Goal: Information Seeking & Learning: Learn about a topic

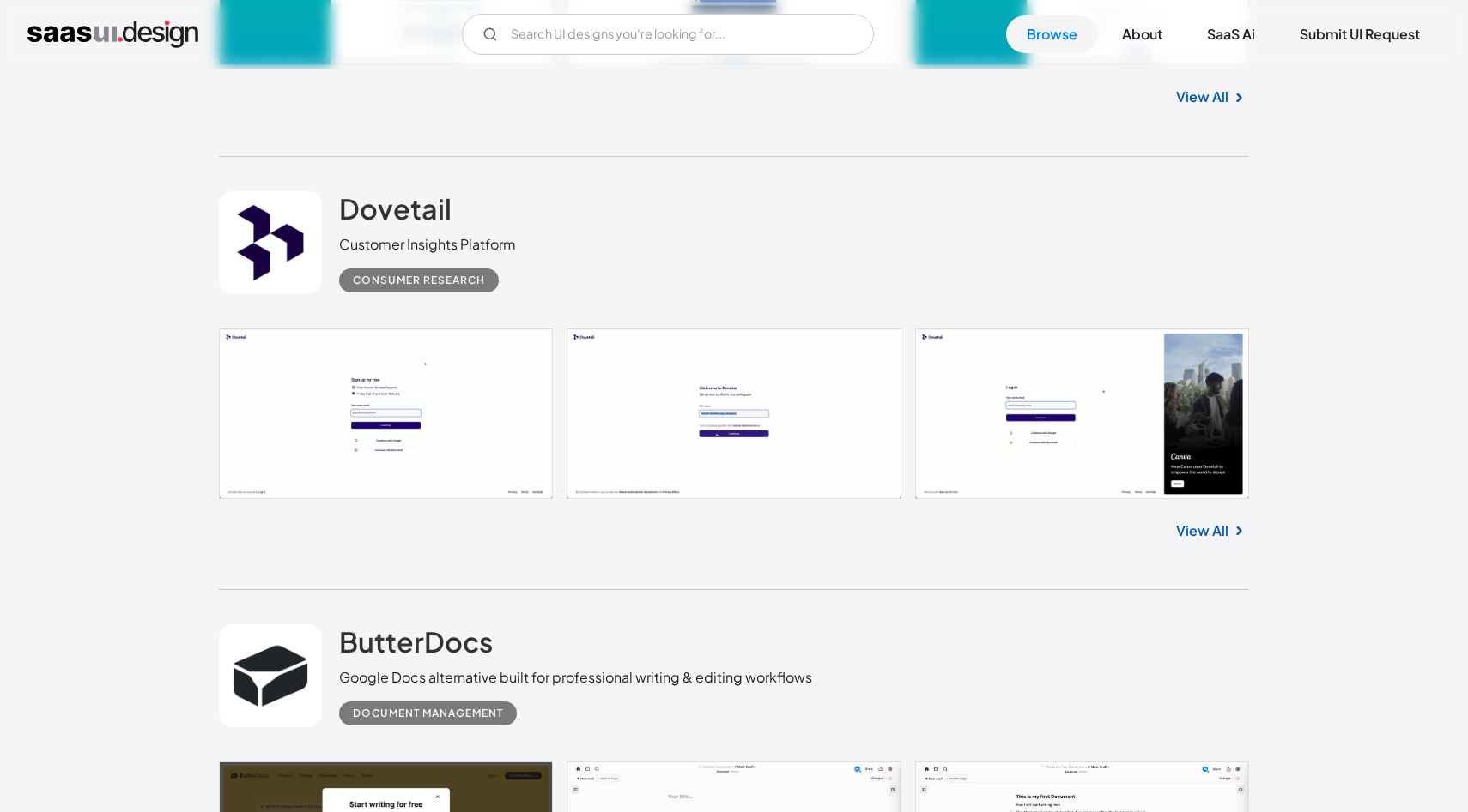
scroll to position [3743, 0]
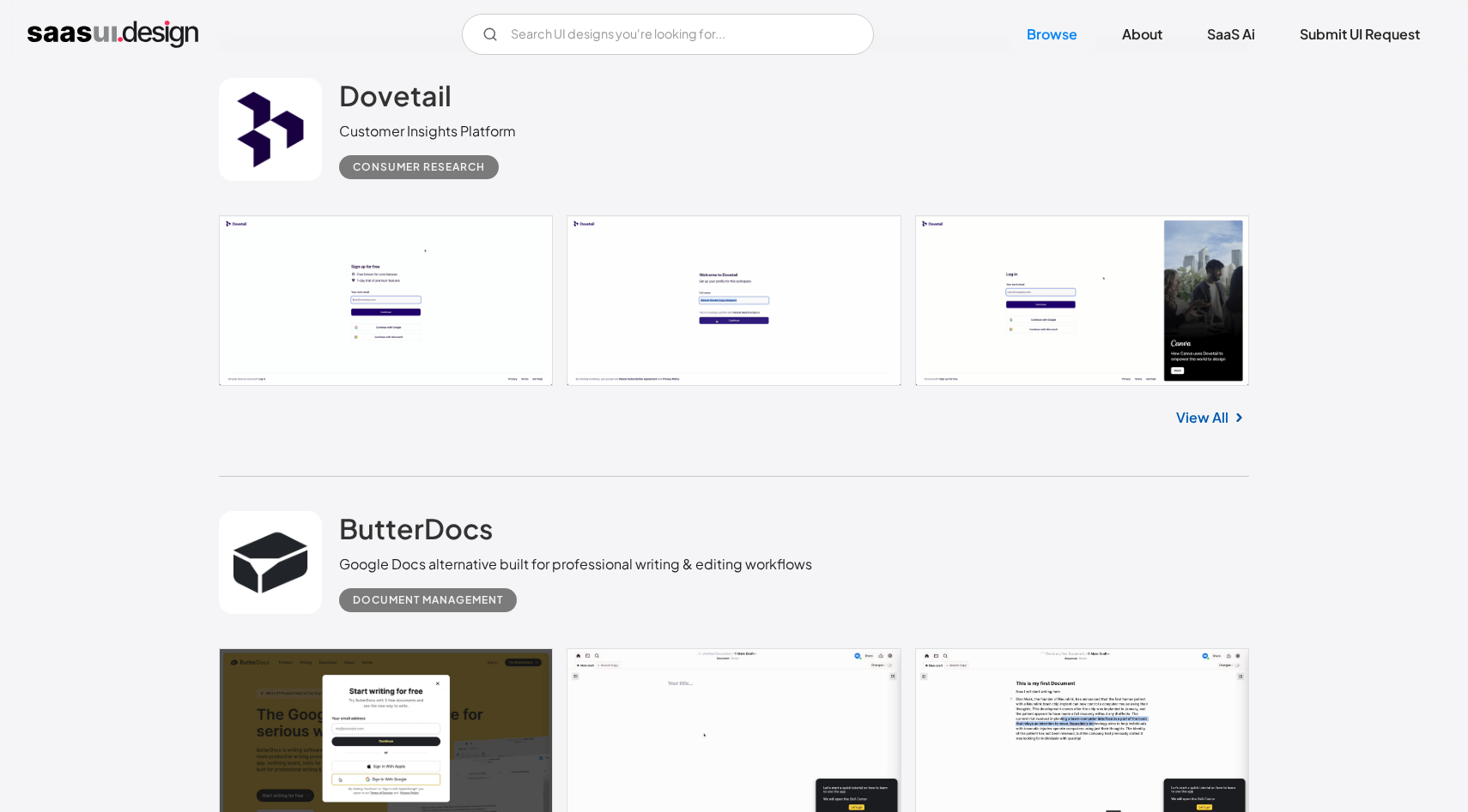
click at [723, 285] on link at bounding box center [734, 300] width 1030 height 171
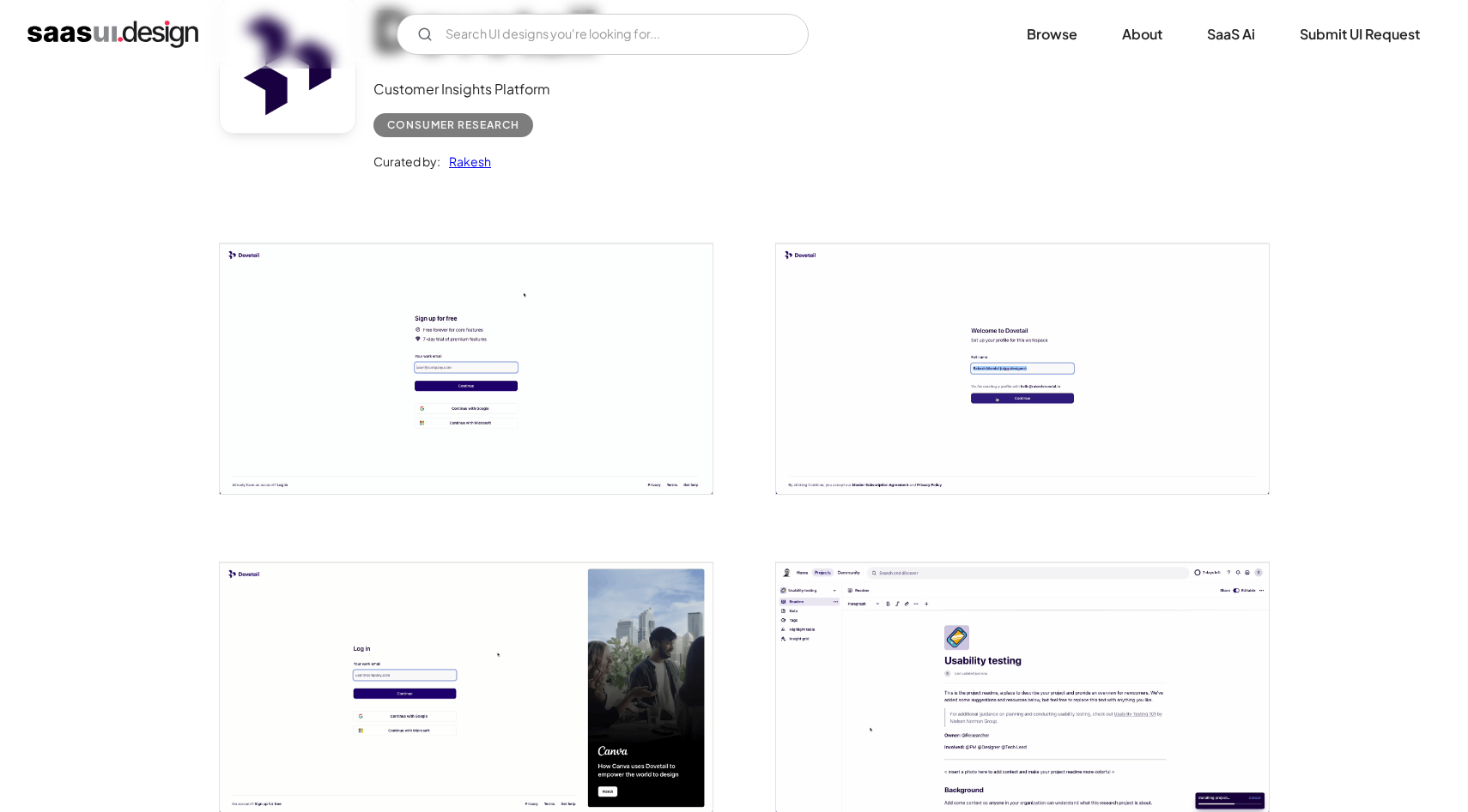
scroll to position [663, 0]
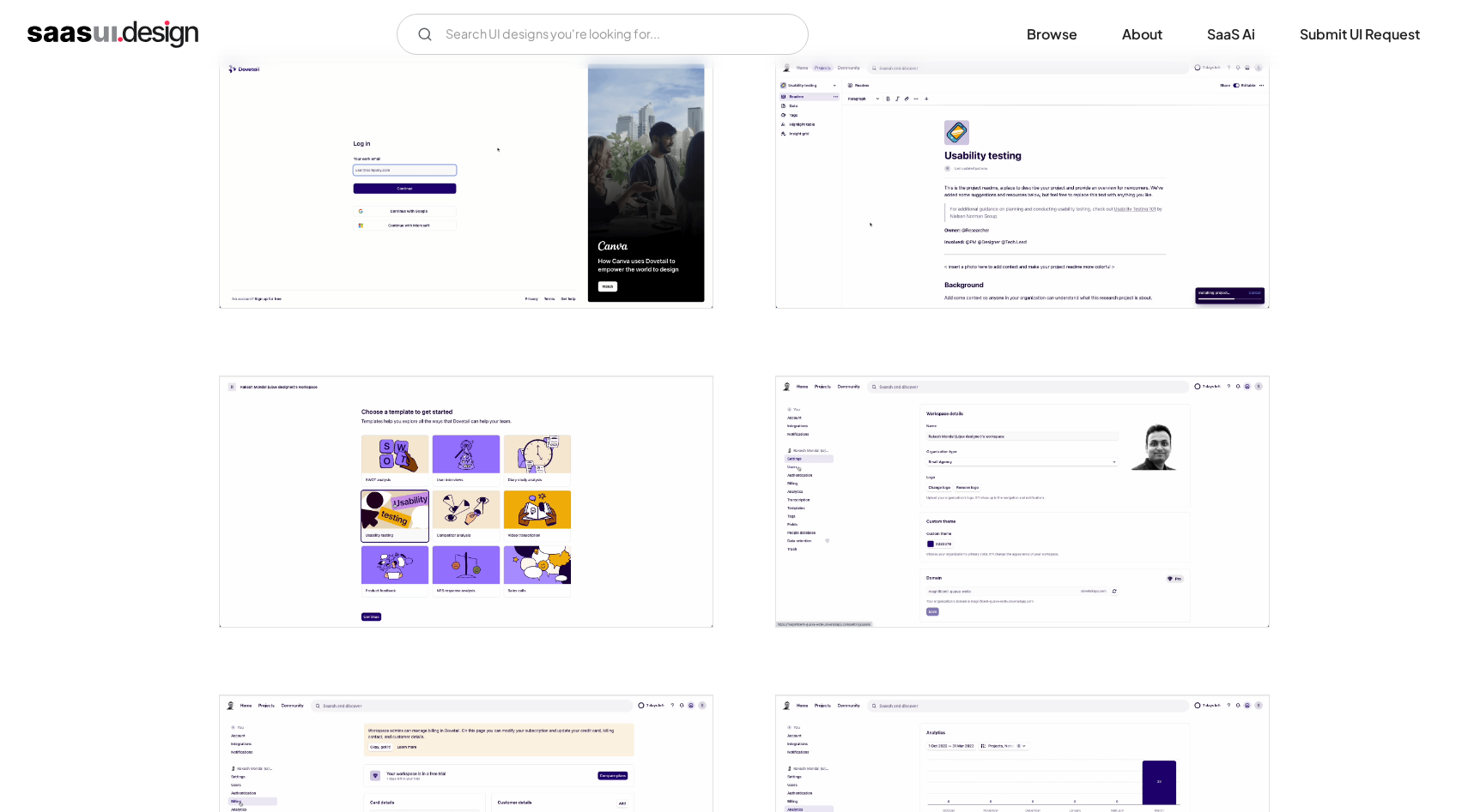
click at [879, 477] on img "open lightbox" at bounding box center [1022, 502] width 493 height 251
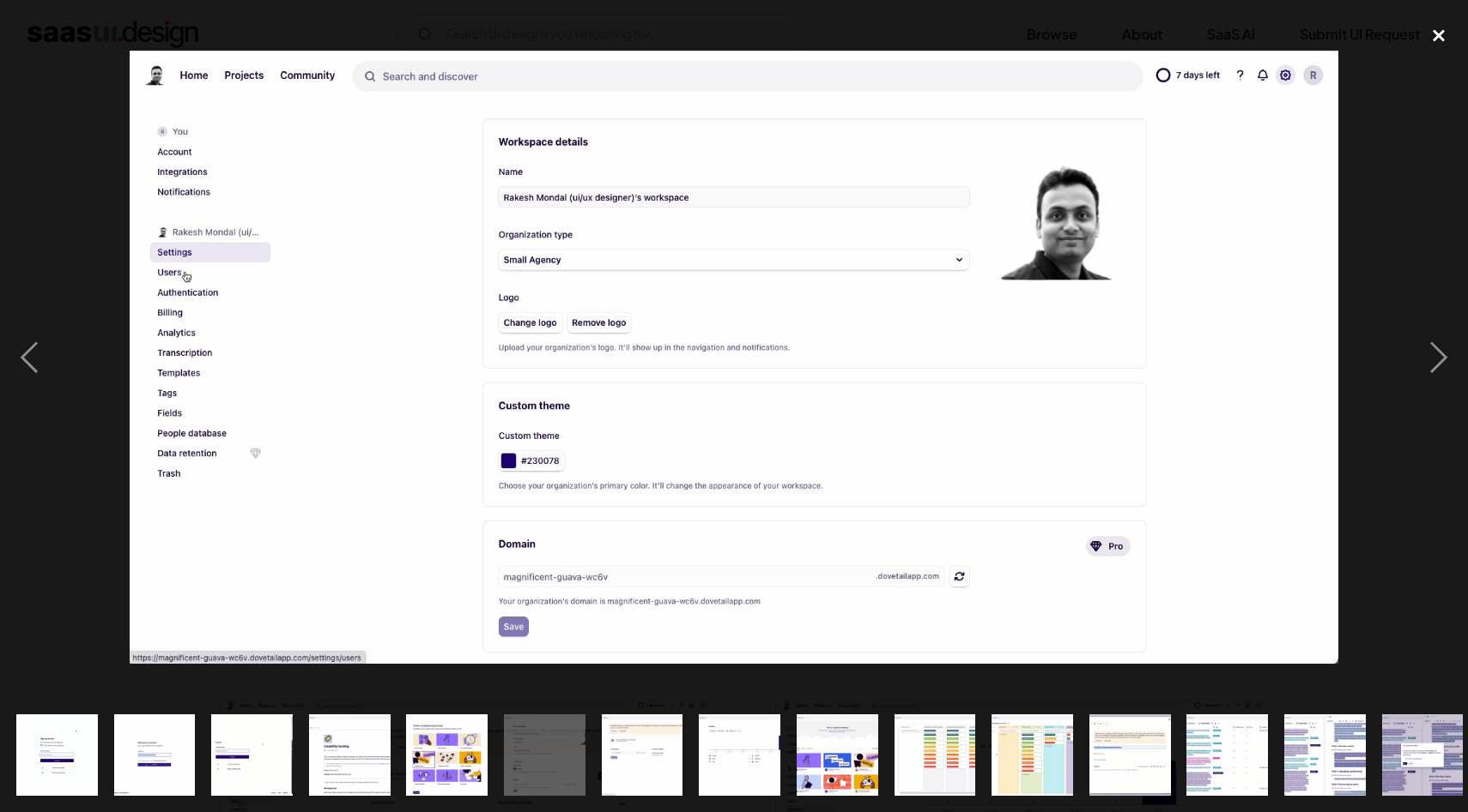
click at [1435, 39] on div "close lightbox" at bounding box center [1438, 34] width 58 height 37
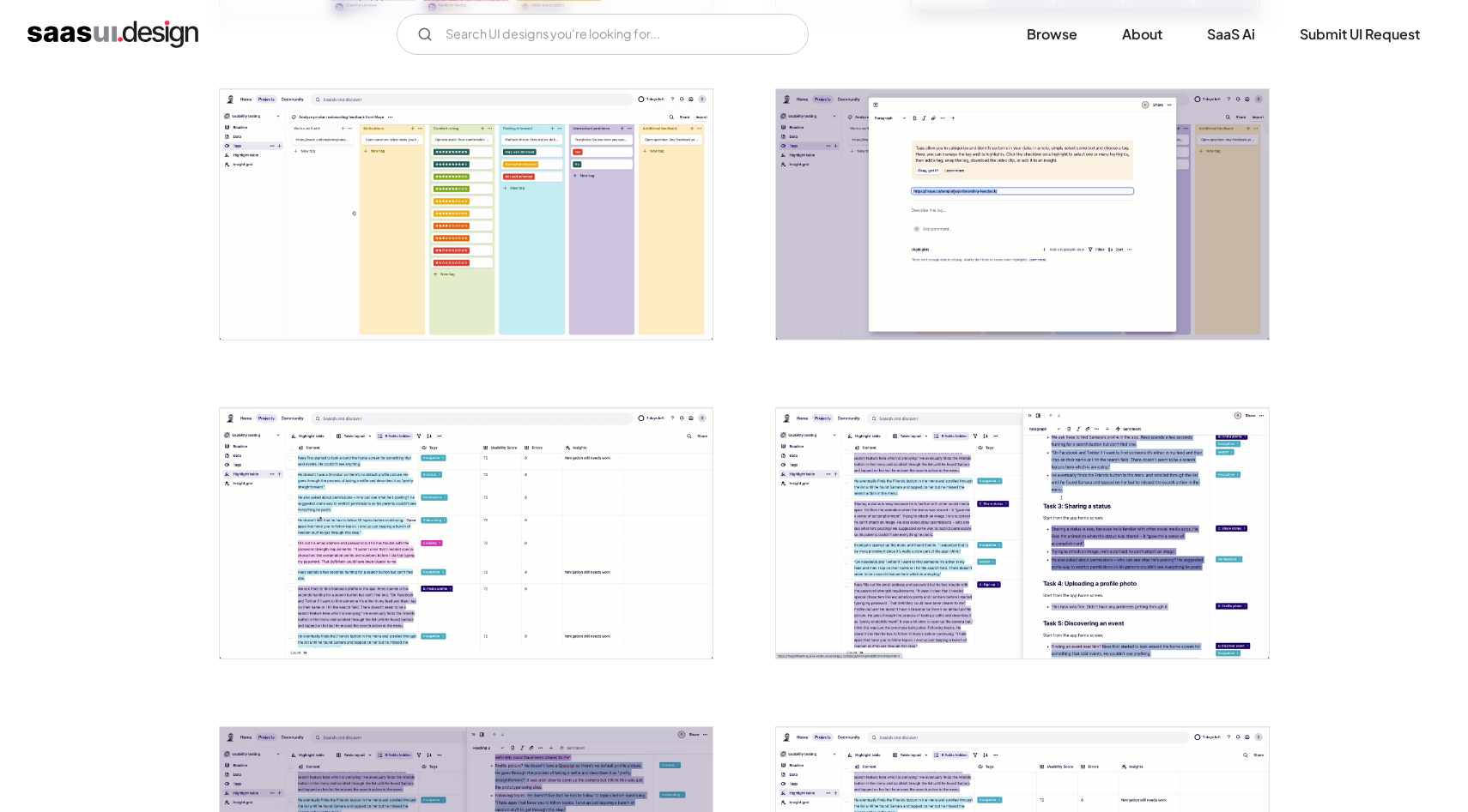
scroll to position [1930, 0]
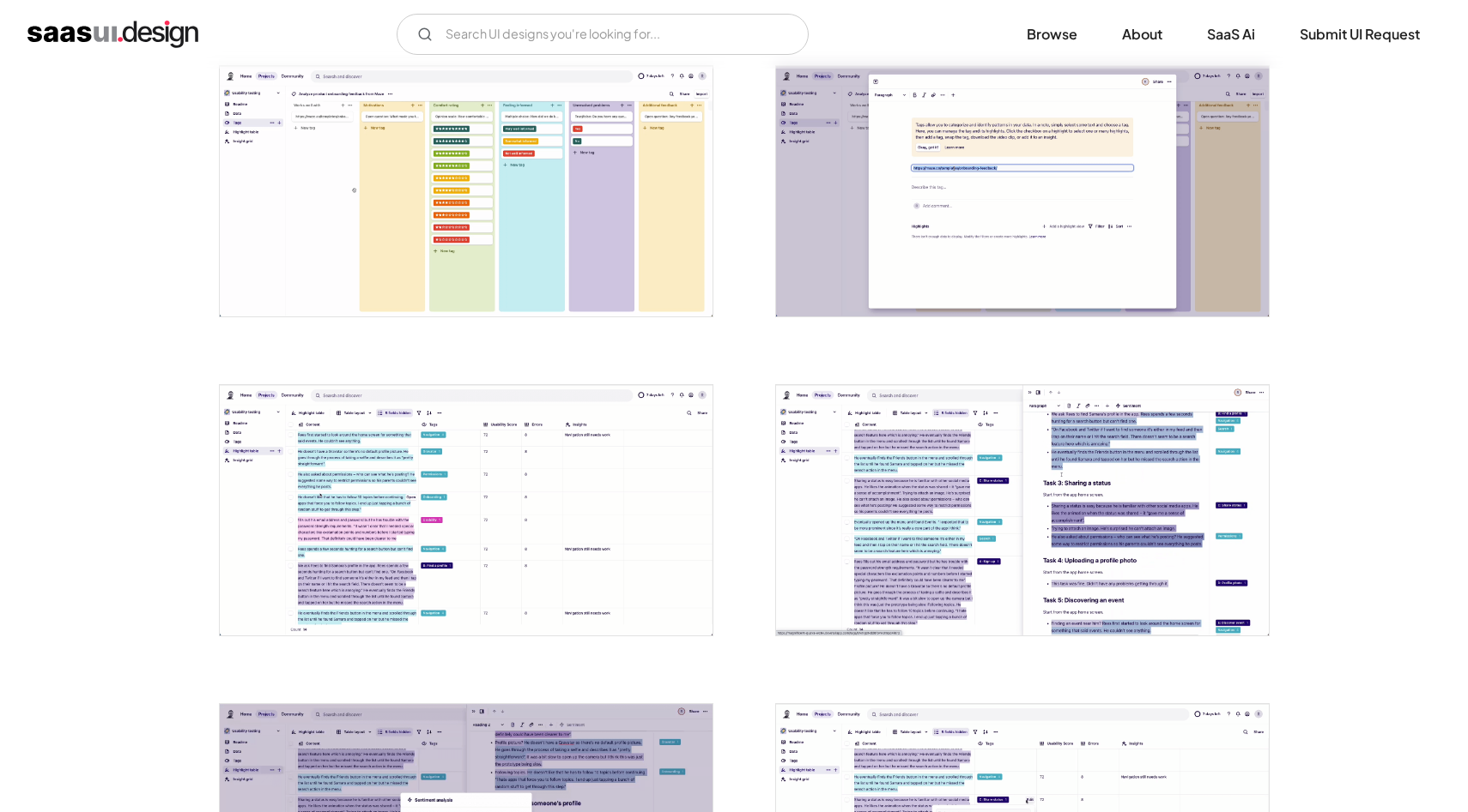
click at [331, 225] on img "open lightbox" at bounding box center [466, 191] width 493 height 251
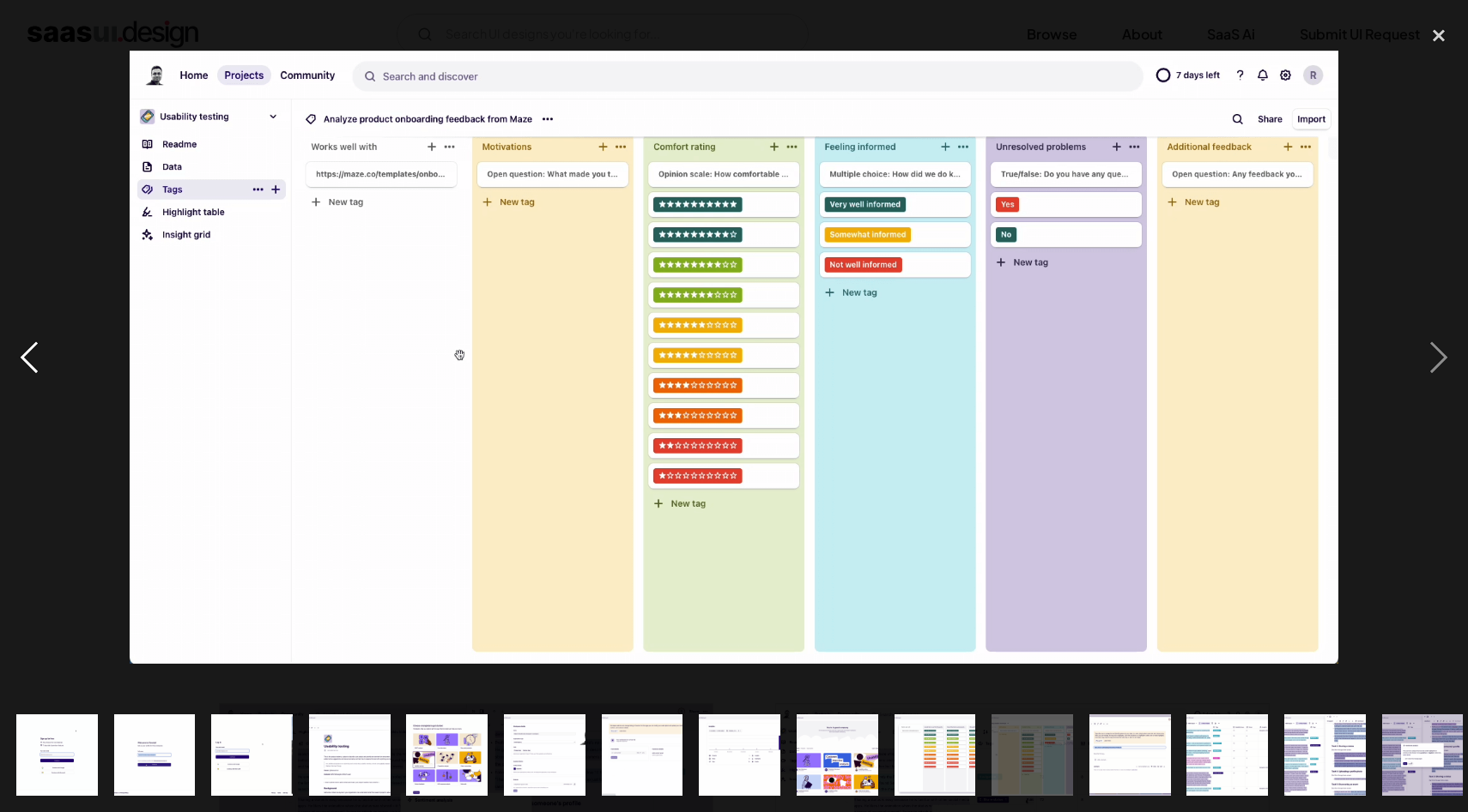
click at [42, 346] on div "previous image" at bounding box center [29, 357] width 58 height 682
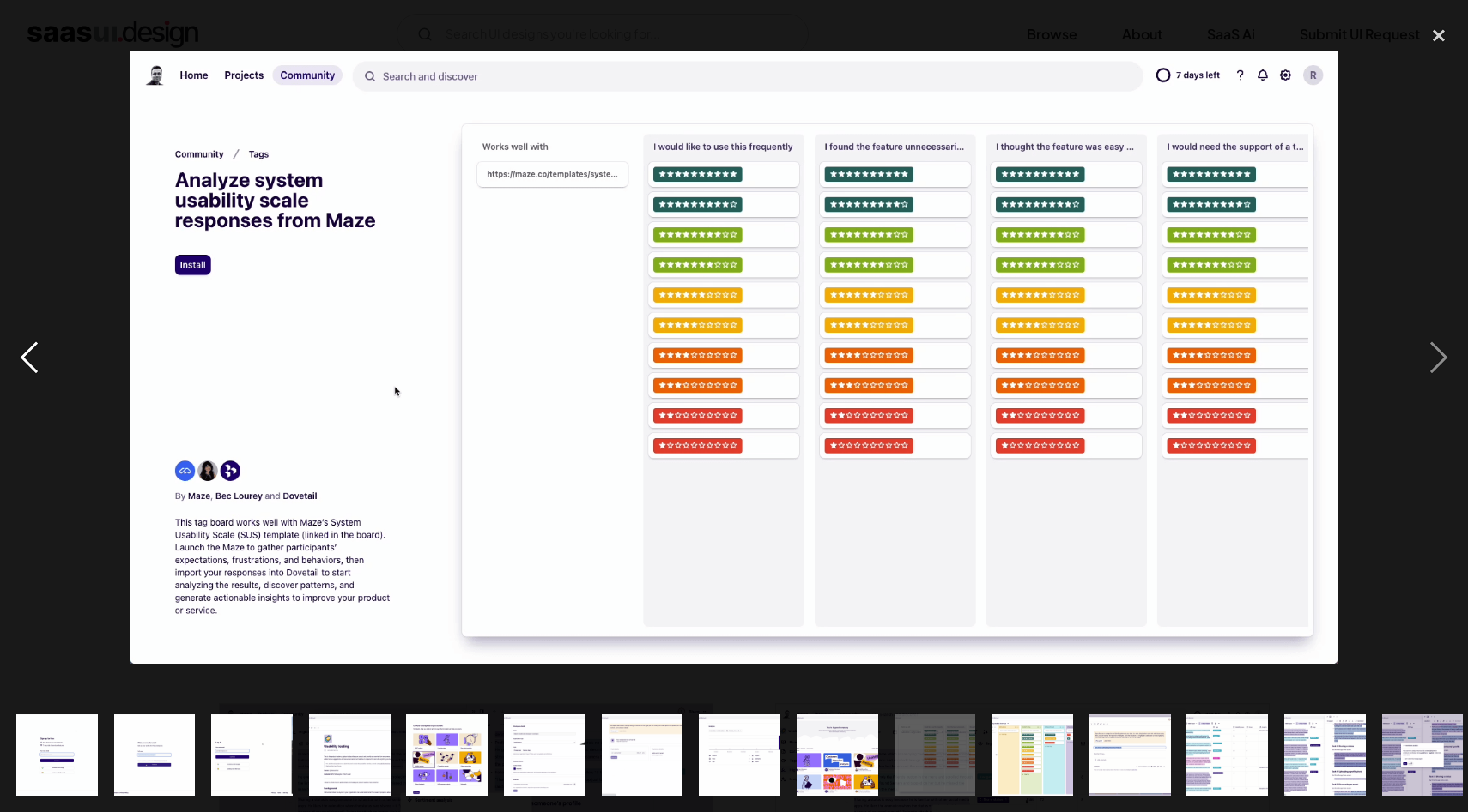
click at [20, 349] on div "previous image" at bounding box center [29, 357] width 58 height 682
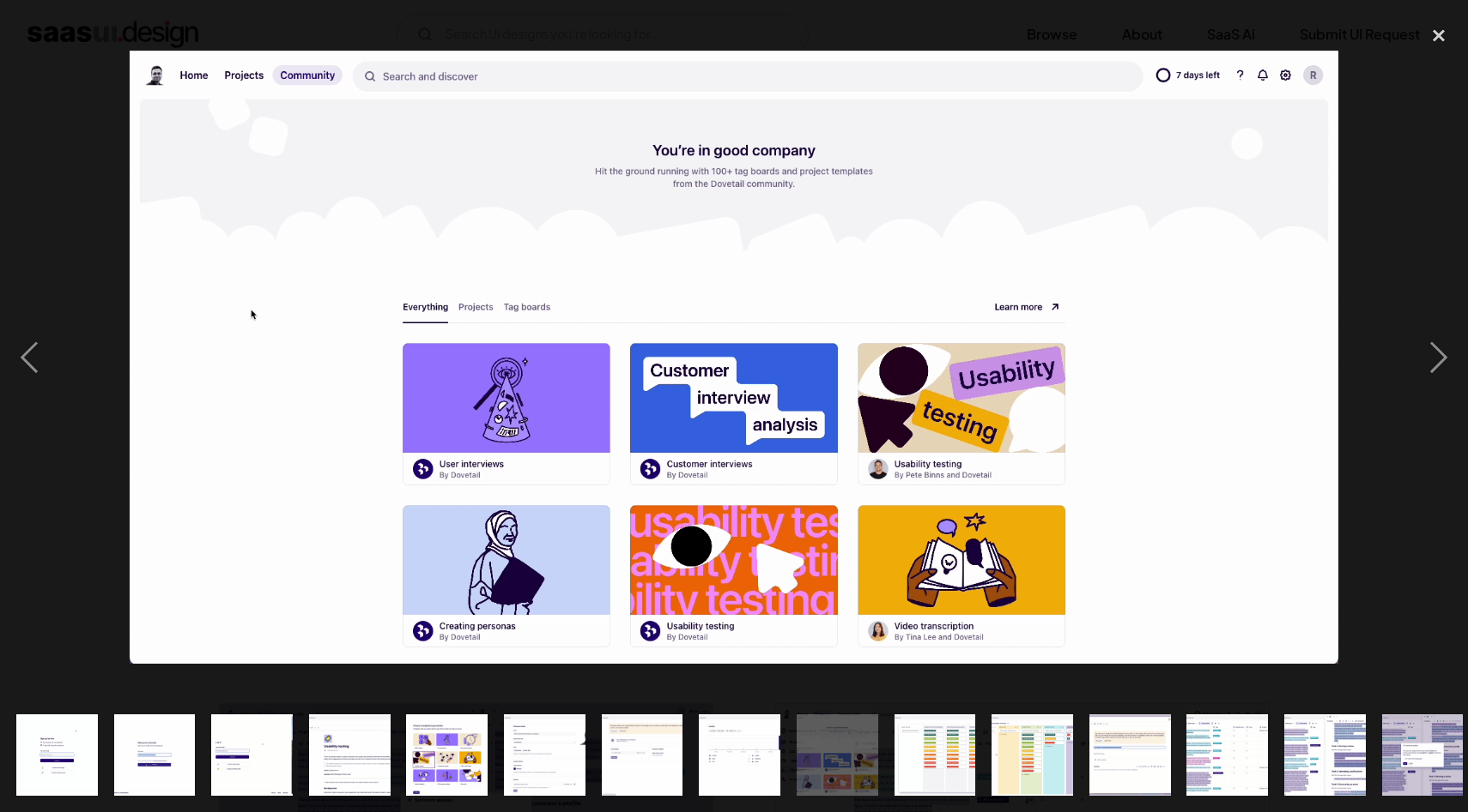
click at [60, 140] on div at bounding box center [734, 357] width 1468 height 682
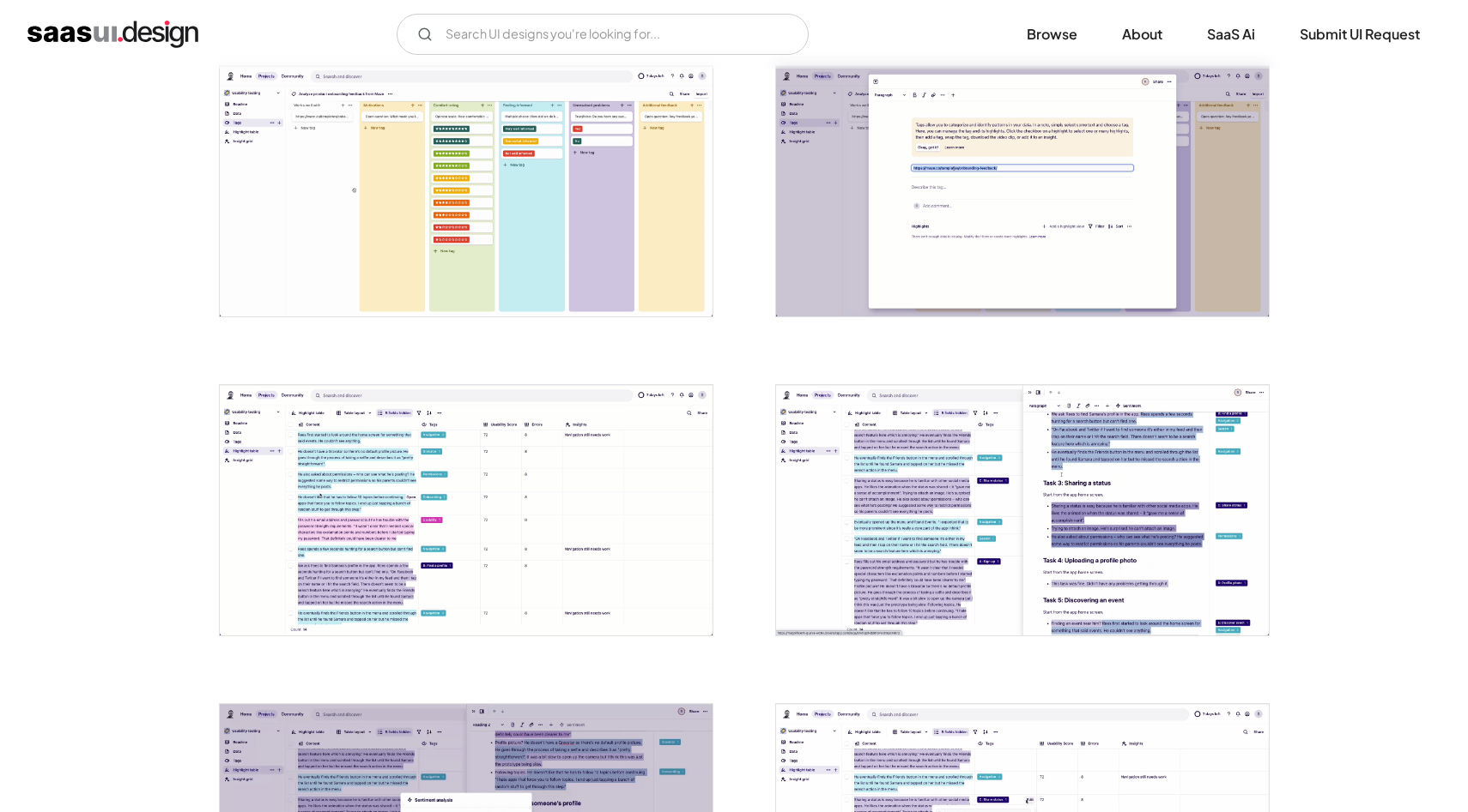
click at [71, 26] on img "home" at bounding box center [113, 34] width 171 height 28
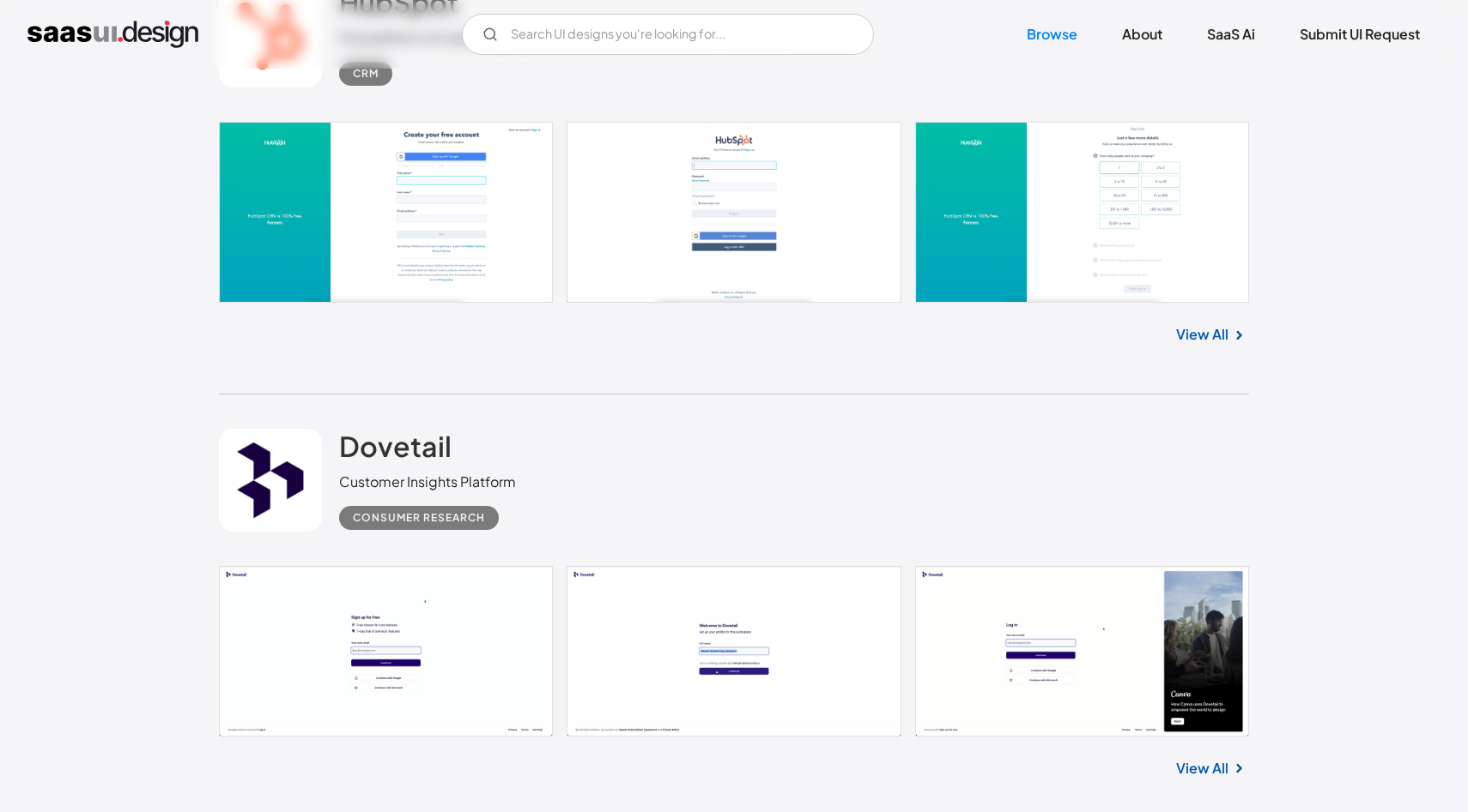
scroll to position [3860, 0]
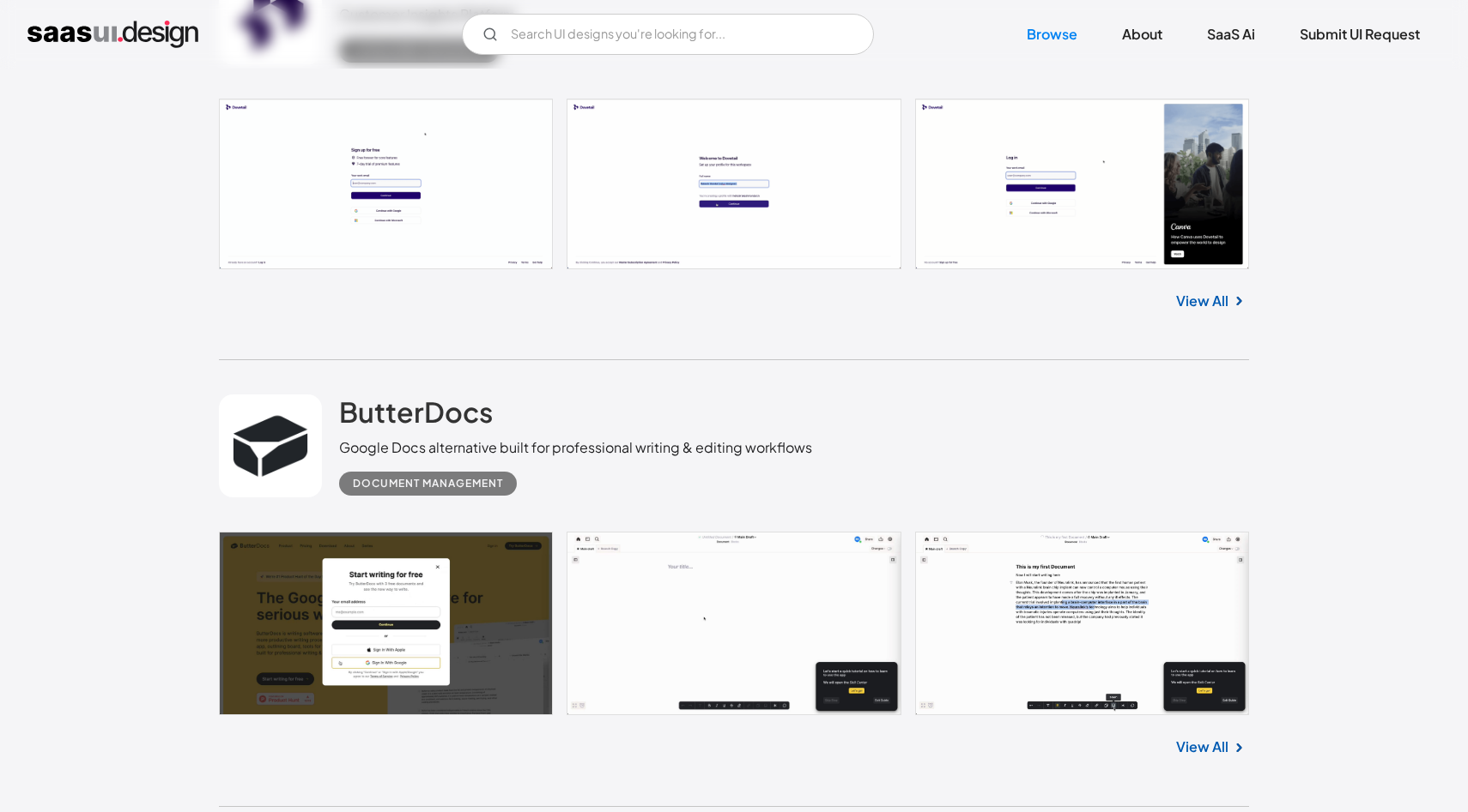
click at [824, 609] on link at bounding box center [734, 624] width 1030 height 184
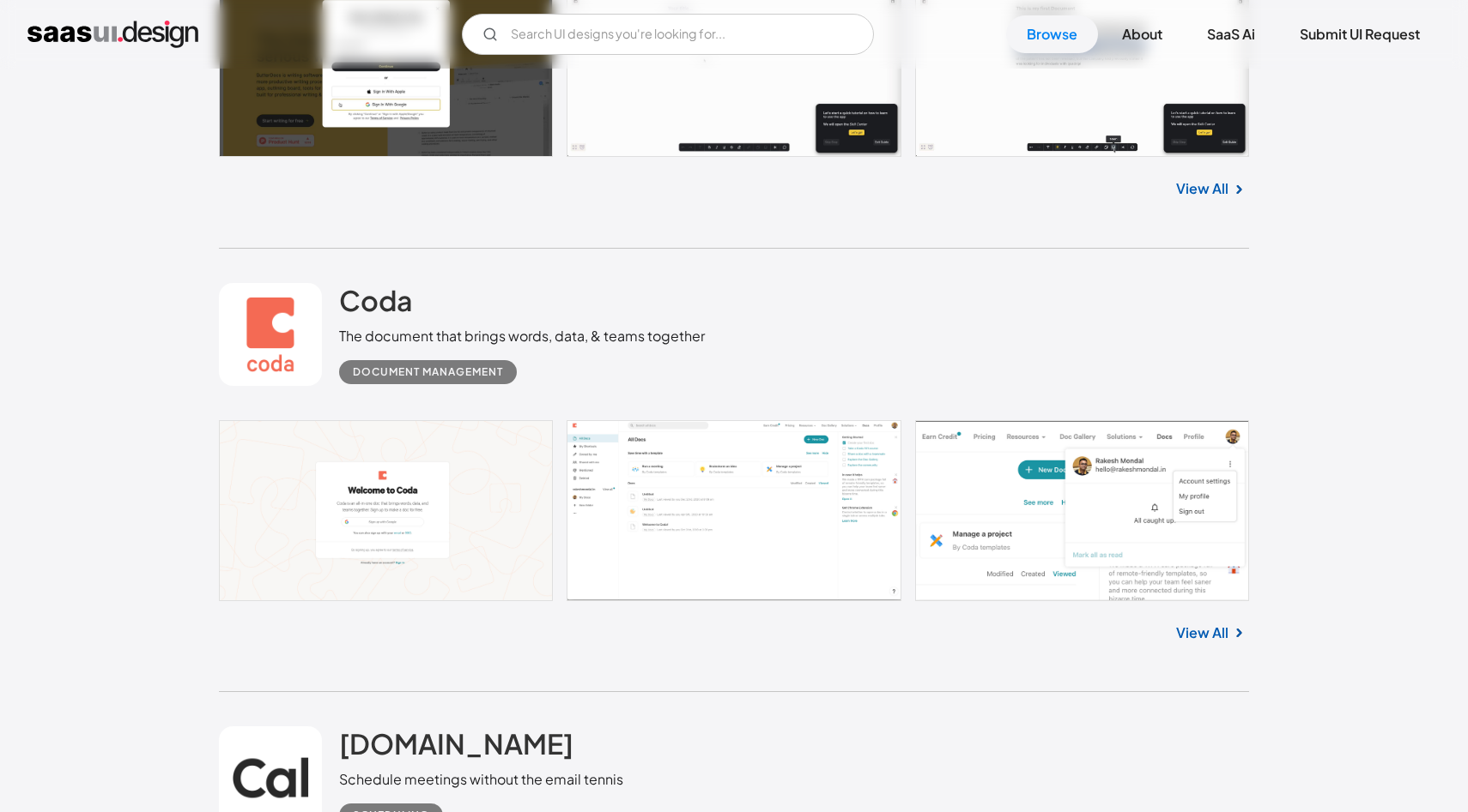
scroll to position [4420, 0]
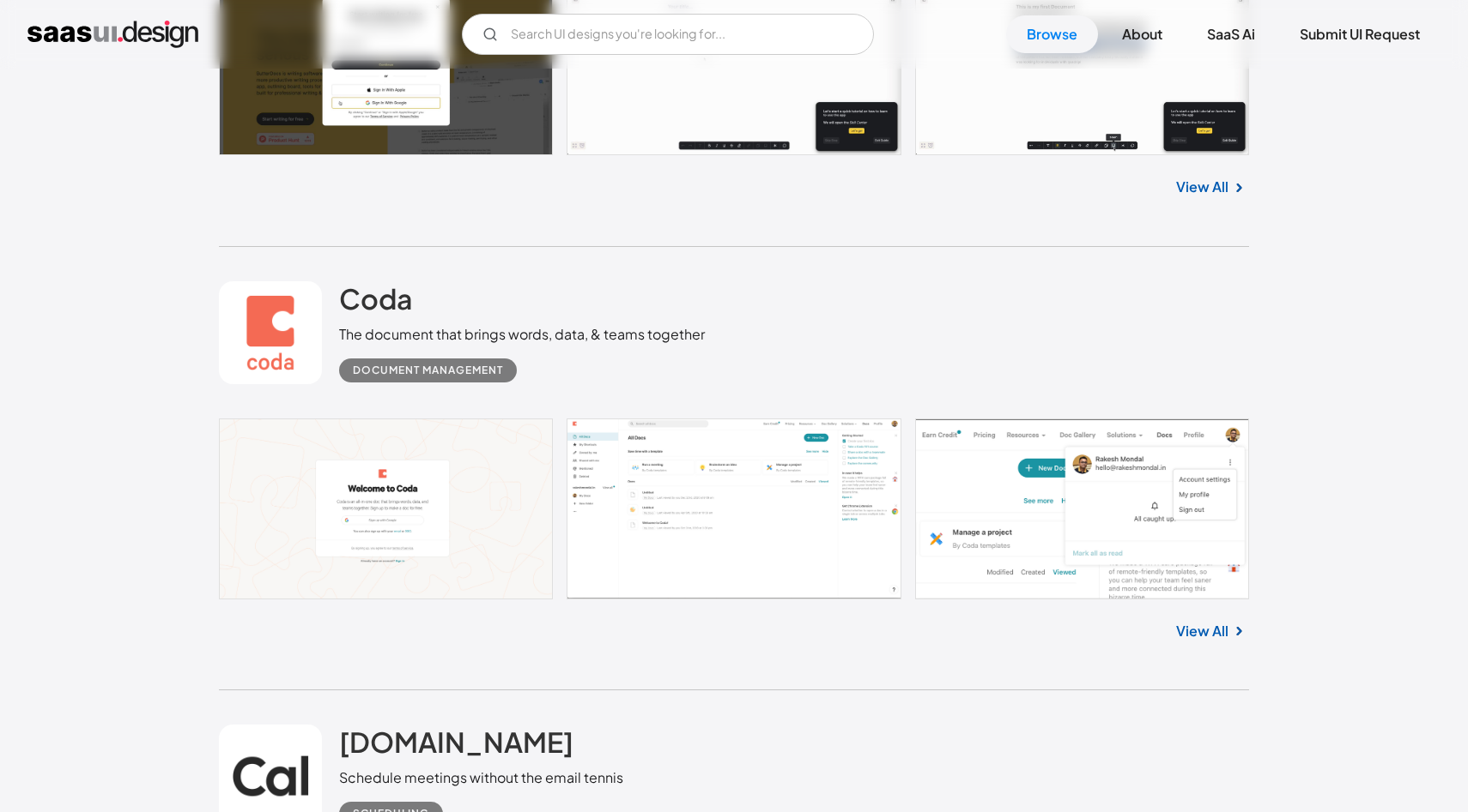
click at [688, 513] on link at bounding box center [734, 509] width 1030 height 181
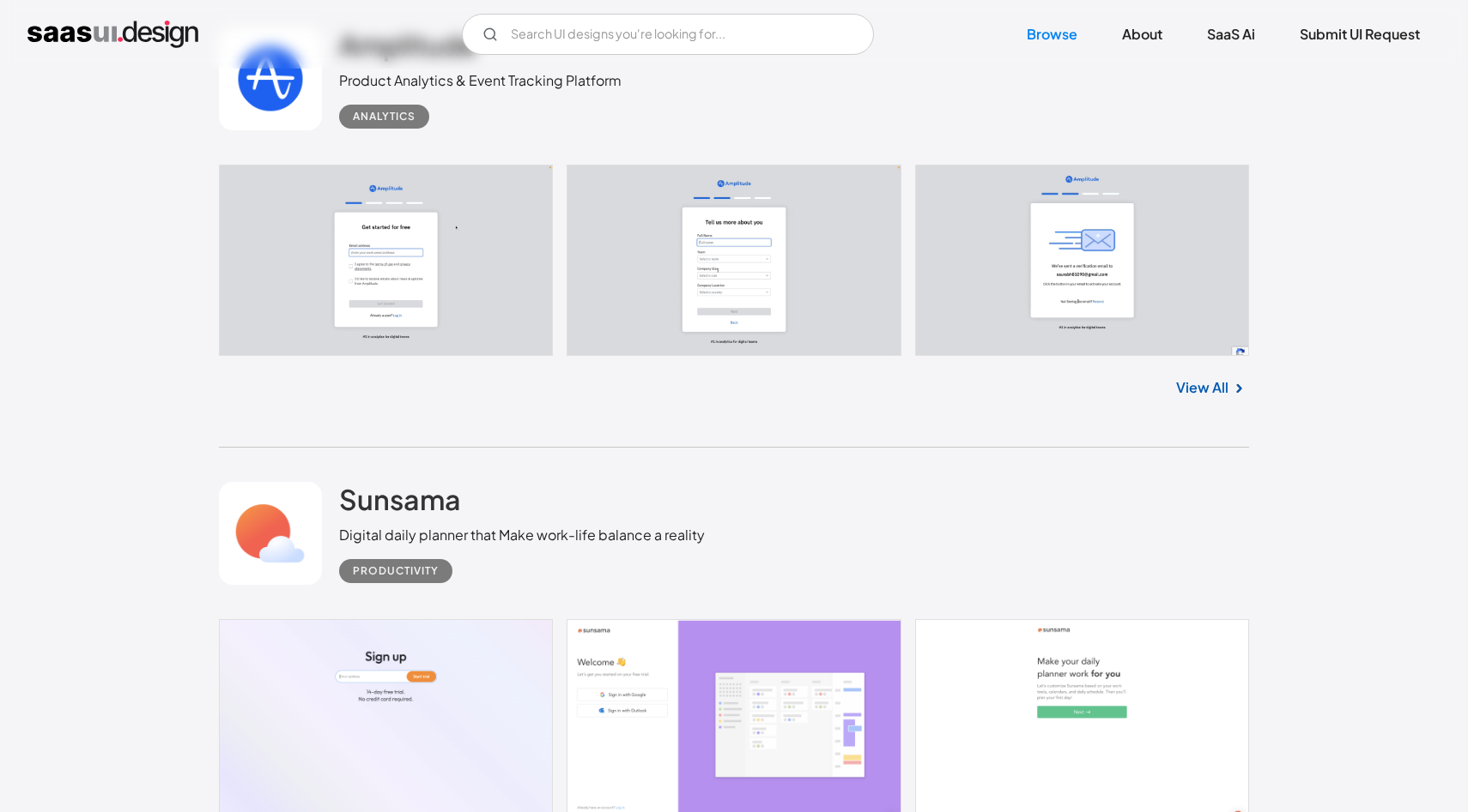
scroll to position [7178, 0]
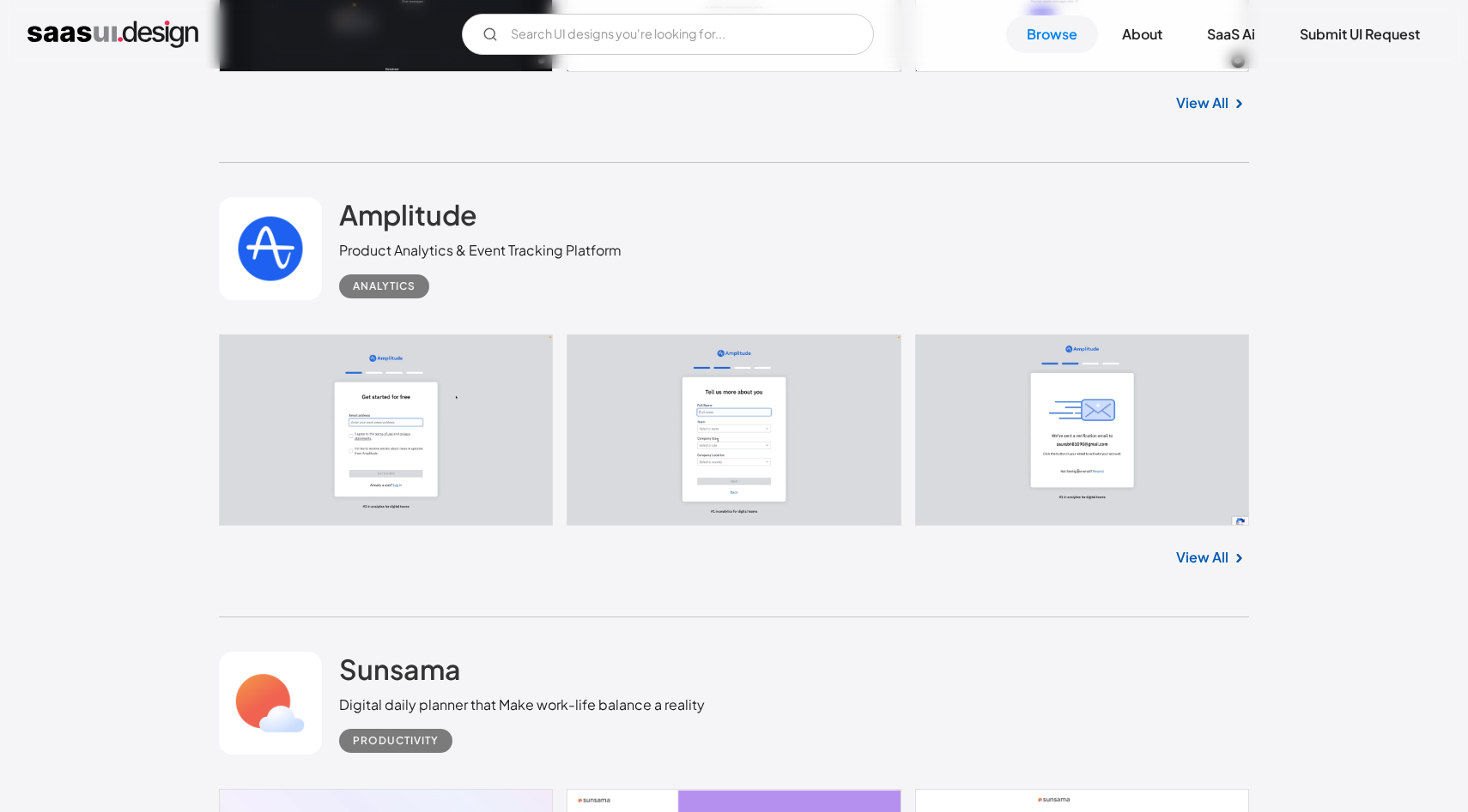
click at [1213, 553] on div "View All" at bounding box center [734, 554] width 1030 height 56
click at [1203, 560] on link "View All" at bounding box center [1202, 558] width 53 height 21
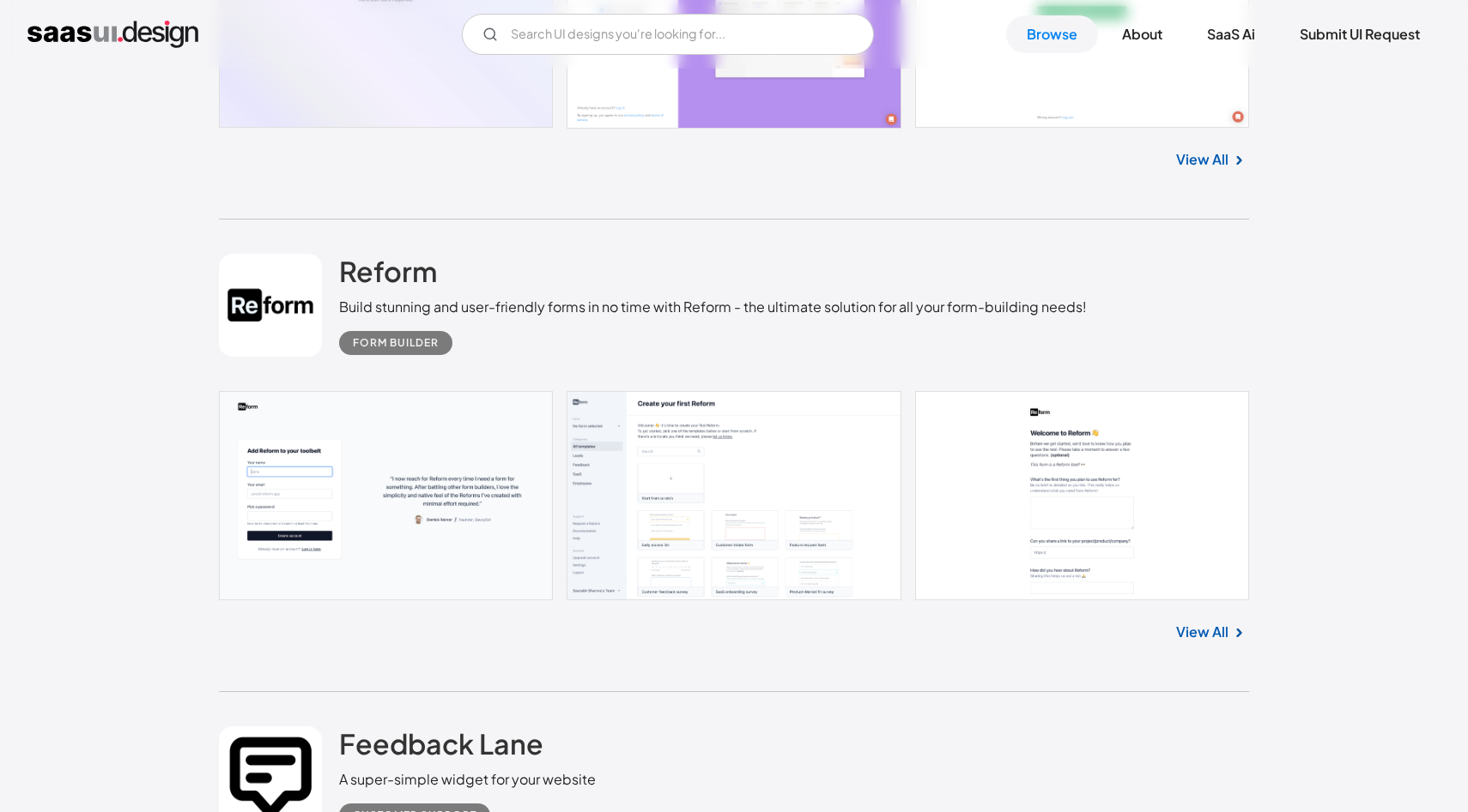
scroll to position [7968, 0]
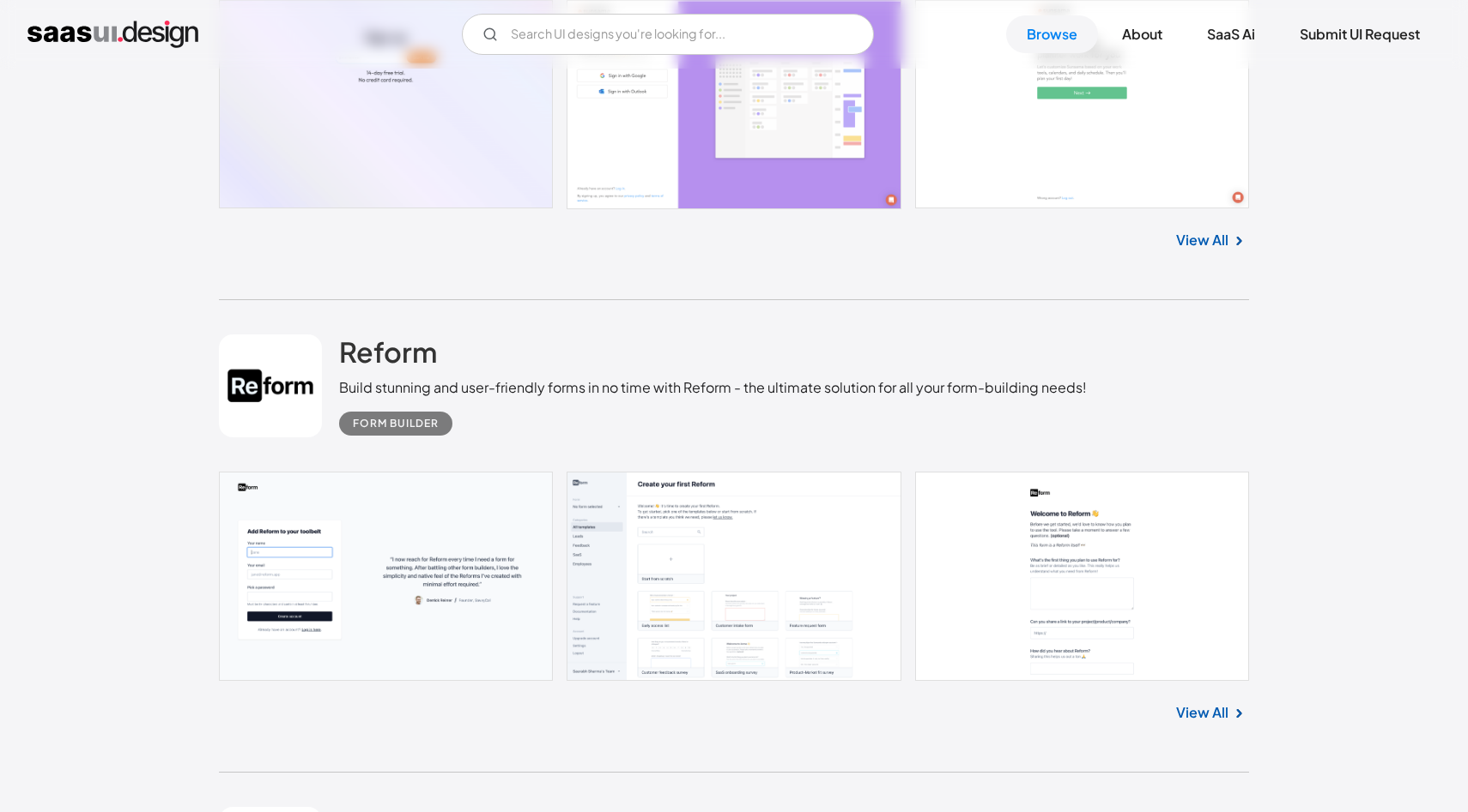
click at [1209, 716] on link "View All" at bounding box center [1202, 713] width 53 height 21
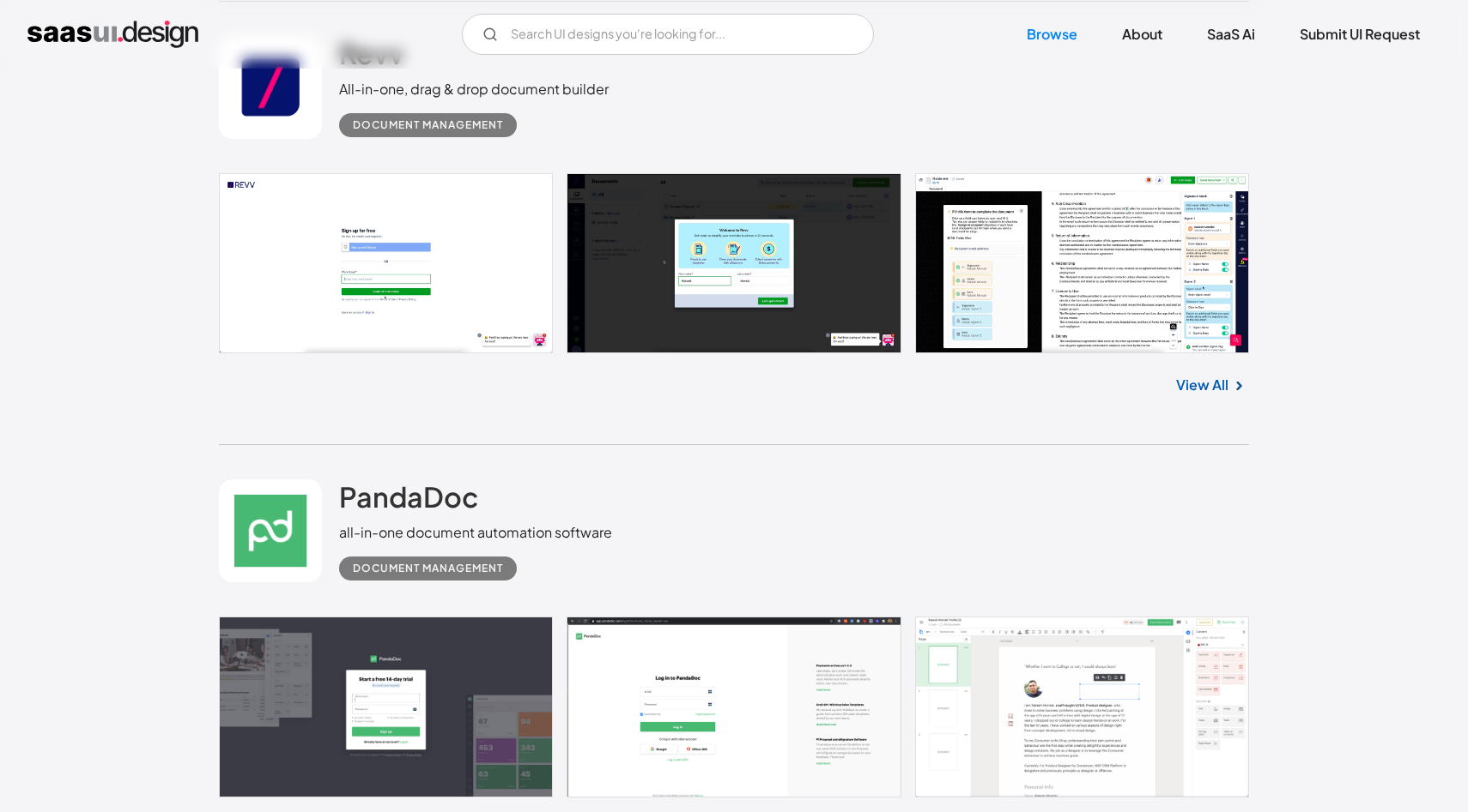
scroll to position [10373, 0]
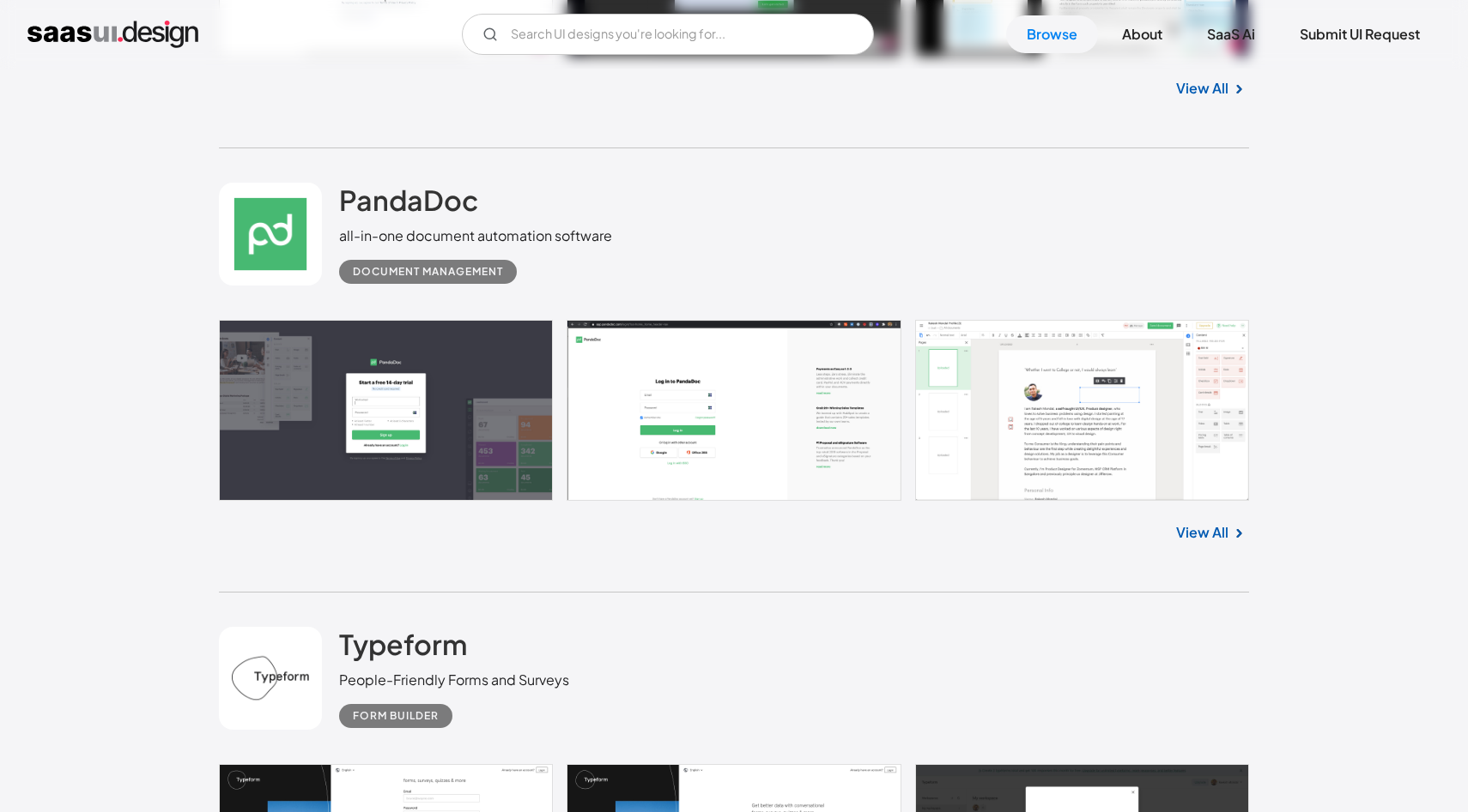
click at [1050, 417] on link at bounding box center [734, 410] width 1030 height 181
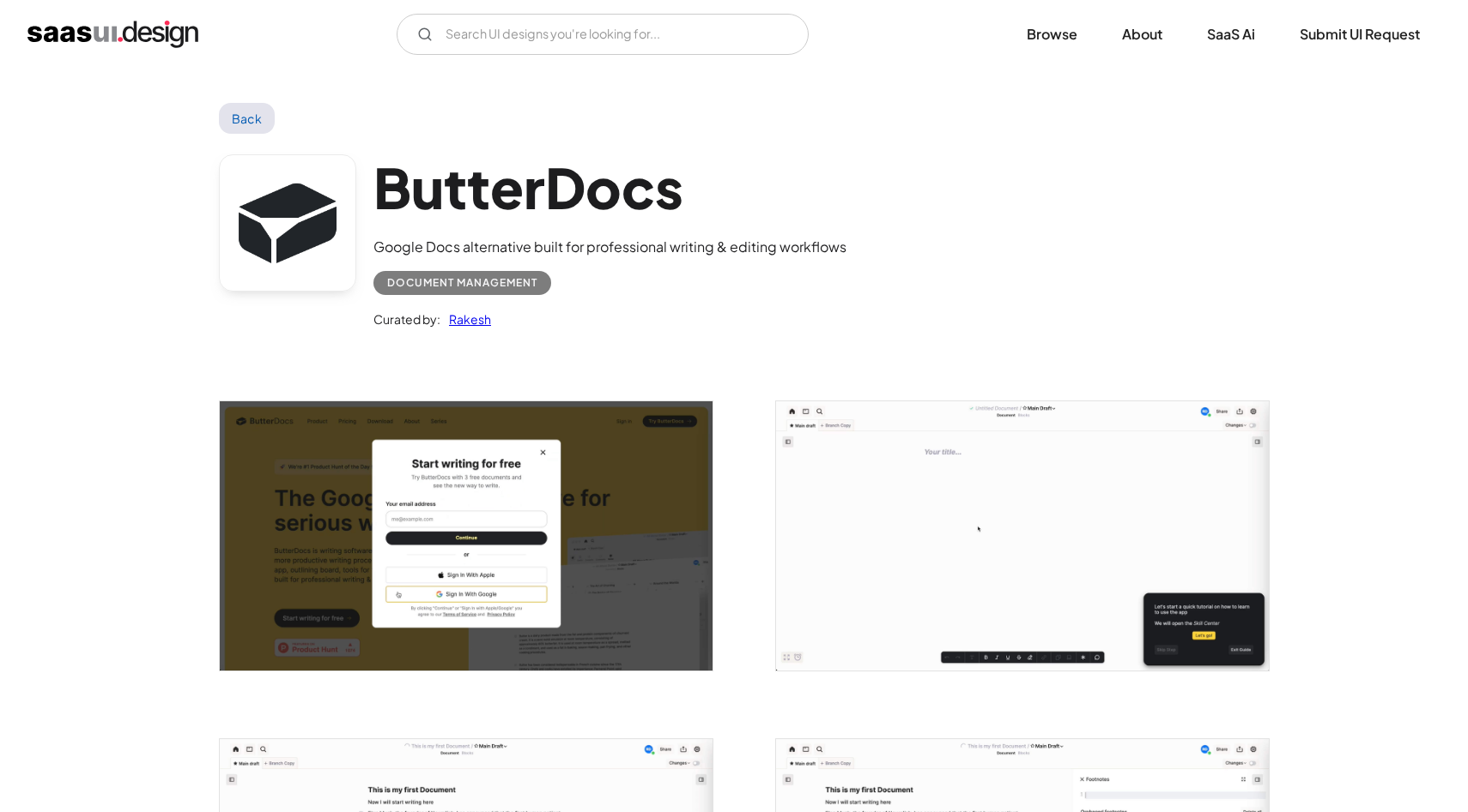
click at [1044, 474] on img "open lightbox" at bounding box center [1022, 537] width 493 height 270
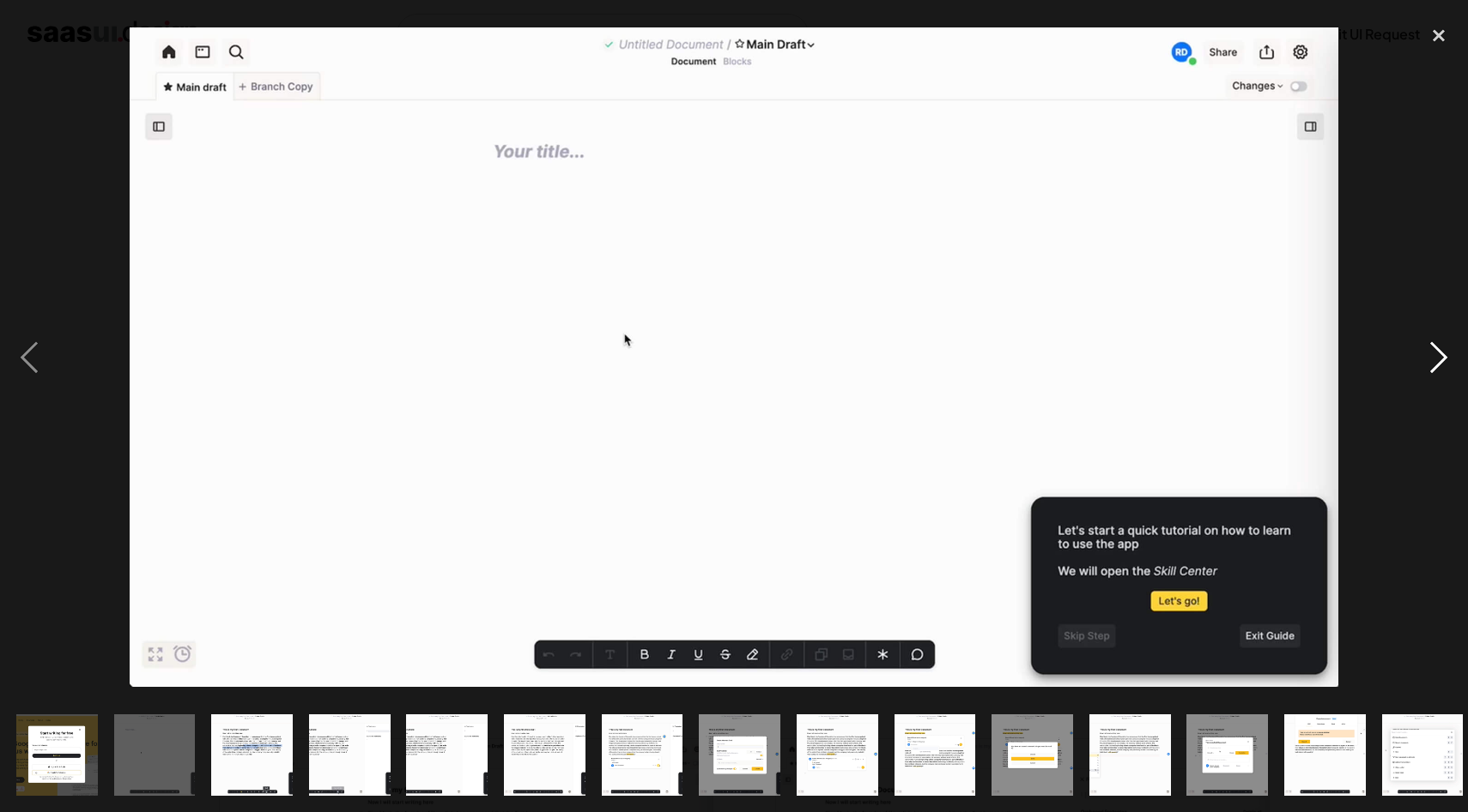
click at [1438, 353] on div "next image" at bounding box center [1438, 357] width 58 height 682
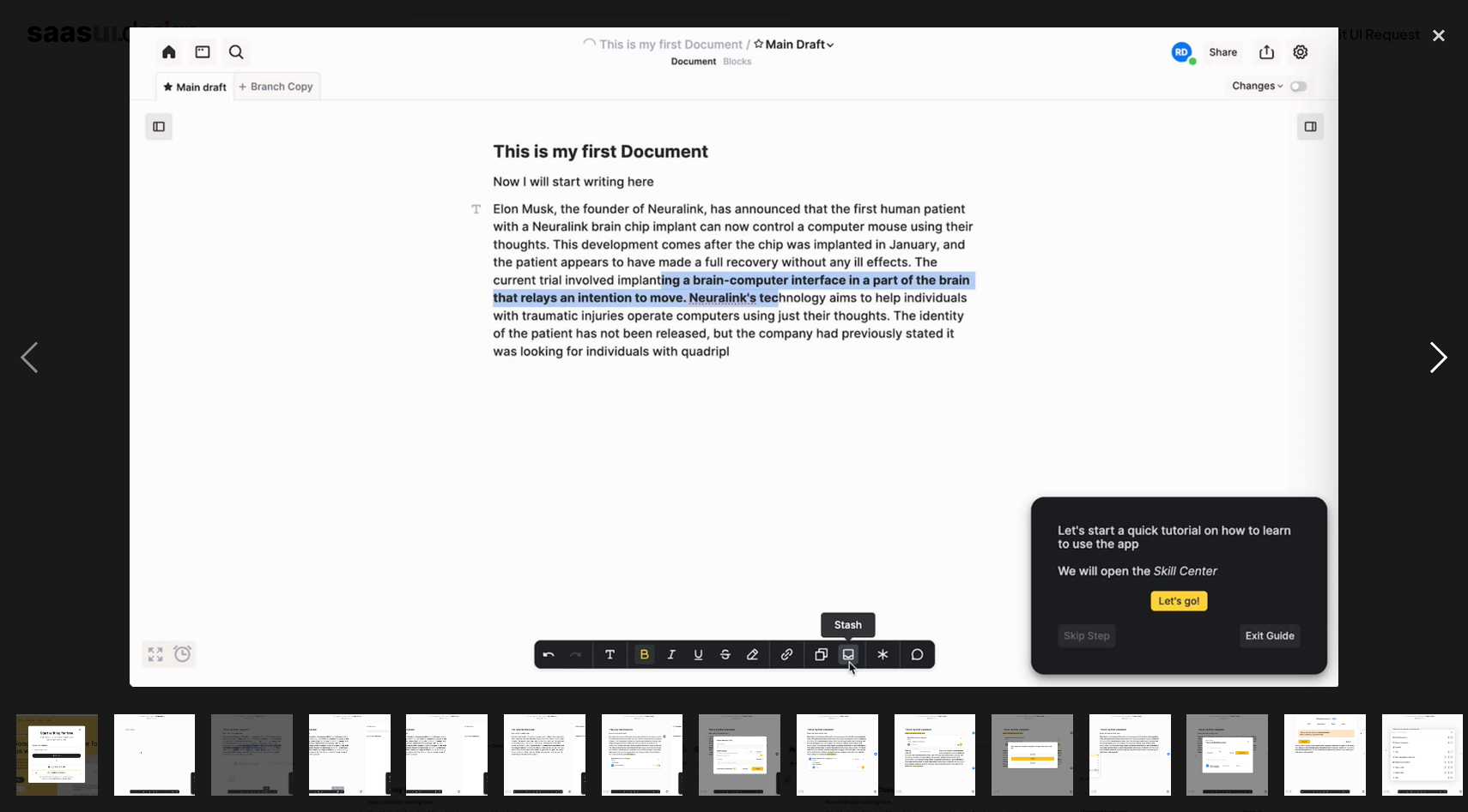
click at [1438, 353] on div "next image" at bounding box center [1438, 357] width 58 height 682
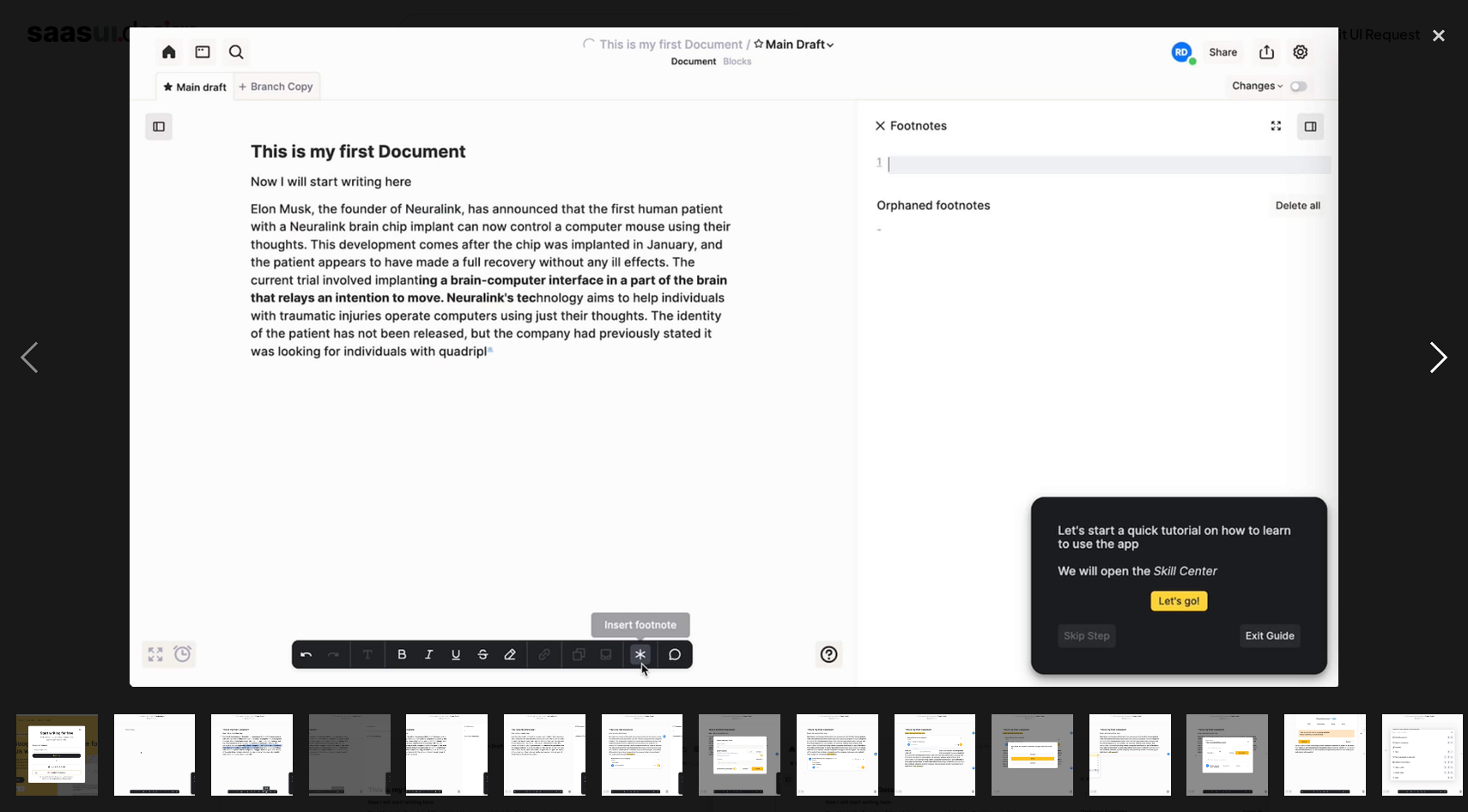
click at [1438, 353] on div "next image" at bounding box center [1438, 357] width 58 height 682
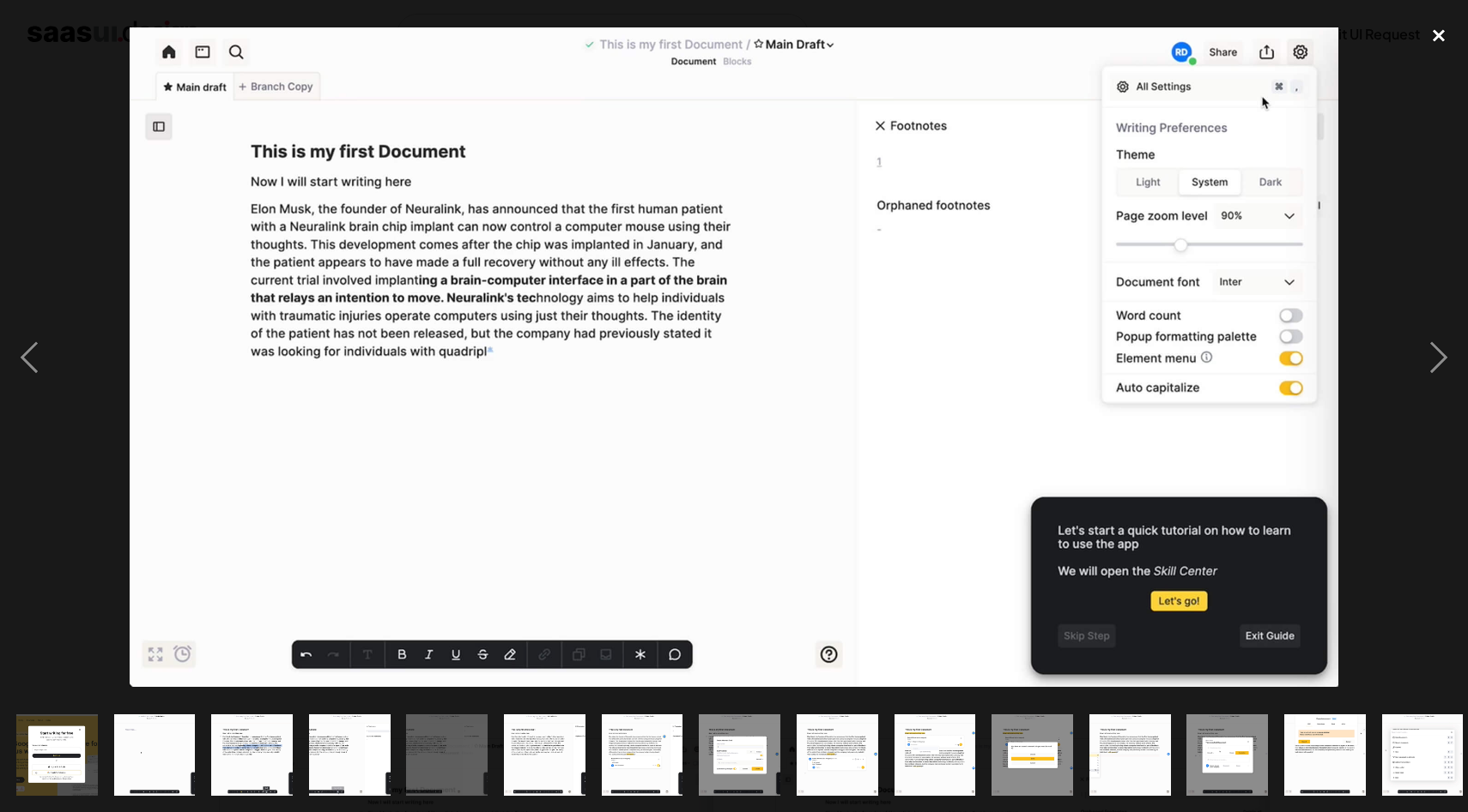
click at [1444, 33] on div "close lightbox" at bounding box center [1438, 34] width 58 height 37
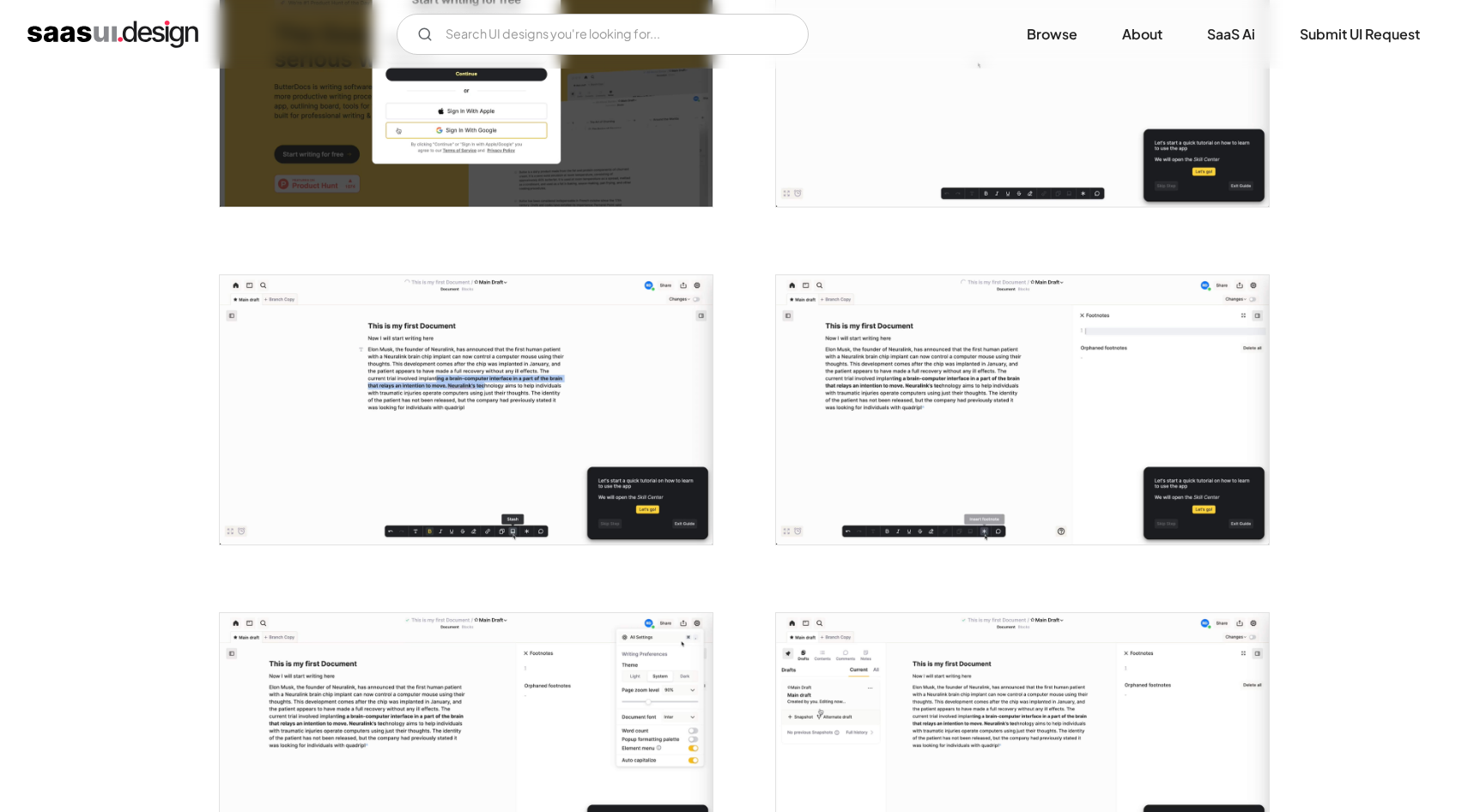
scroll to position [670, 0]
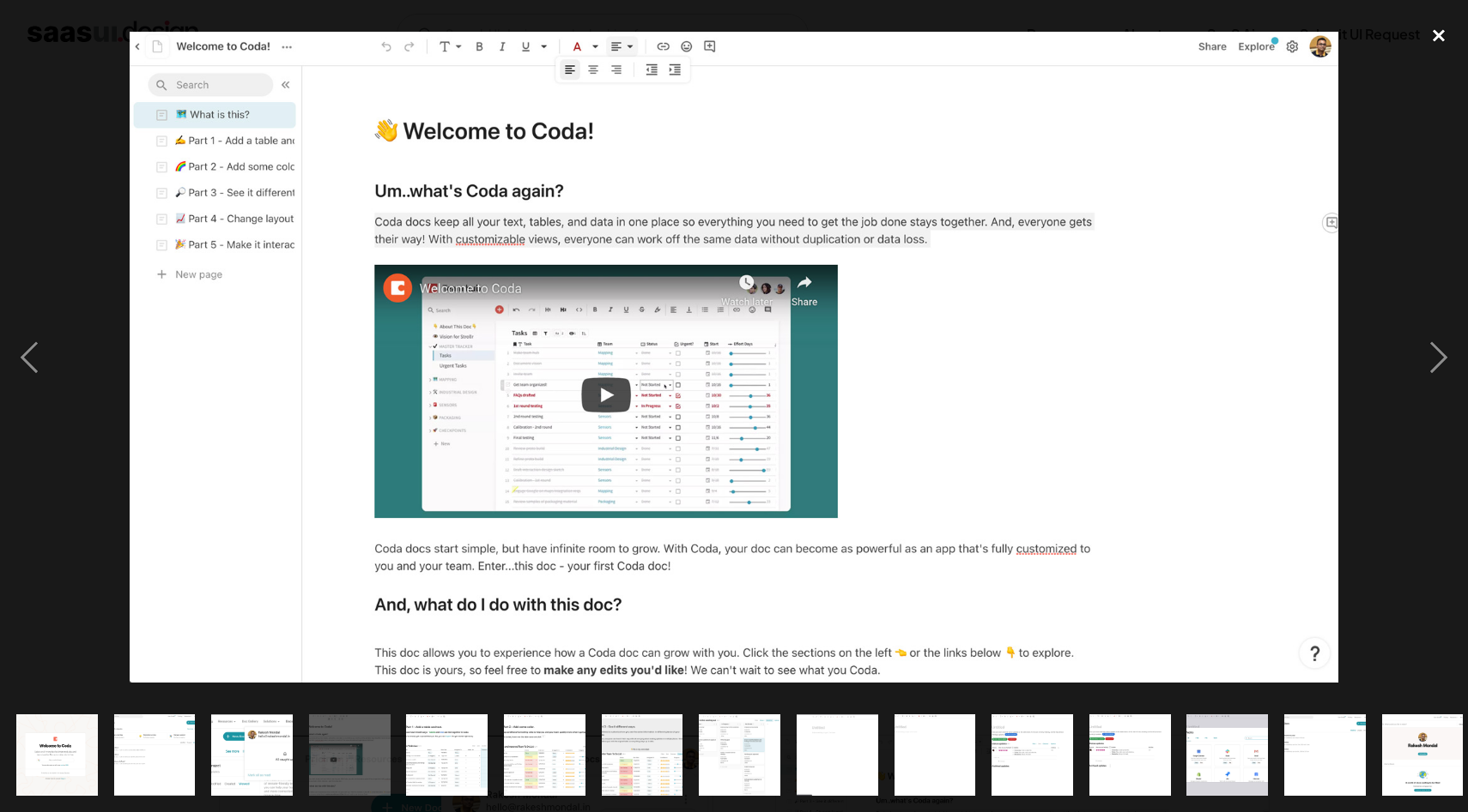
click at [1435, 40] on div "close lightbox" at bounding box center [1438, 34] width 58 height 37
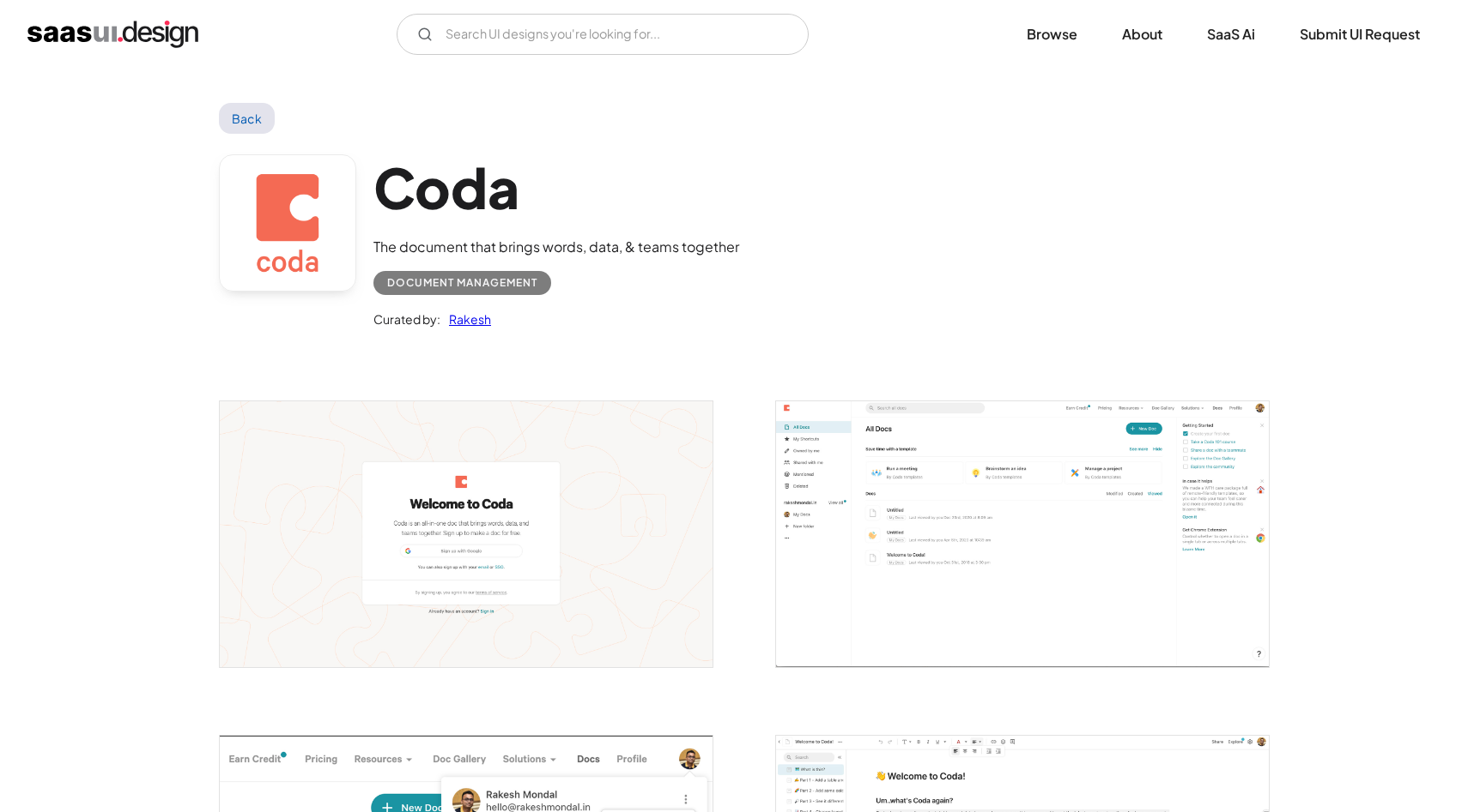
scroll to position [188, 0]
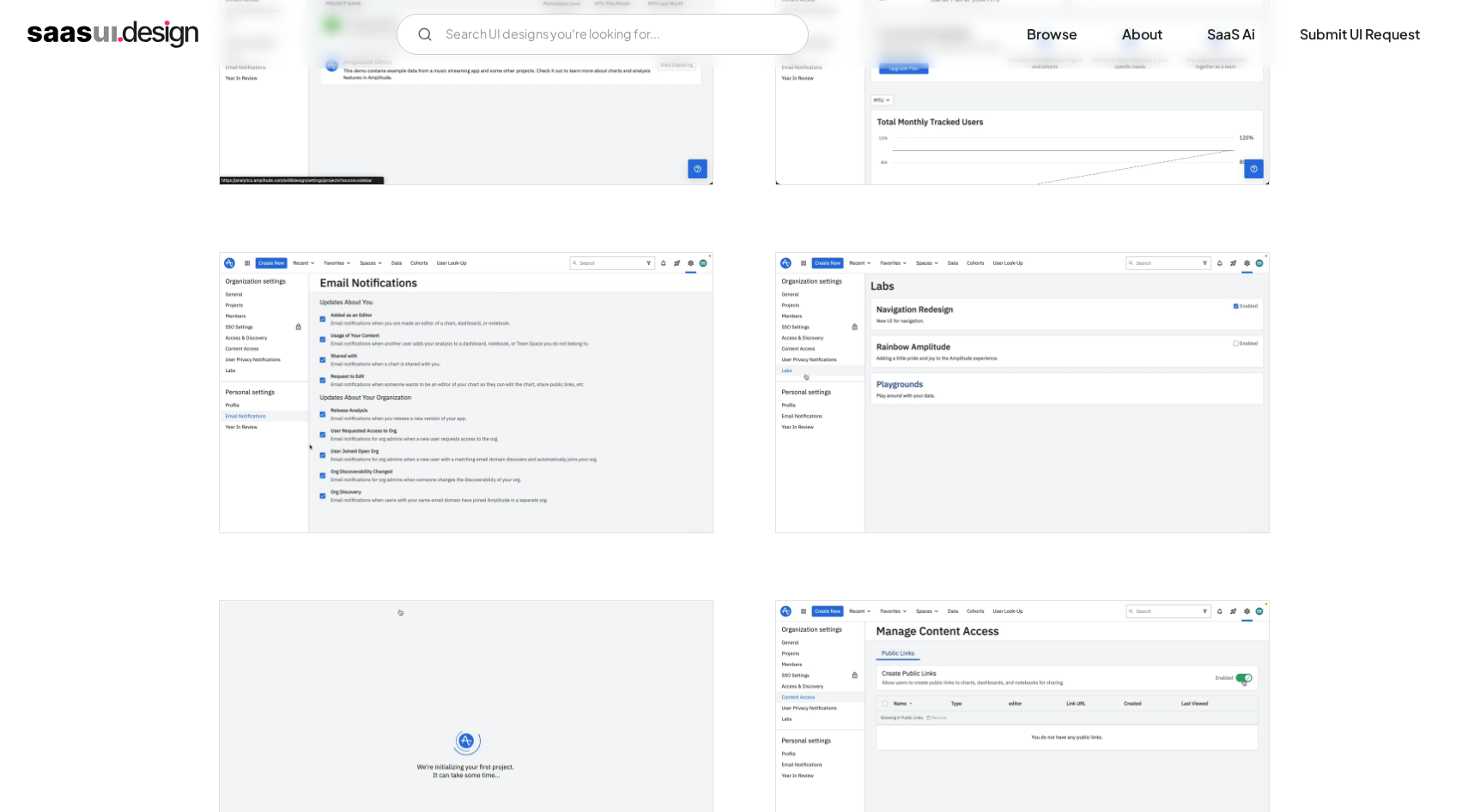
scroll to position [2404, 0]
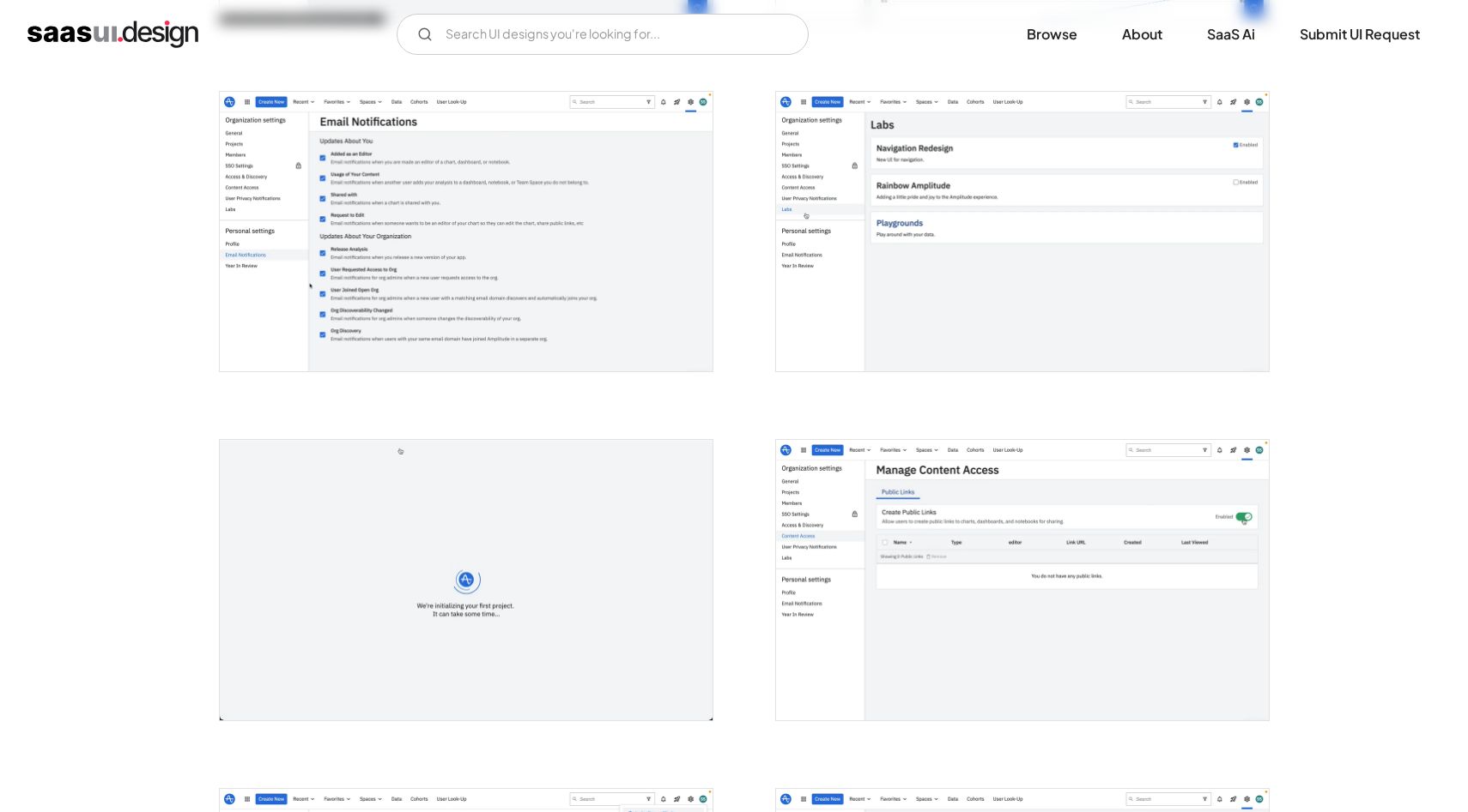
click at [1163, 296] on img "open lightbox" at bounding box center [1022, 231] width 493 height 280
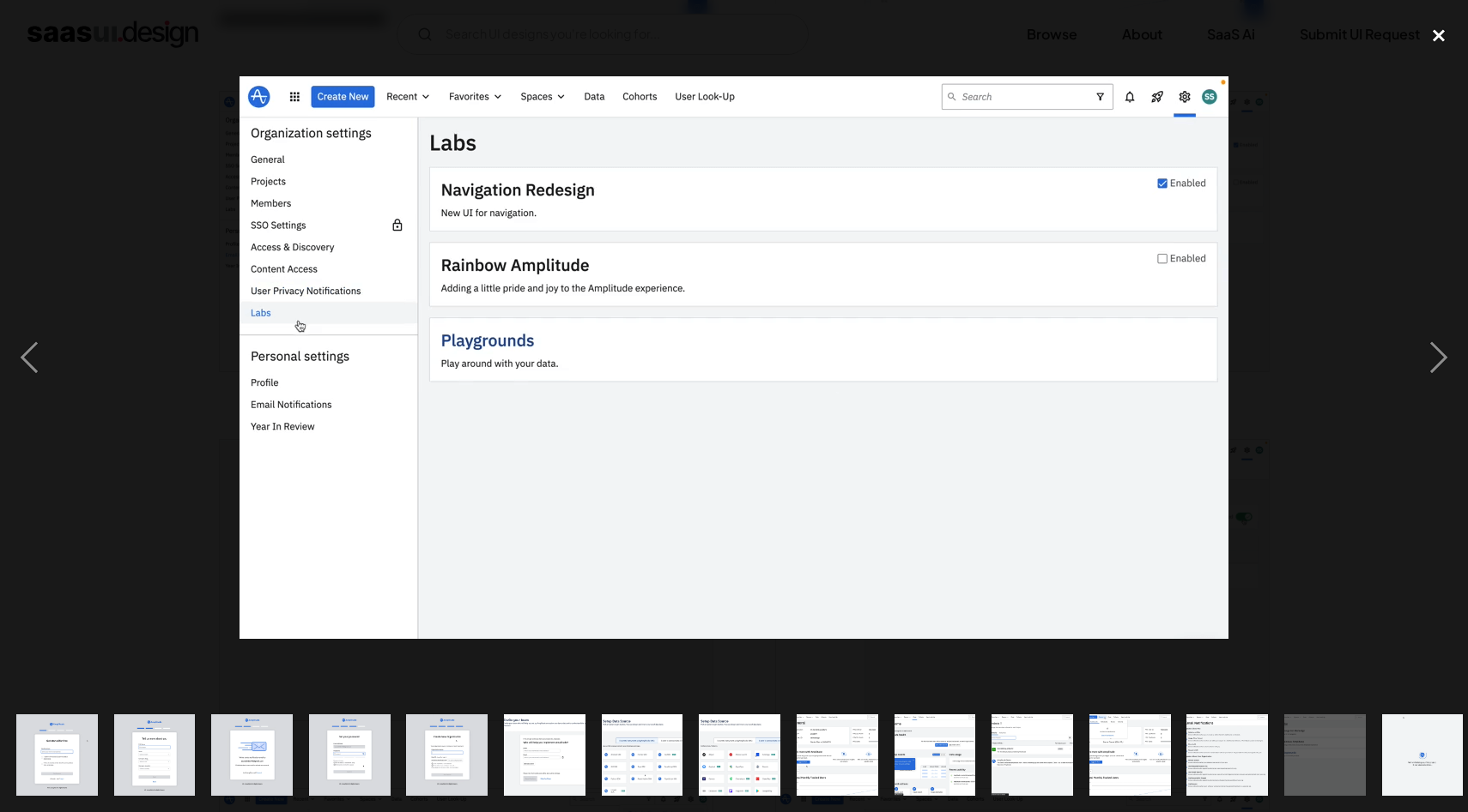
click at [1433, 37] on div "close lightbox" at bounding box center [1438, 34] width 58 height 37
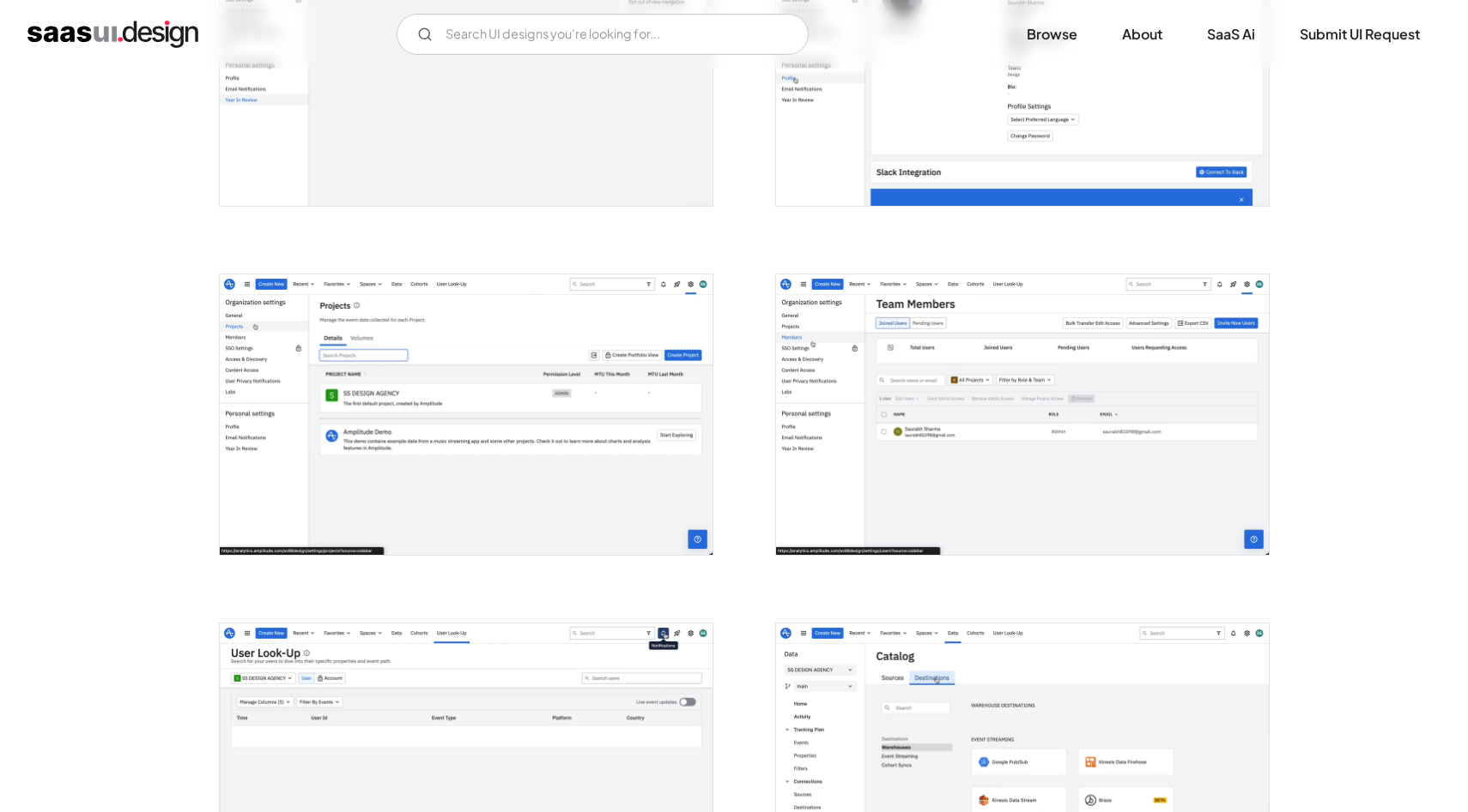
scroll to position [3952, 0]
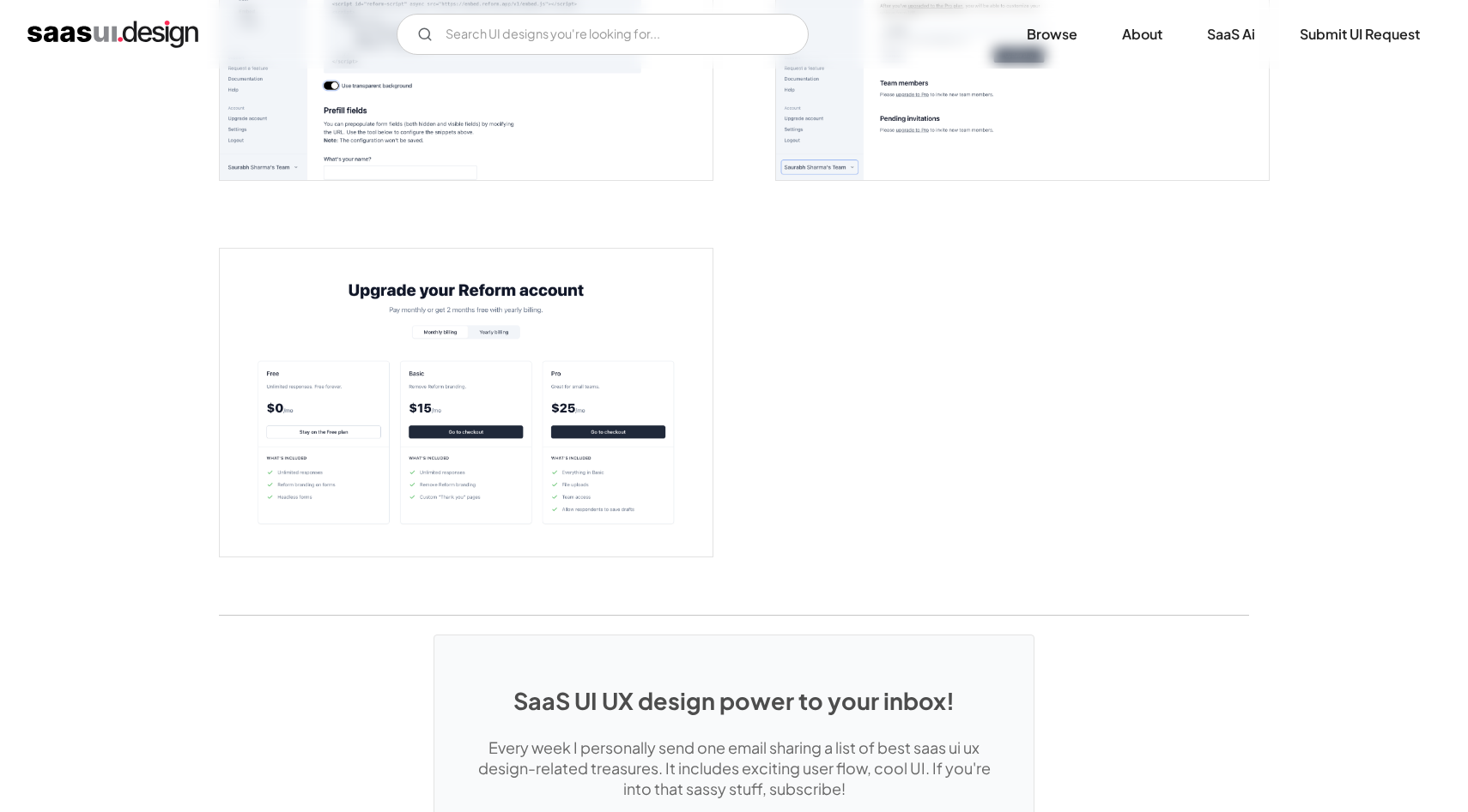
scroll to position [3553, 0]
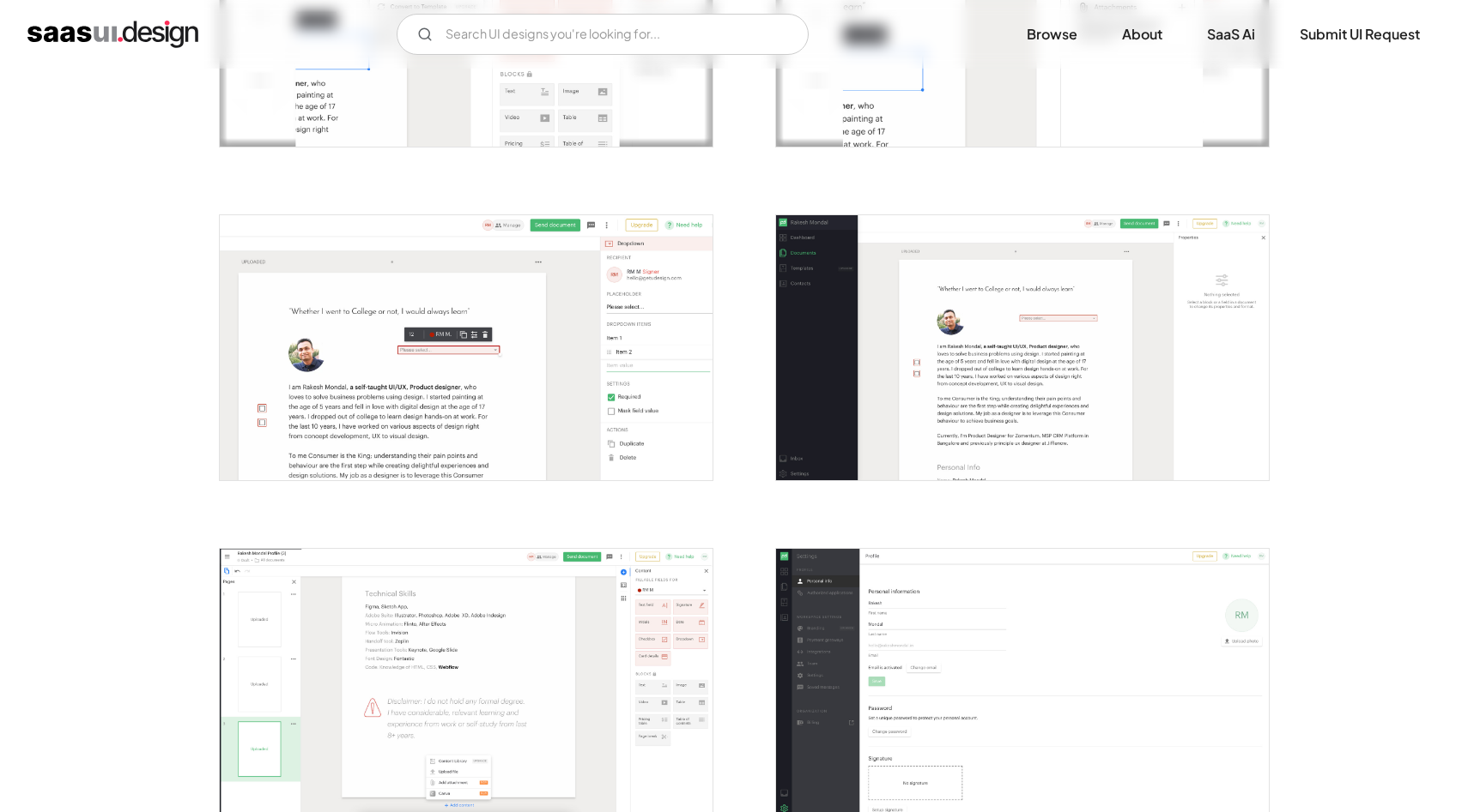
scroll to position [1679, 0]
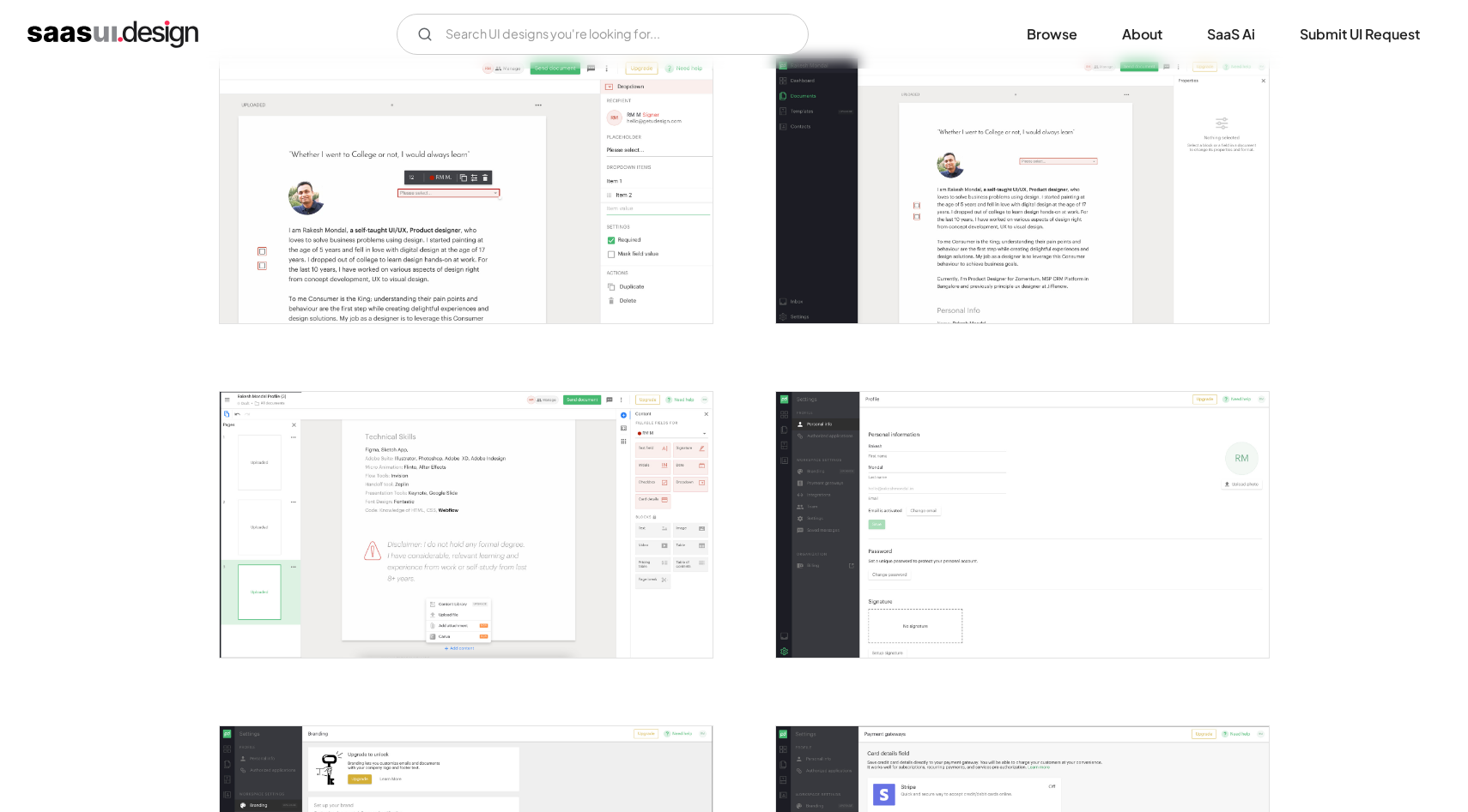
click at [975, 306] on img "open lightbox" at bounding box center [1022, 190] width 493 height 265
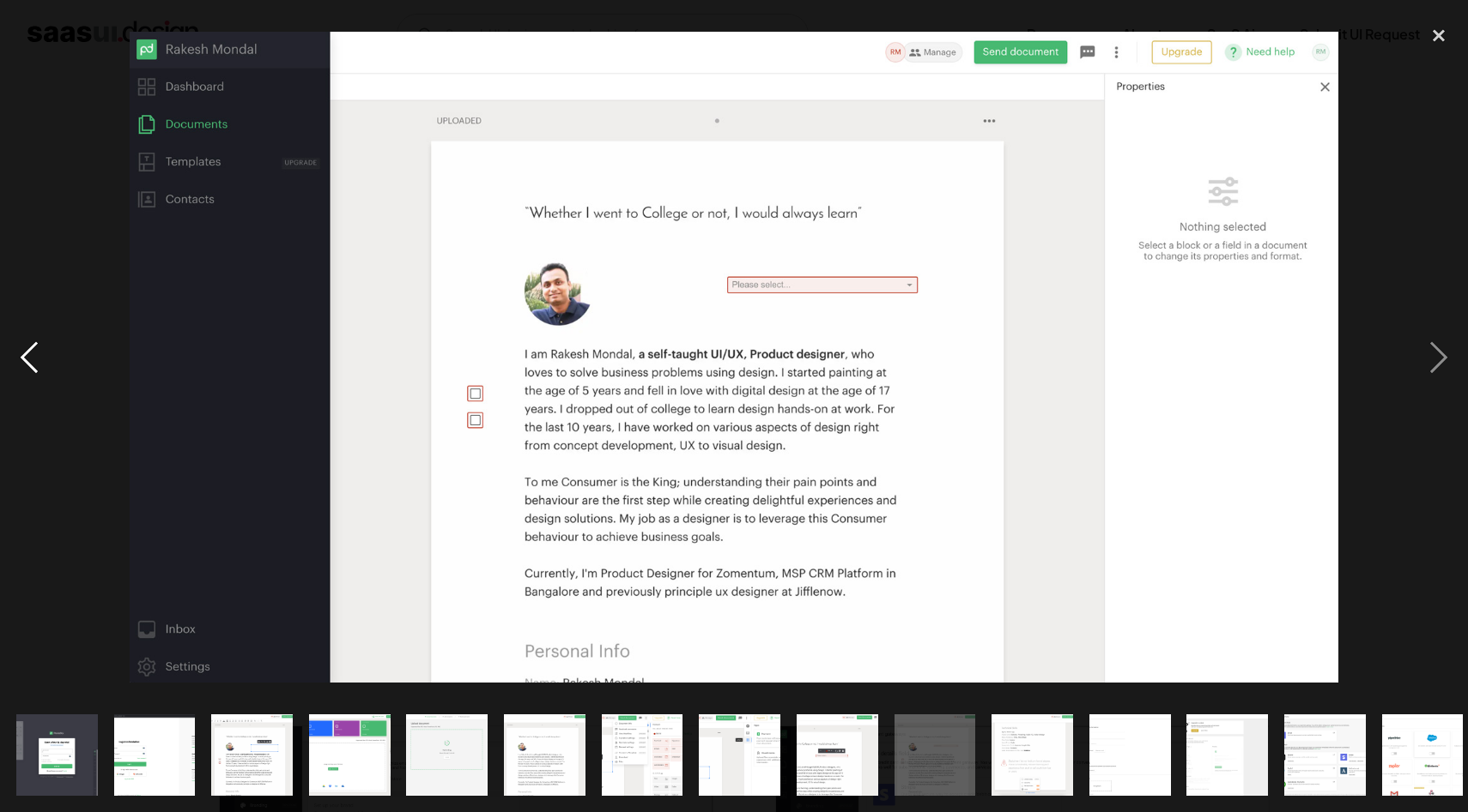
click at [0, 287] on div "previous image" at bounding box center [29, 357] width 58 height 682
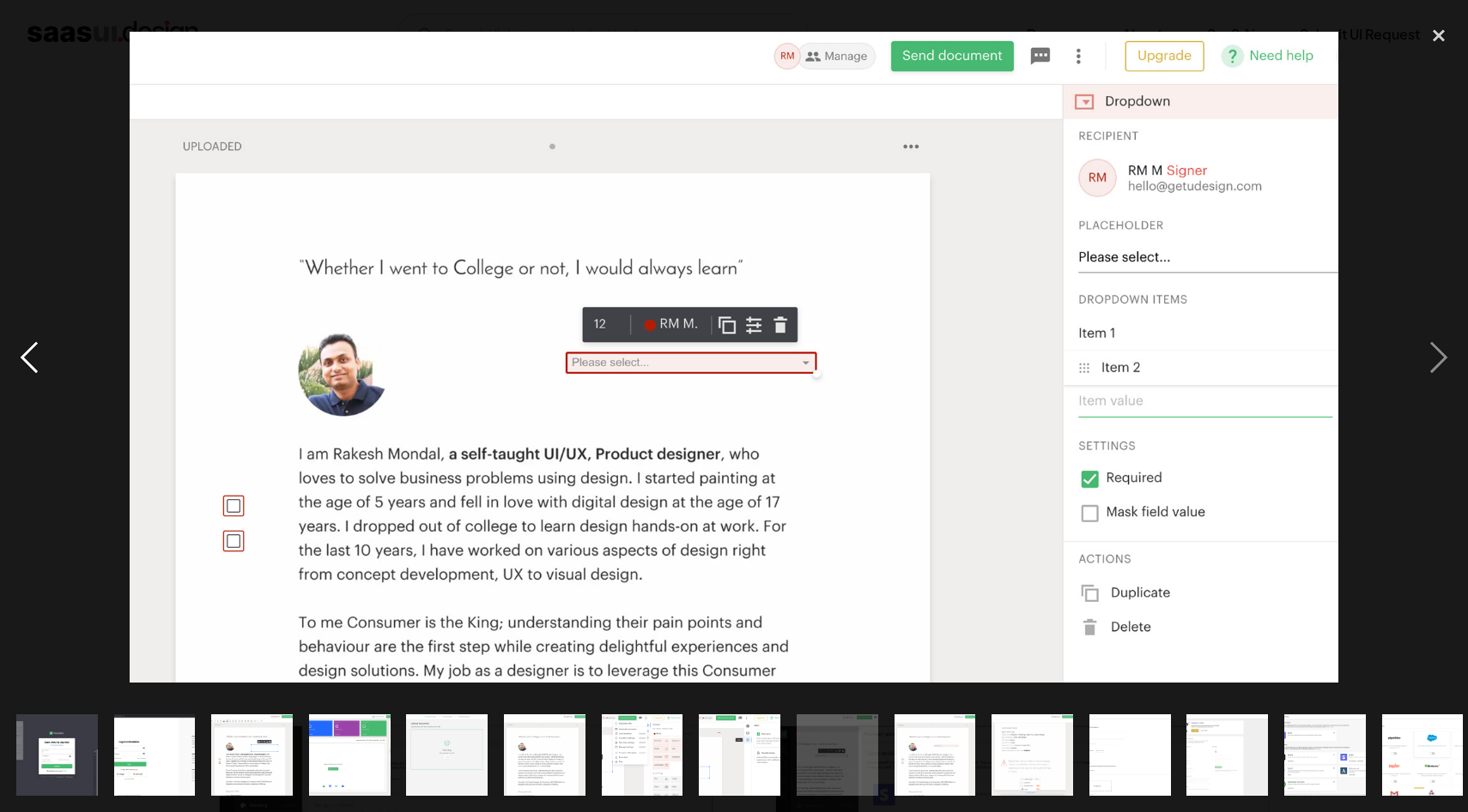
click at [52, 119] on div "previous image" at bounding box center [29, 357] width 58 height 682
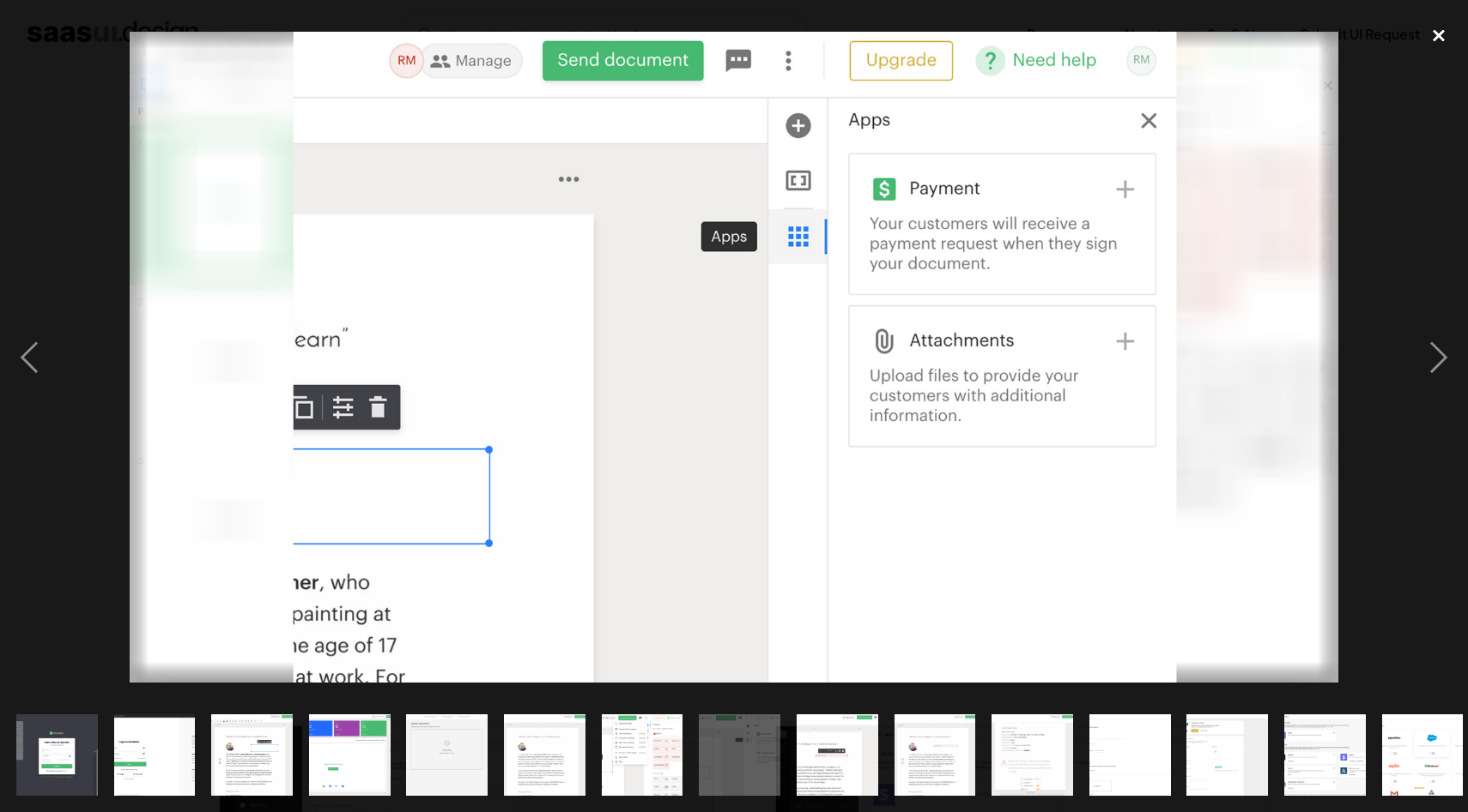
click at [1435, 35] on div "close lightbox" at bounding box center [1438, 34] width 58 height 37
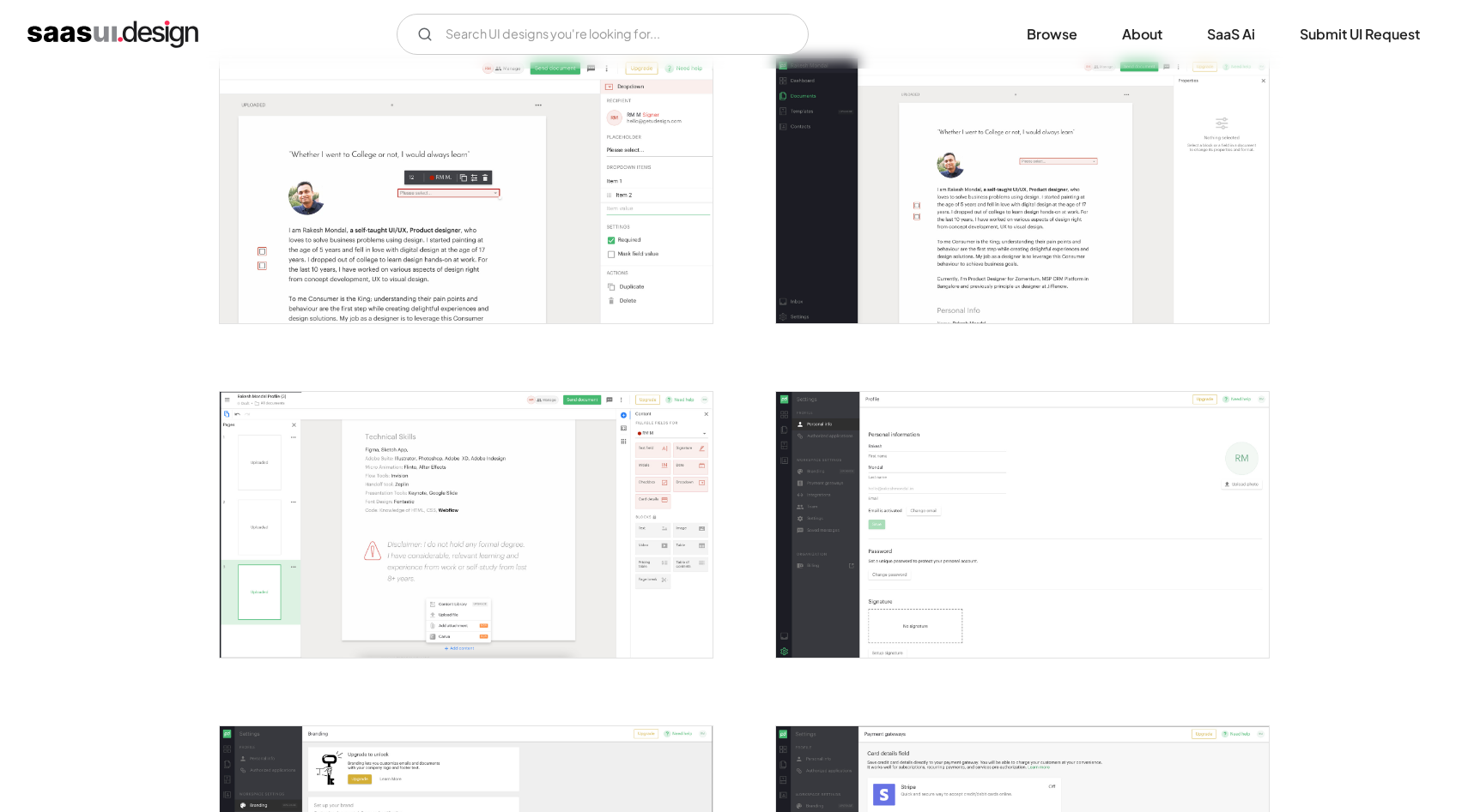
click at [102, 36] on img "home" at bounding box center [113, 34] width 171 height 28
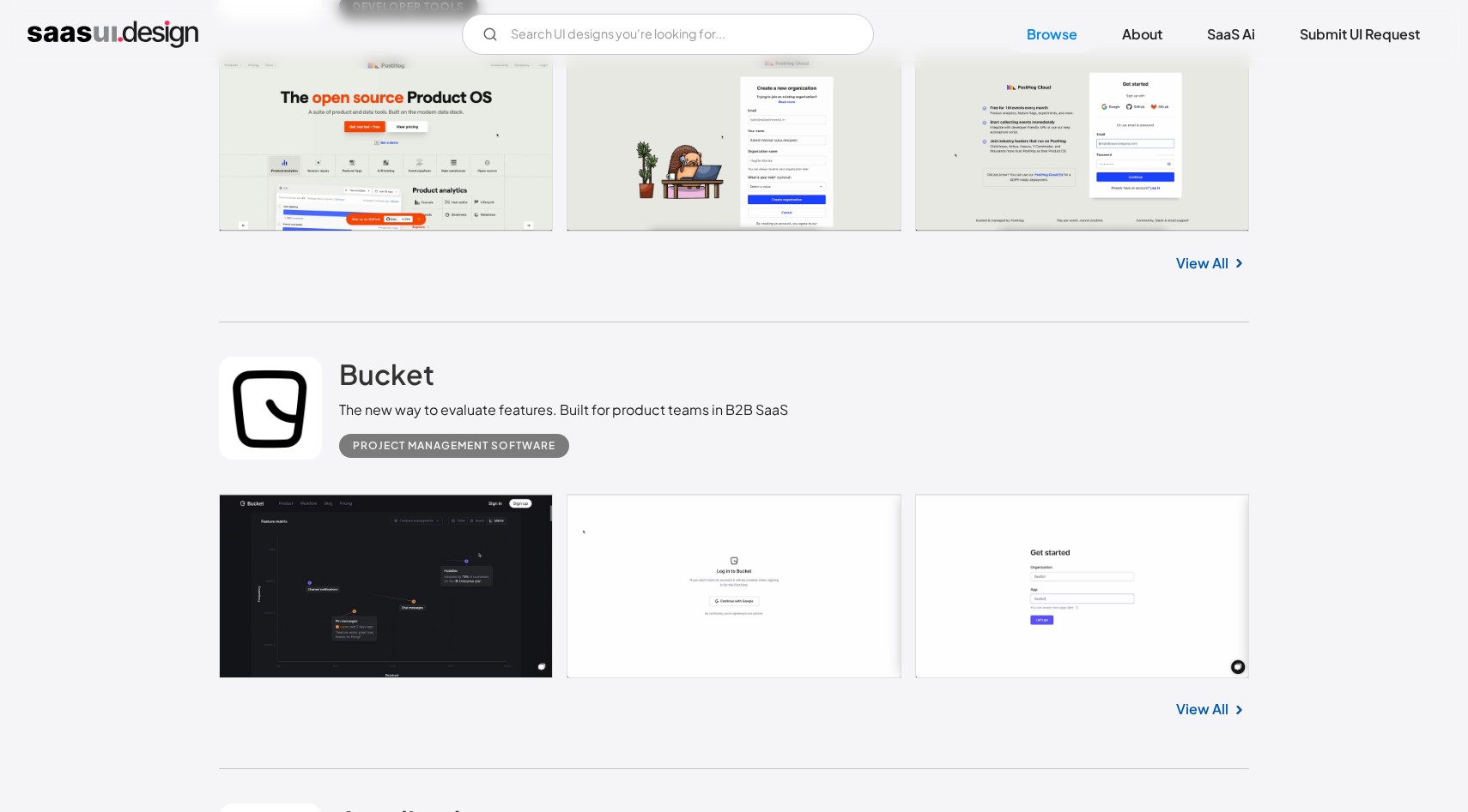
scroll to position [6634, 0]
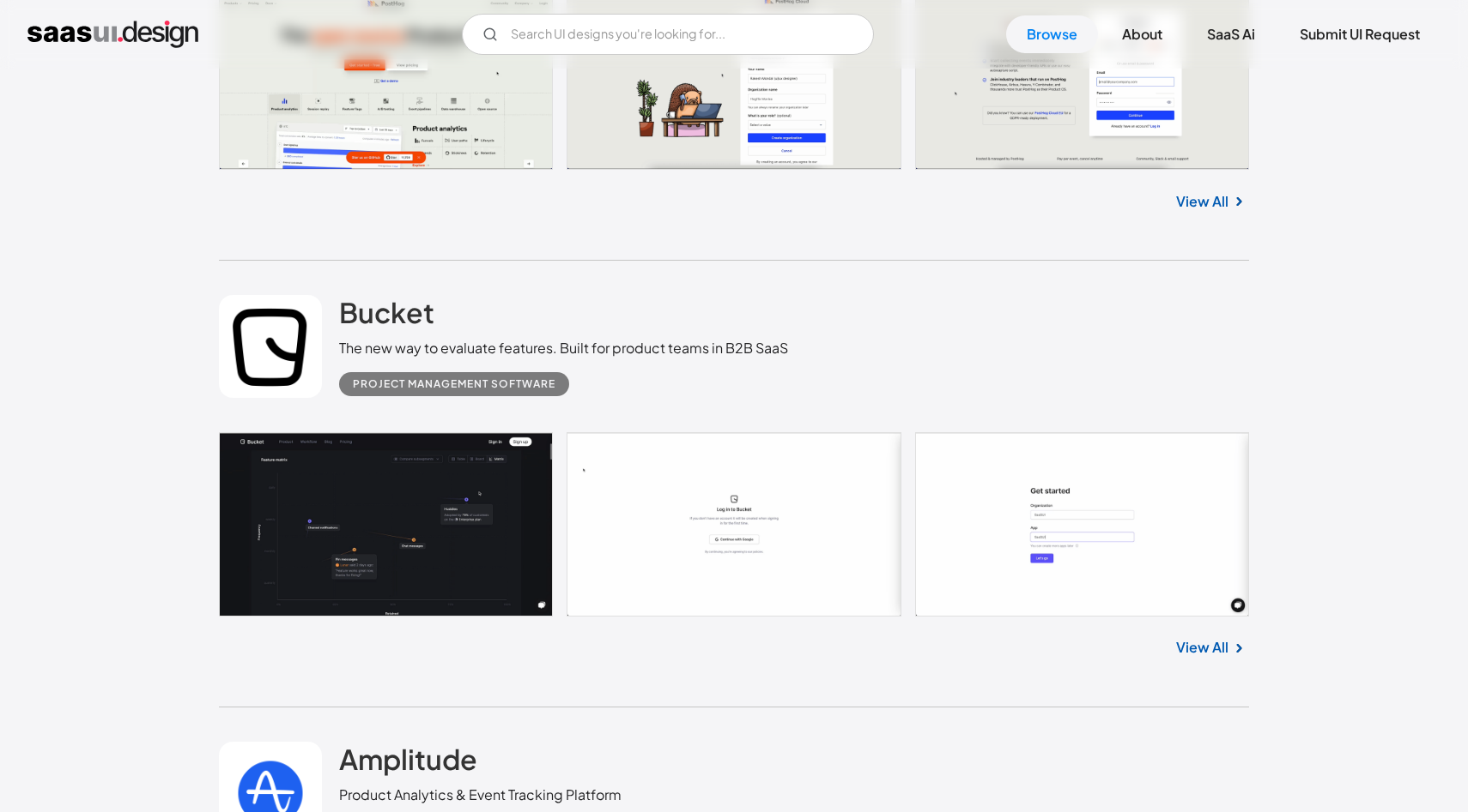
click at [1192, 655] on link "View All" at bounding box center [1202, 647] width 53 height 21
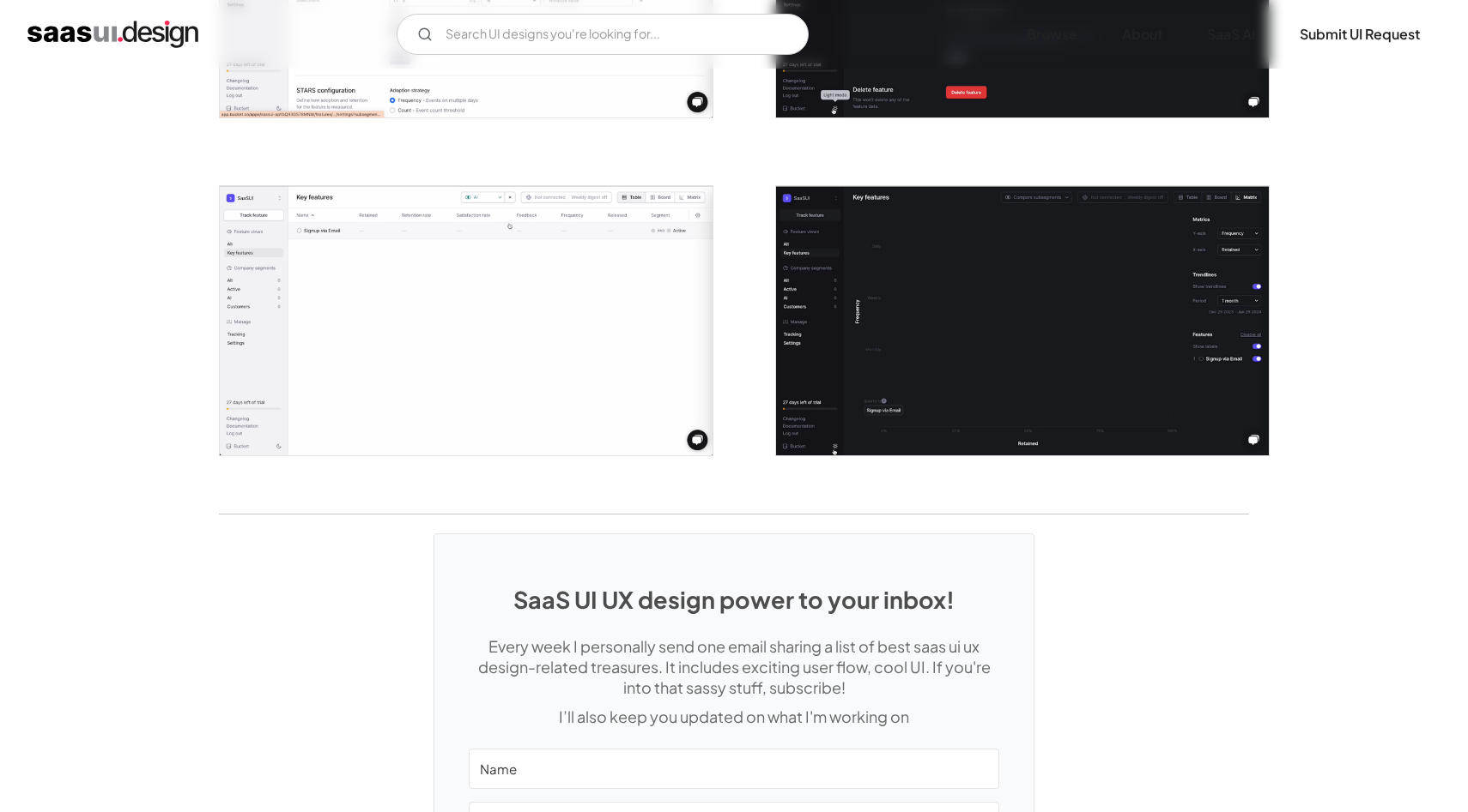
scroll to position [3512, 0]
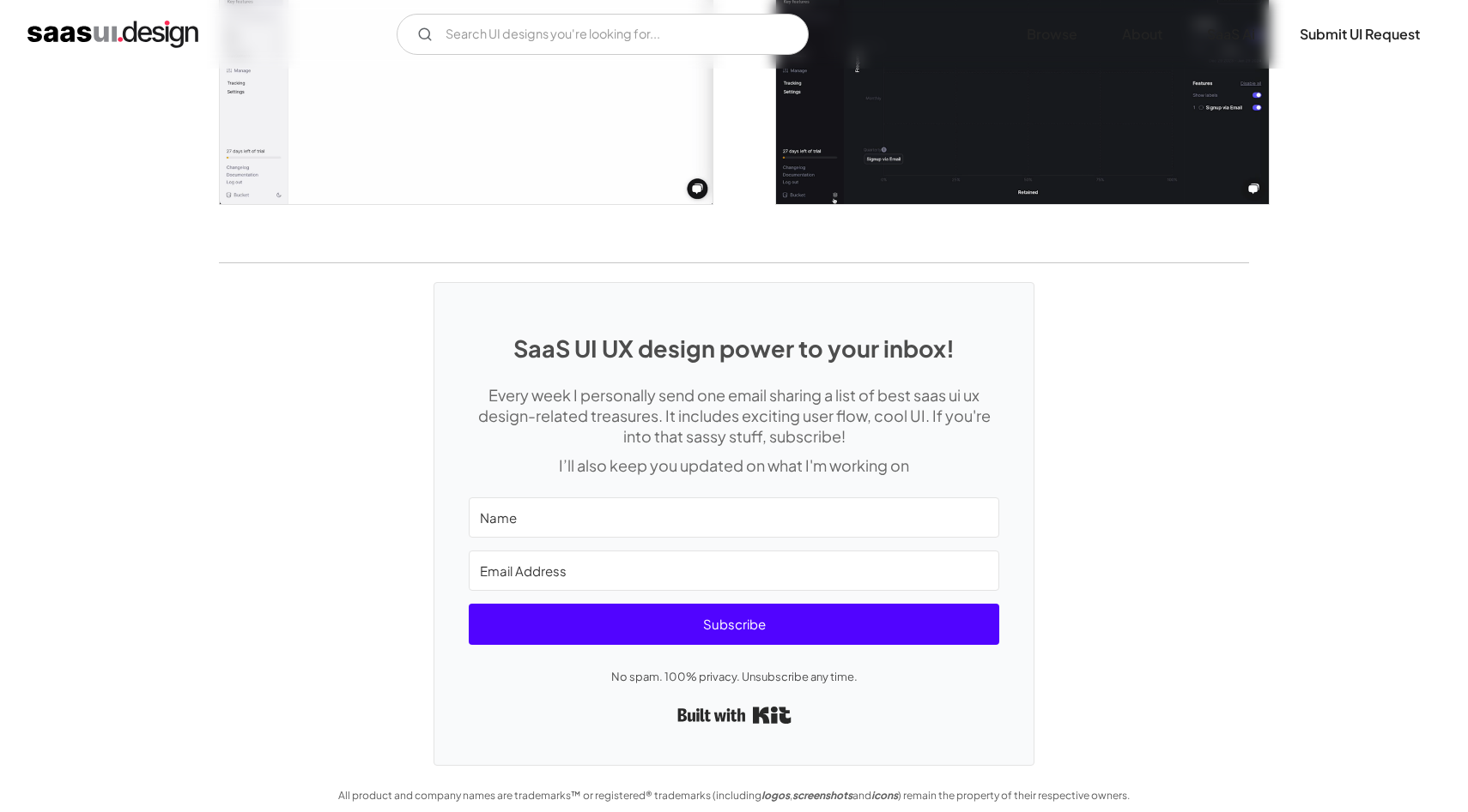
click at [167, 27] on img "home" at bounding box center [113, 34] width 171 height 28
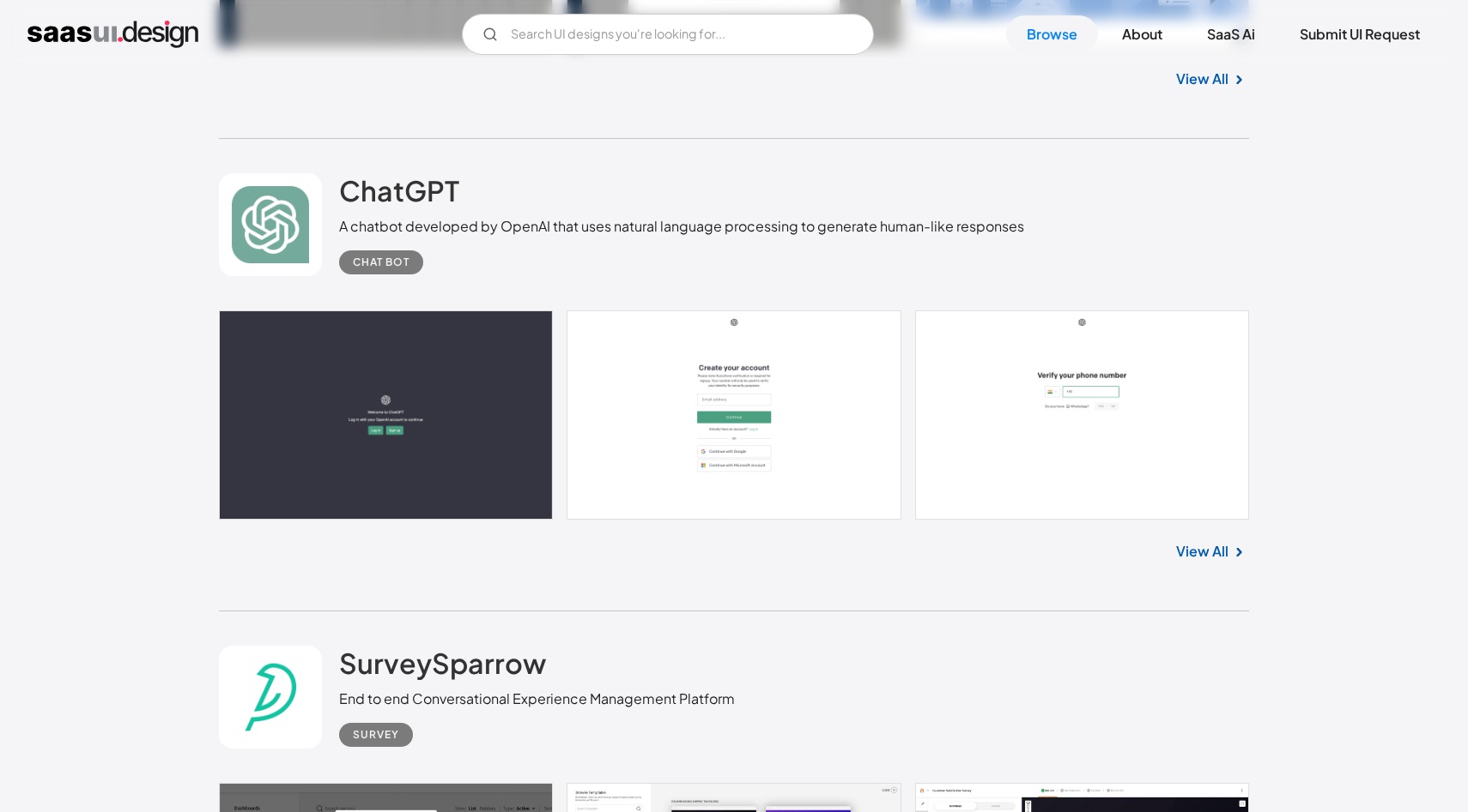
scroll to position [12204, 0]
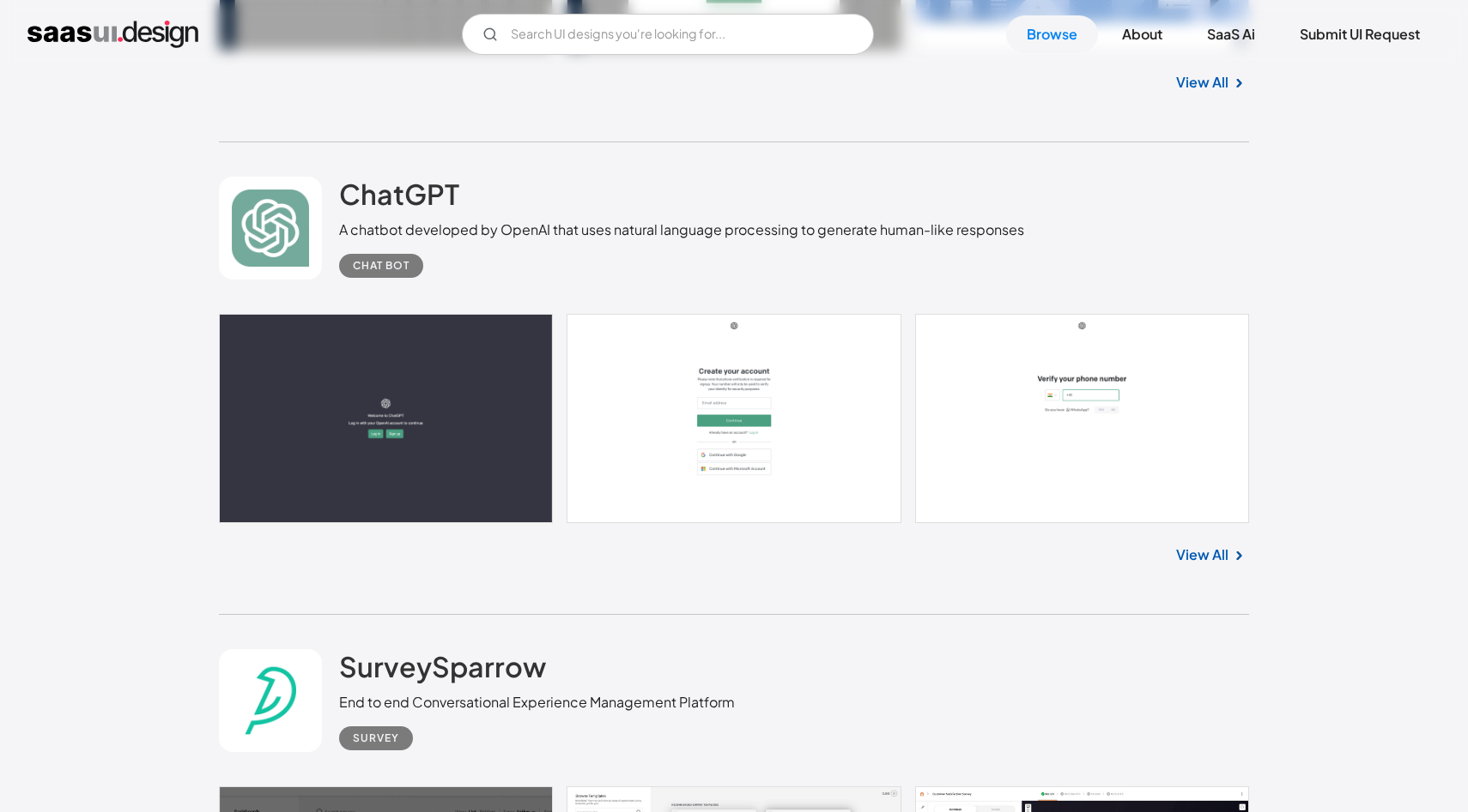
click at [1210, 547] on div "View All" at bounding box center [734, 551] width 1030 height 56
click at [1204, 564] on link "View All" at bounding box center [1202, 556] width 53 height 21
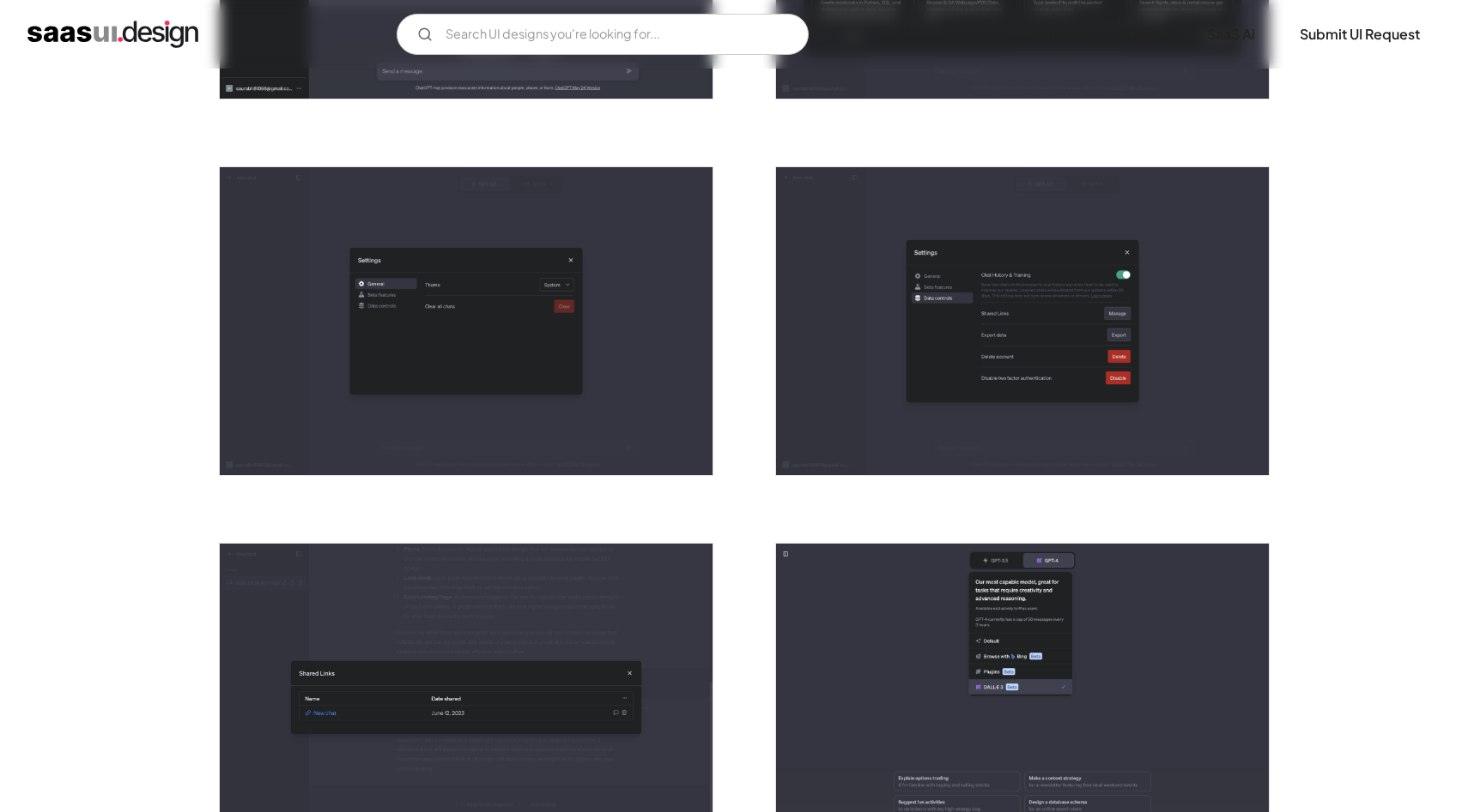
scroll to position [4070, 0]
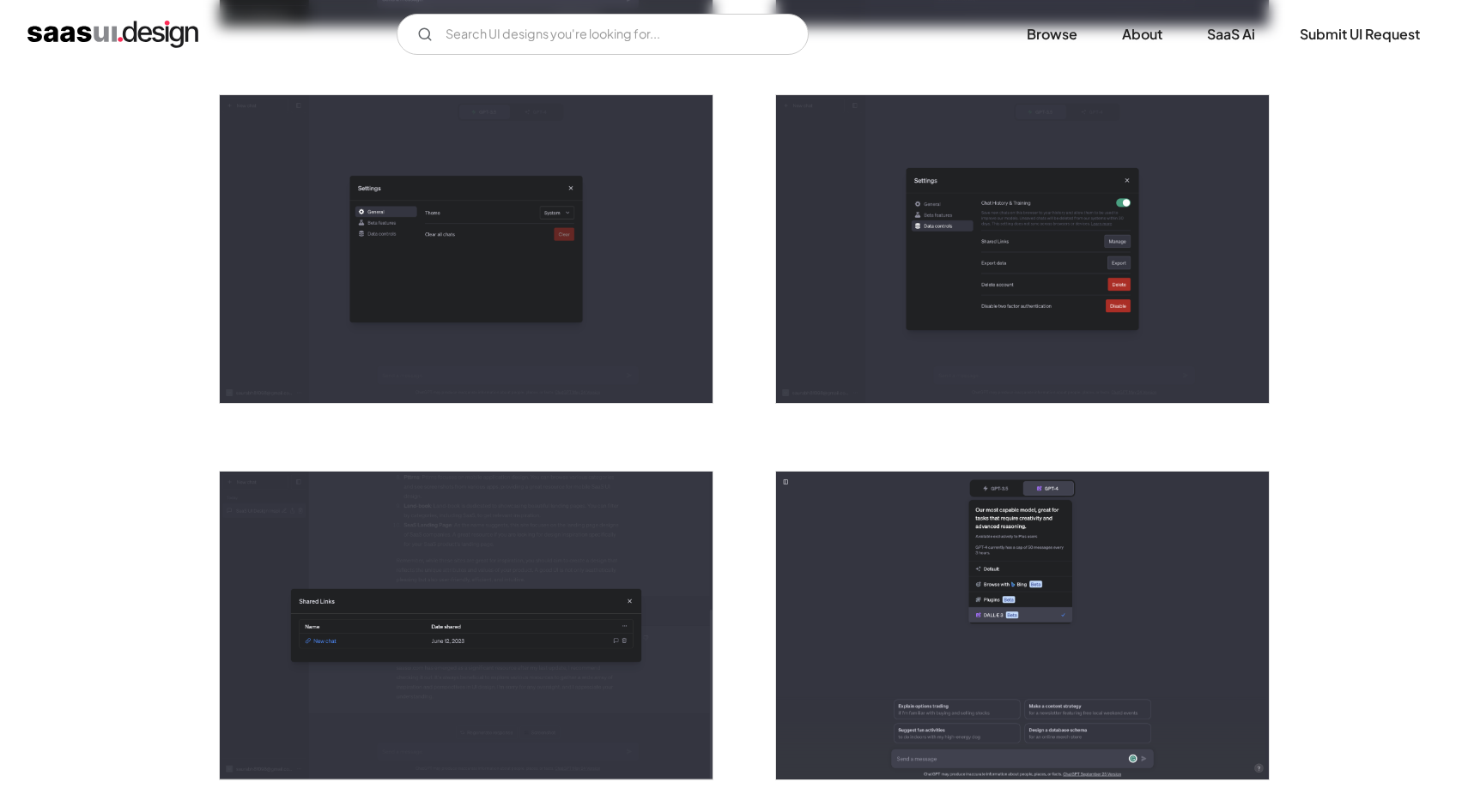
click at [133, 42] on img "home" at bounding box center [113, 34] width 171 height 28
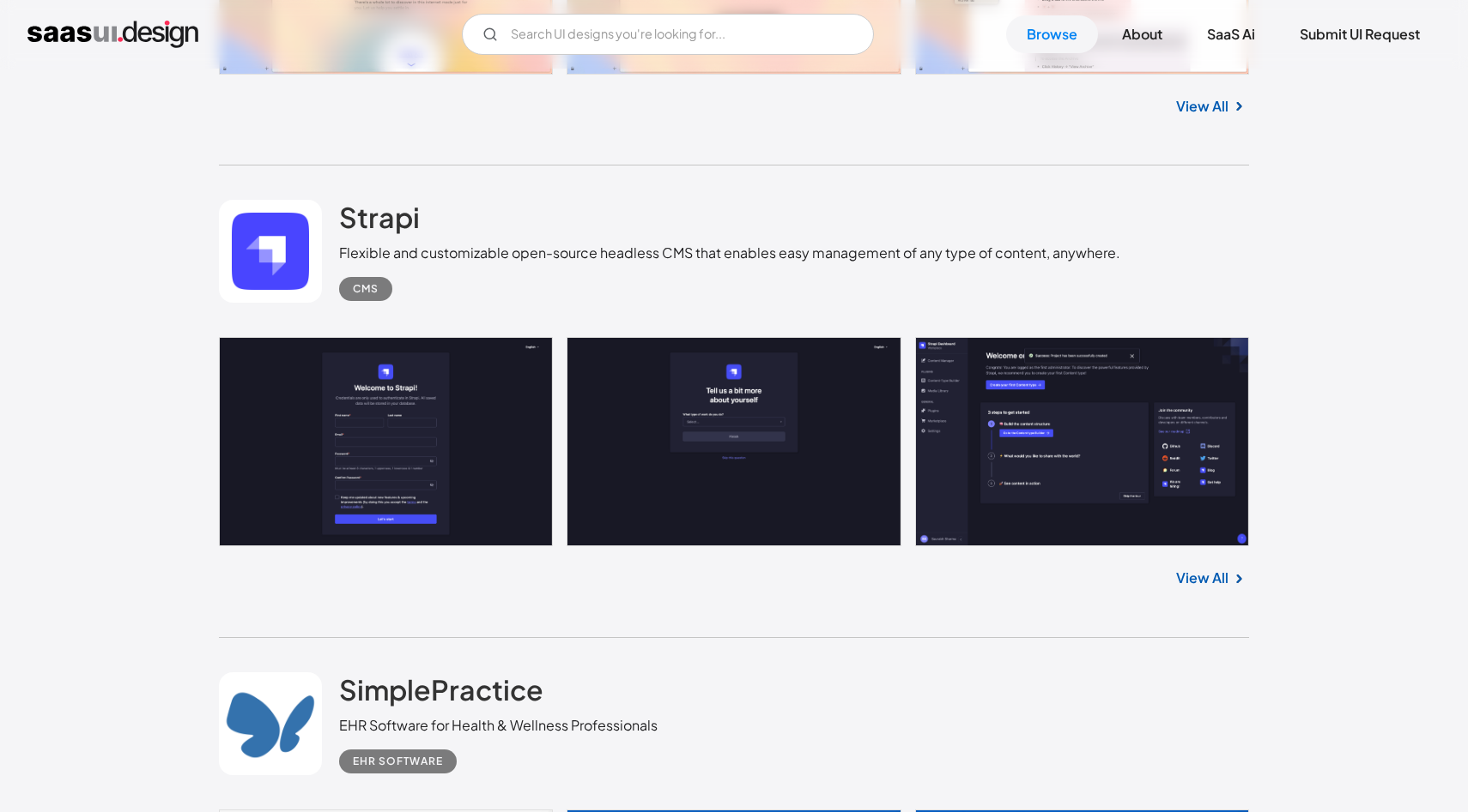
scroll to position [18728, 0]
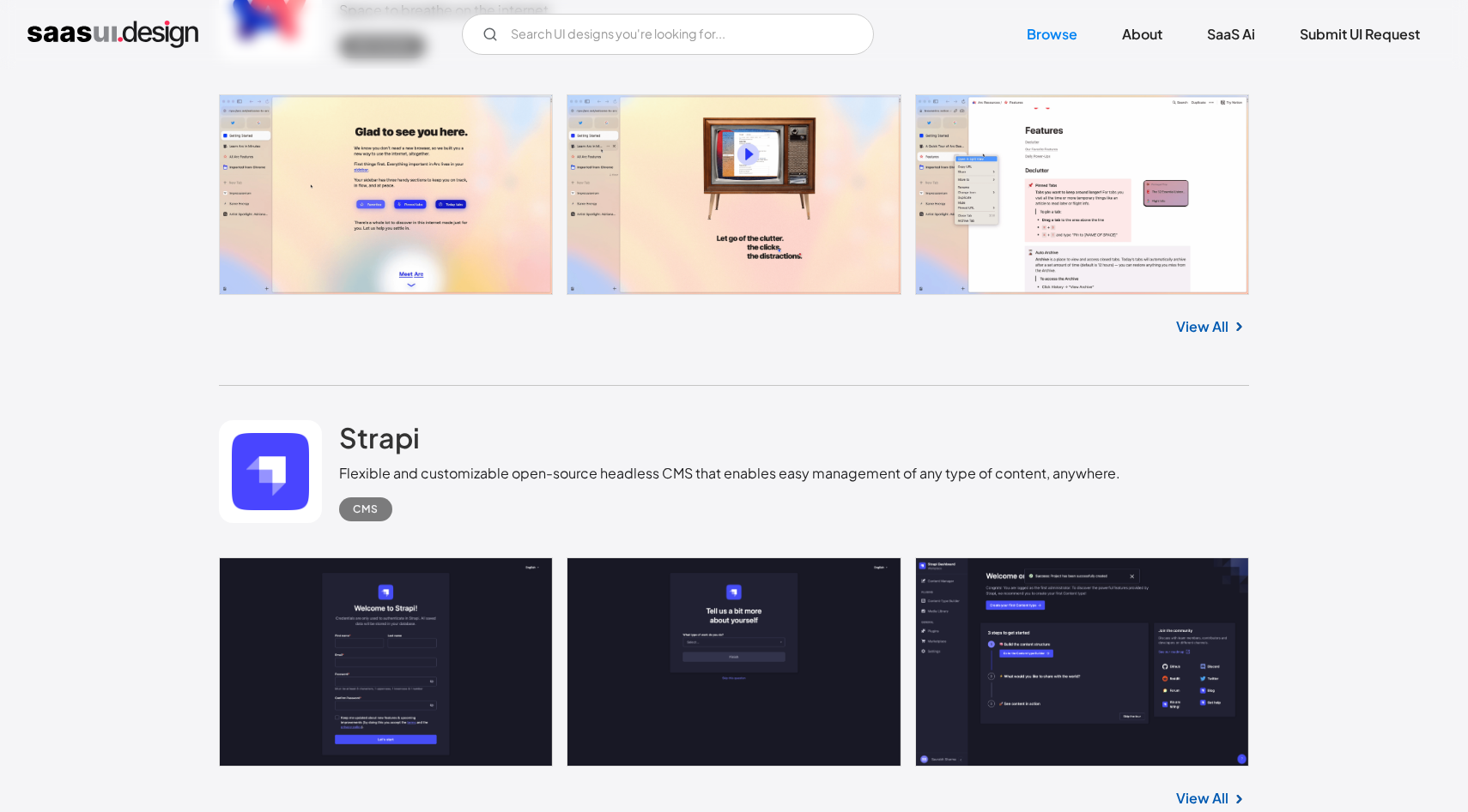
click at [1190, 266] on link at bounding box center [734, 195] width 1030 height 201
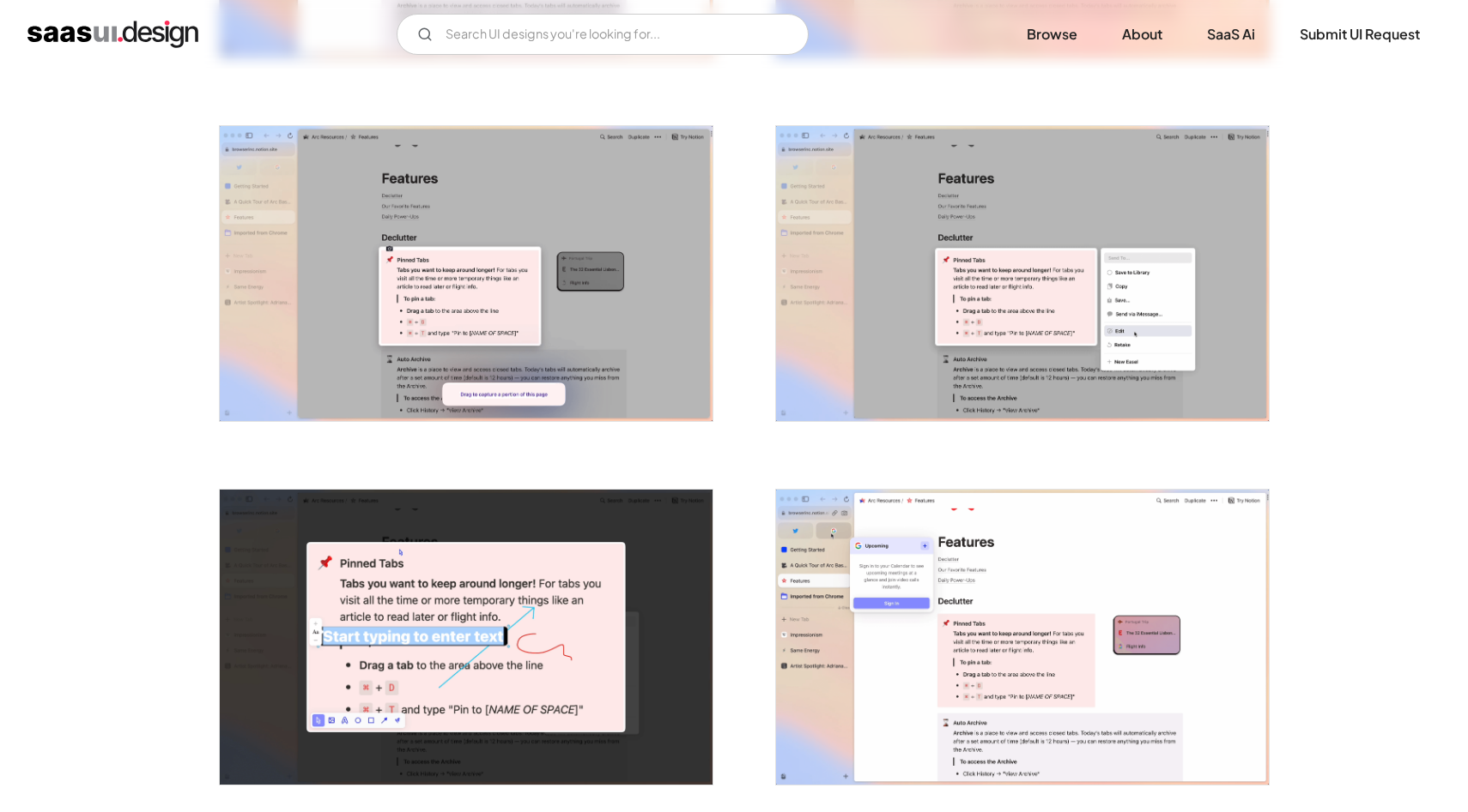
scroll to position [1332, 0]
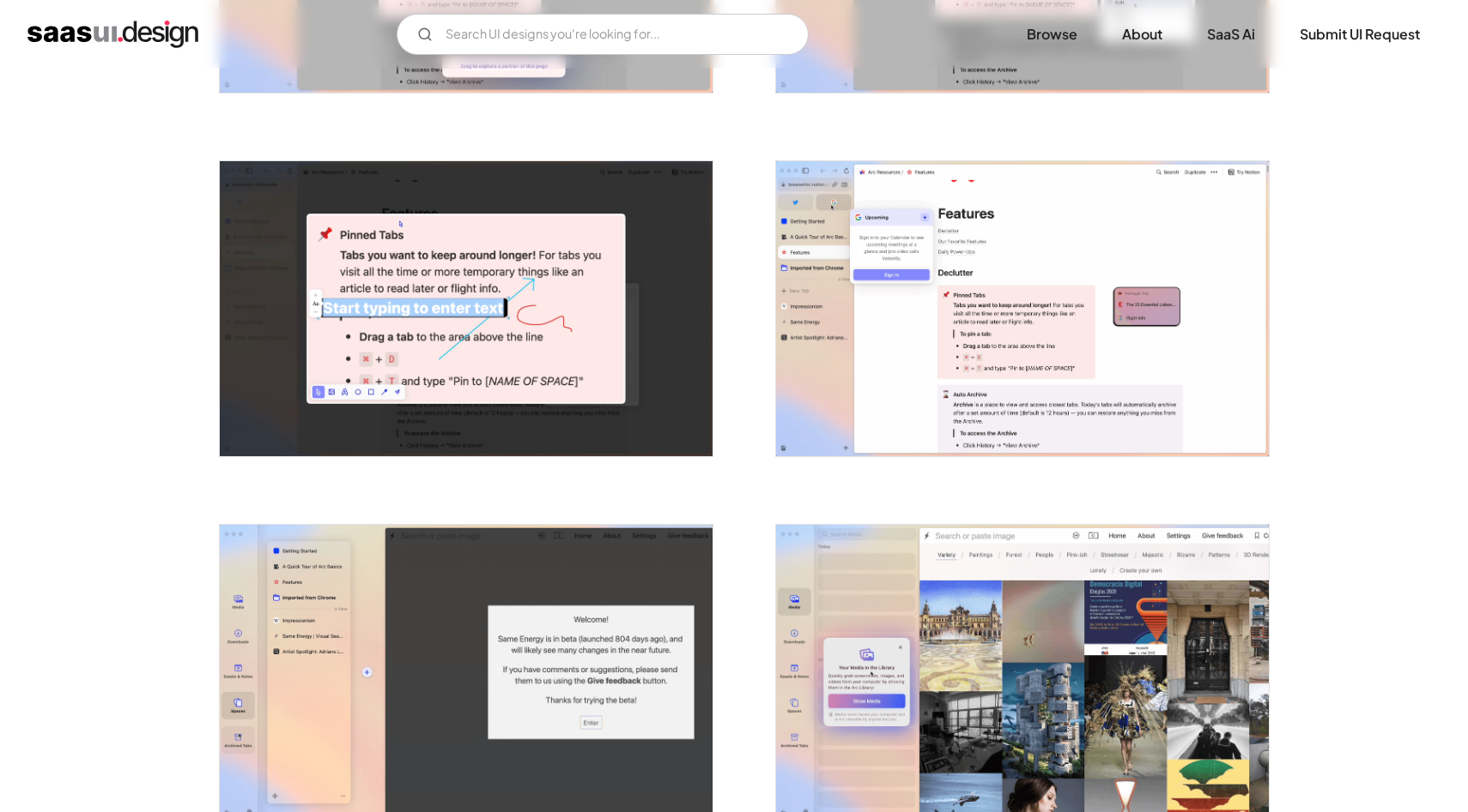
click at [1171, 320] on img "open lightbox" at bounding box center [1022, 309] width 493 height 296
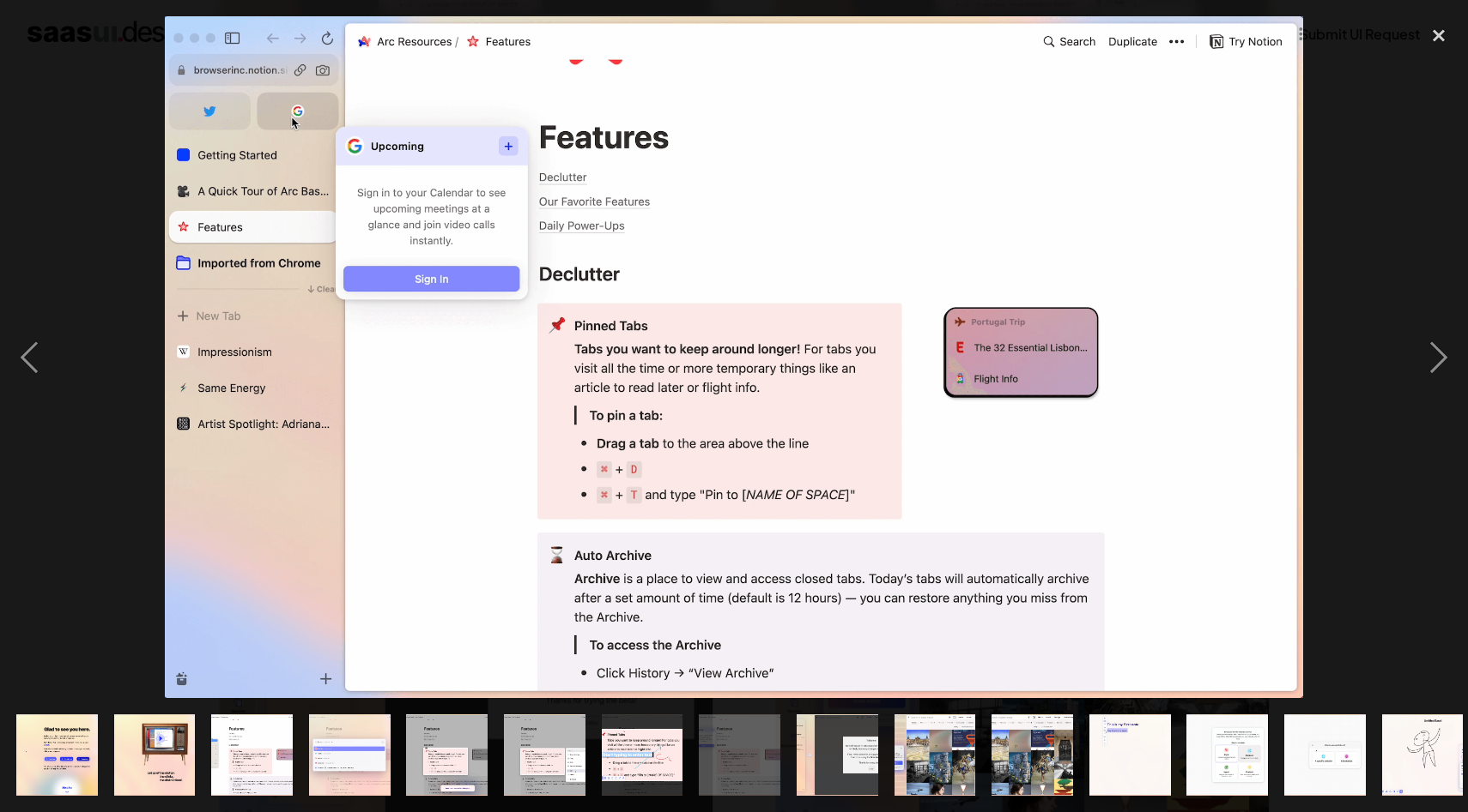
click at [63, 314] on div at bounding box center [734, 357] width 1468 height 682
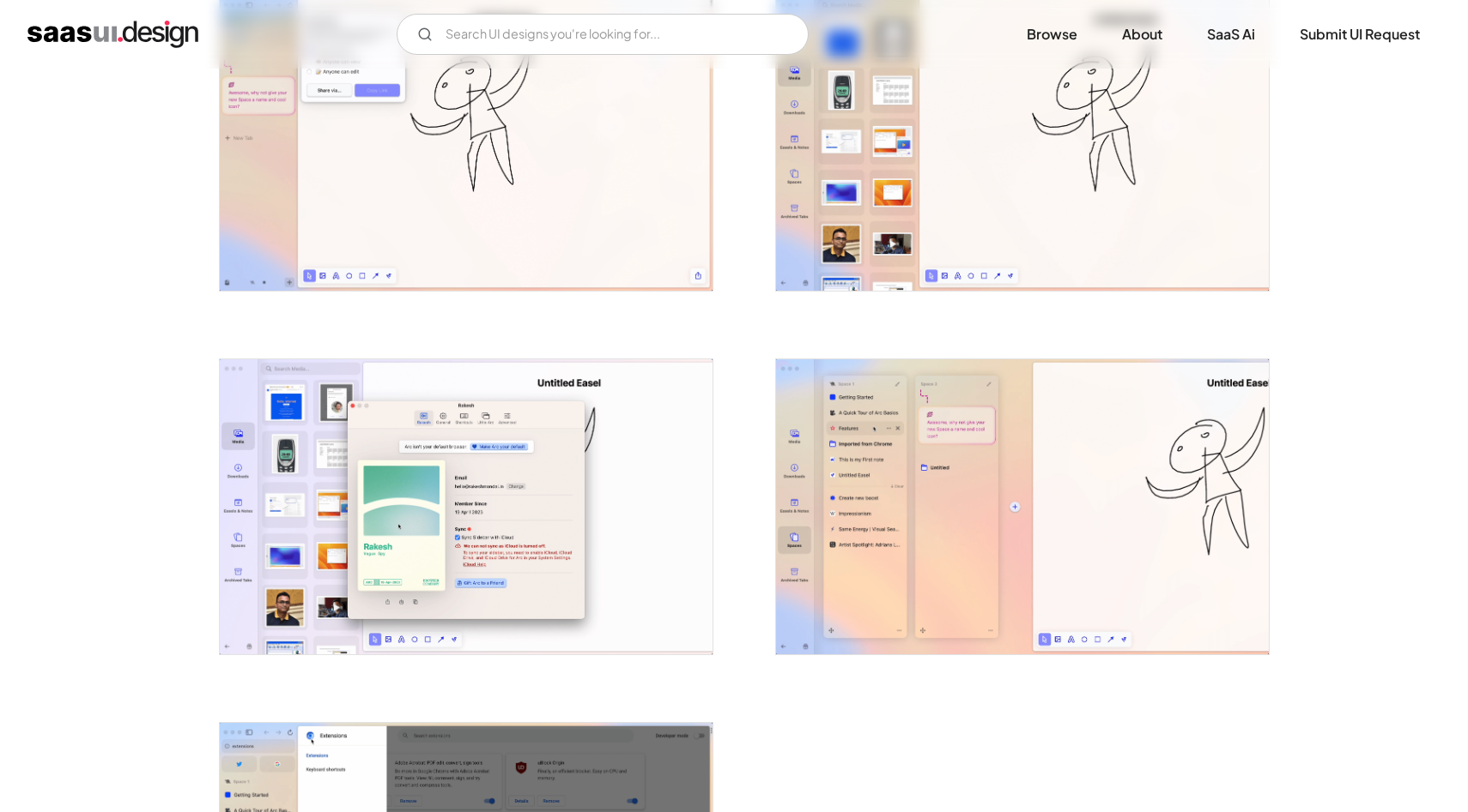
scroll to position [3328, 0]
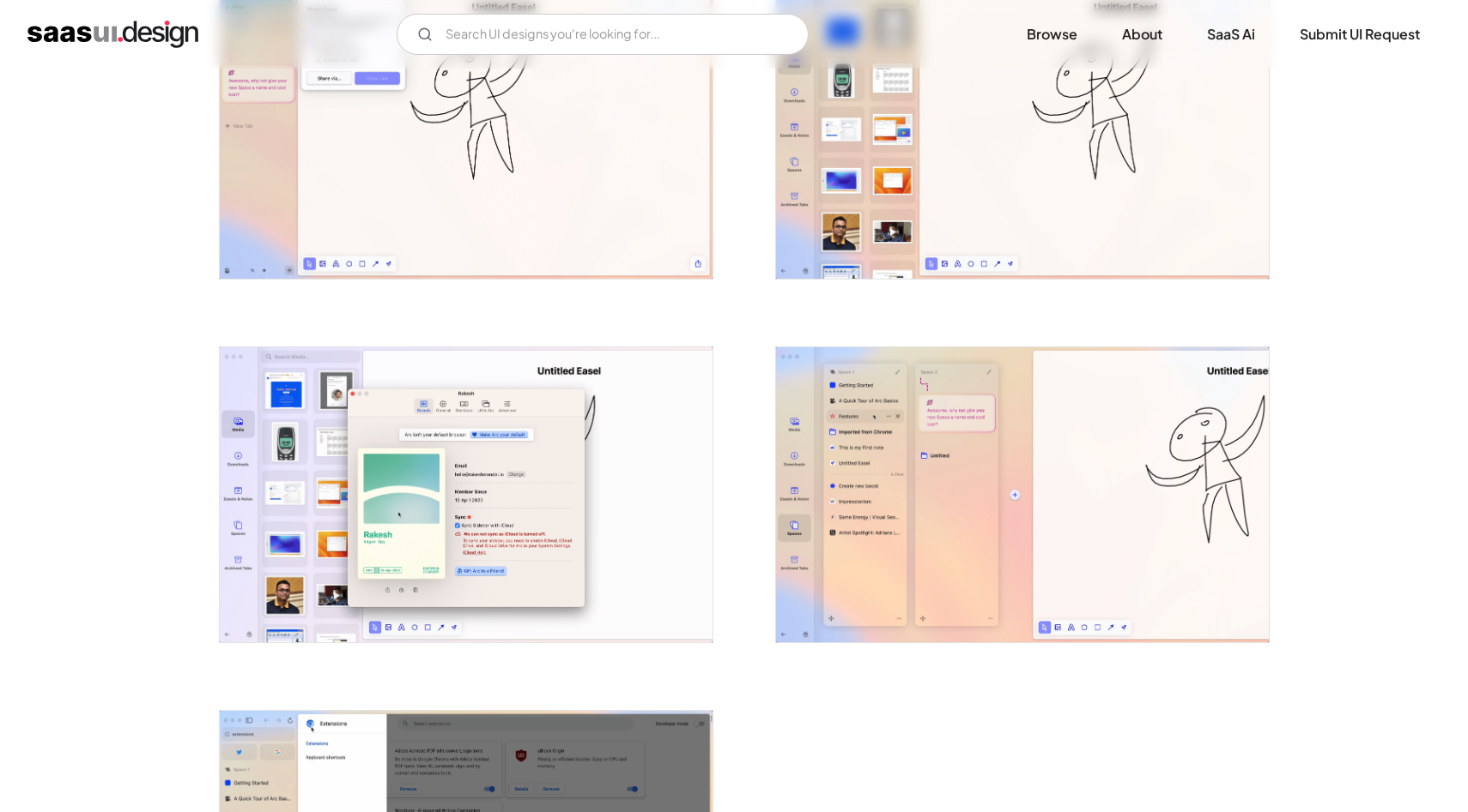
click at [57, 36] on img "home" at bounding box center [113, 34] width 171 height 28
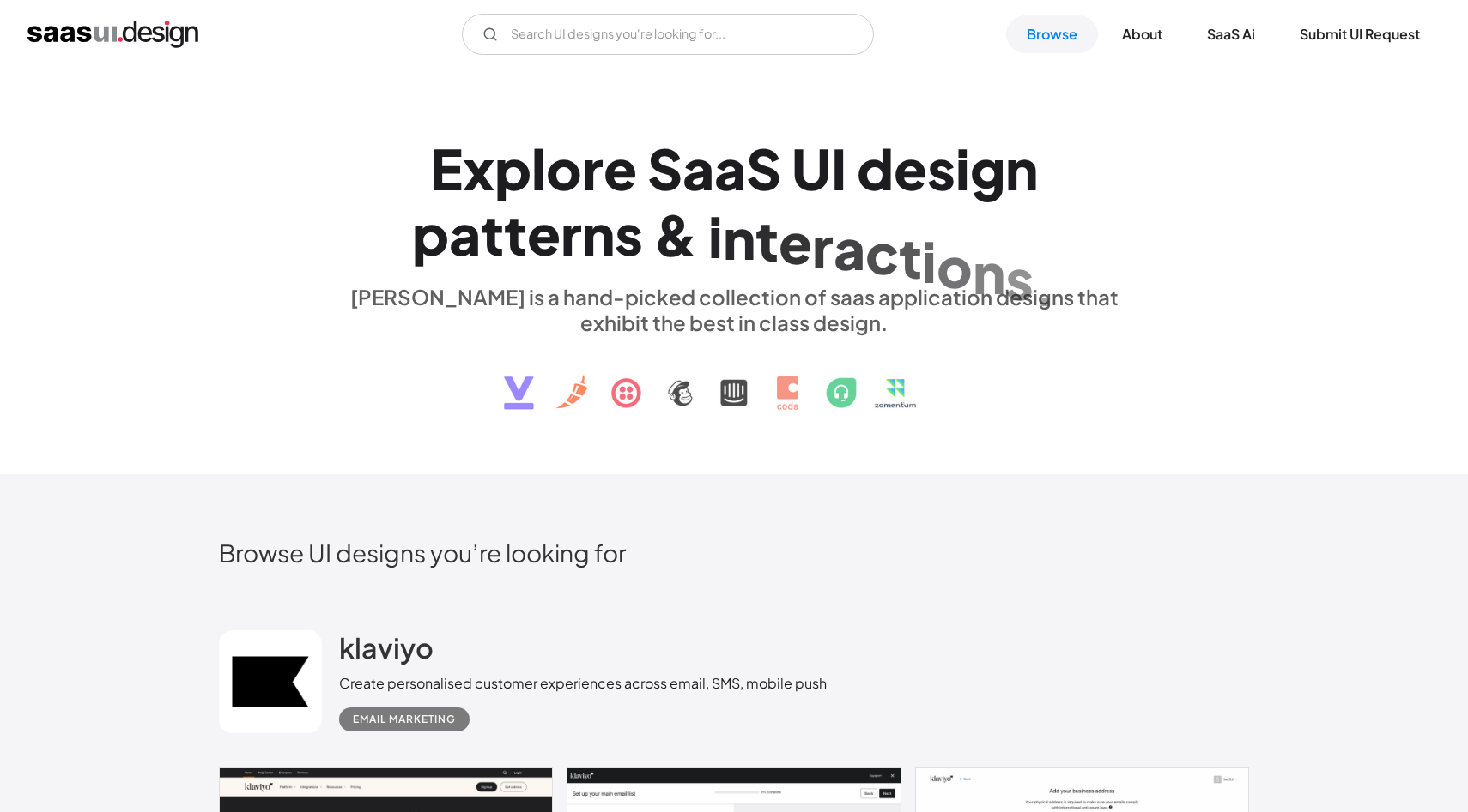
click at [731, 398] on img at bounding box center [734, 380] width 521 height 89
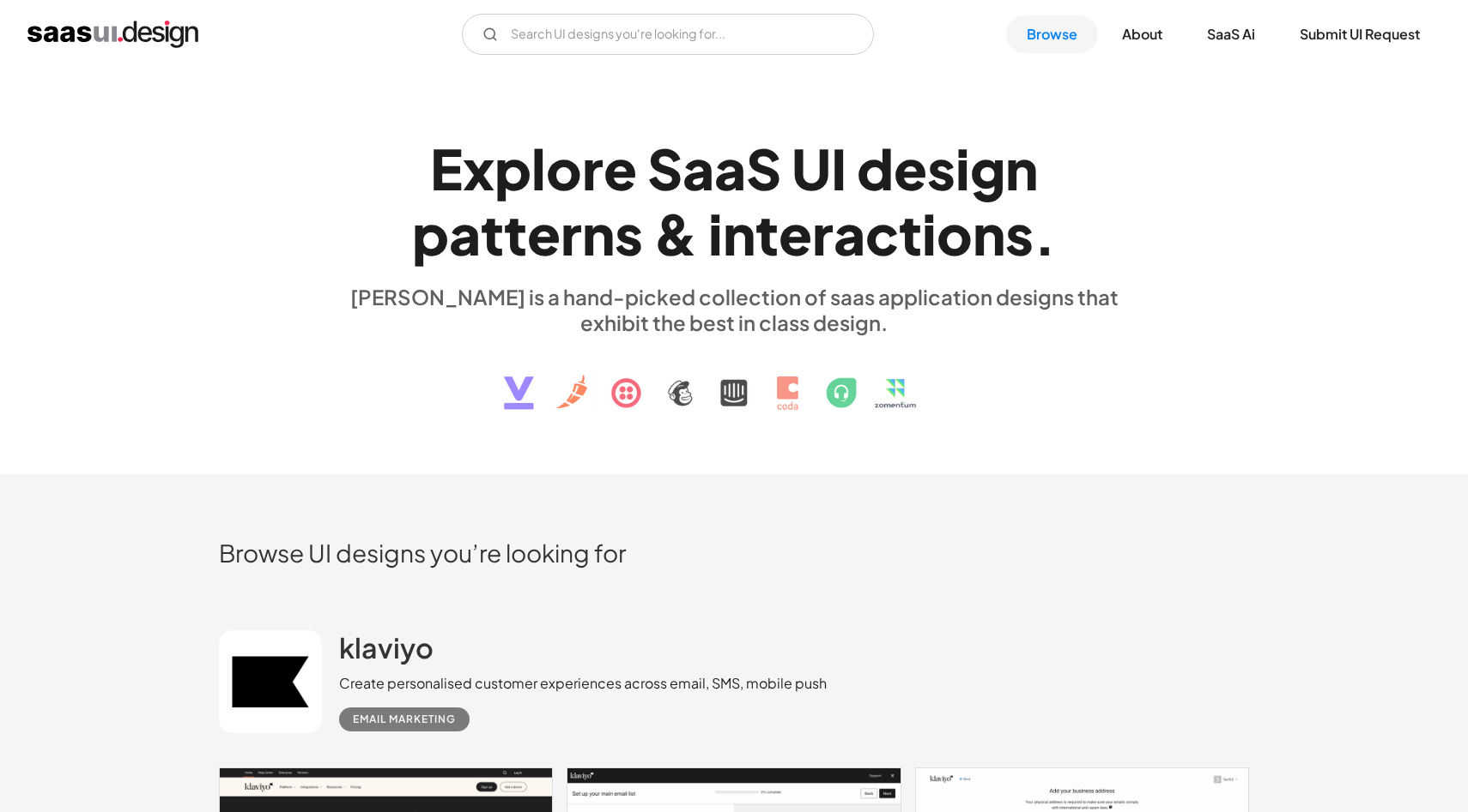
click at [676, 401] on img at bounding box center [734, 380] width 521 height 89
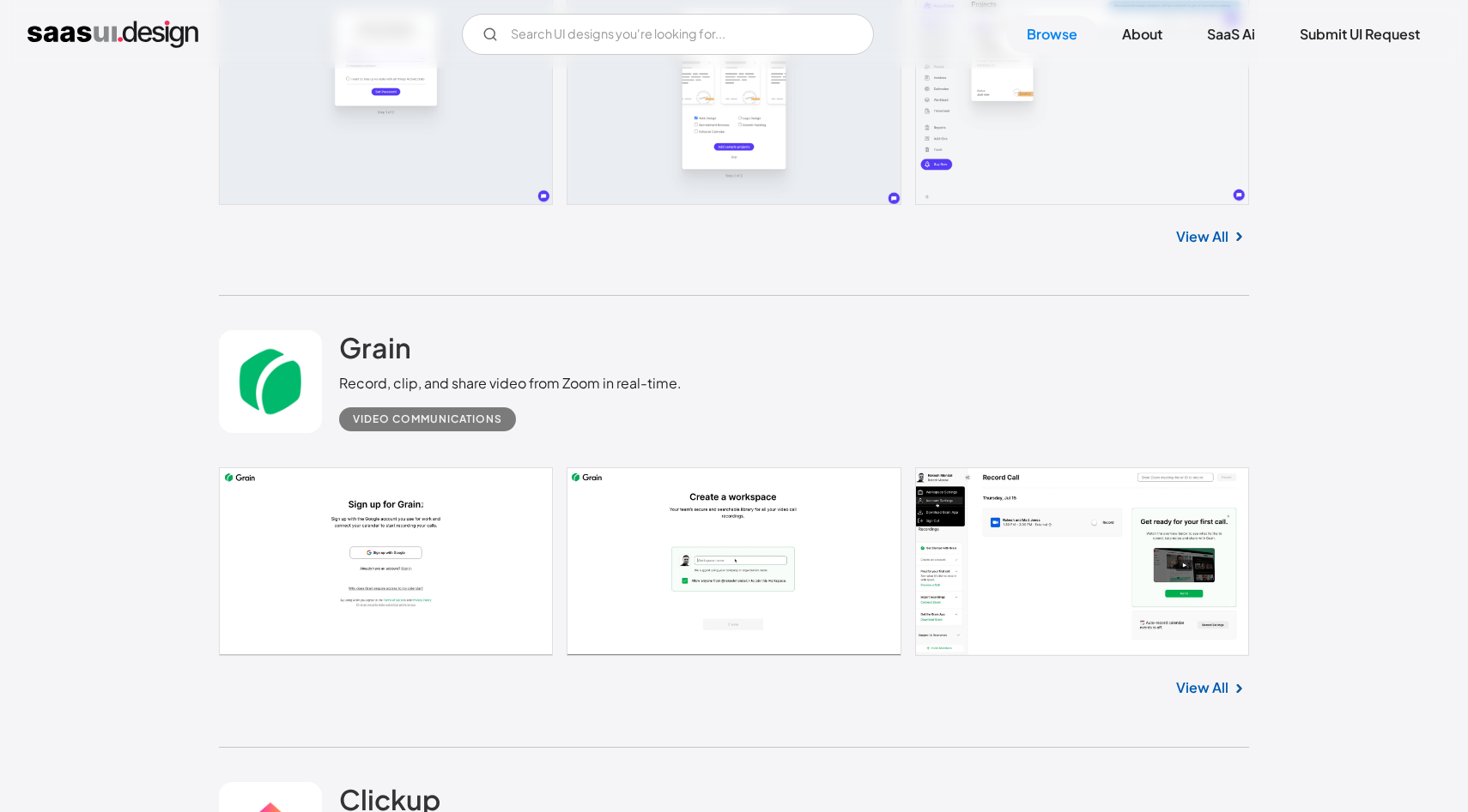
scroll to position [34357, 0]
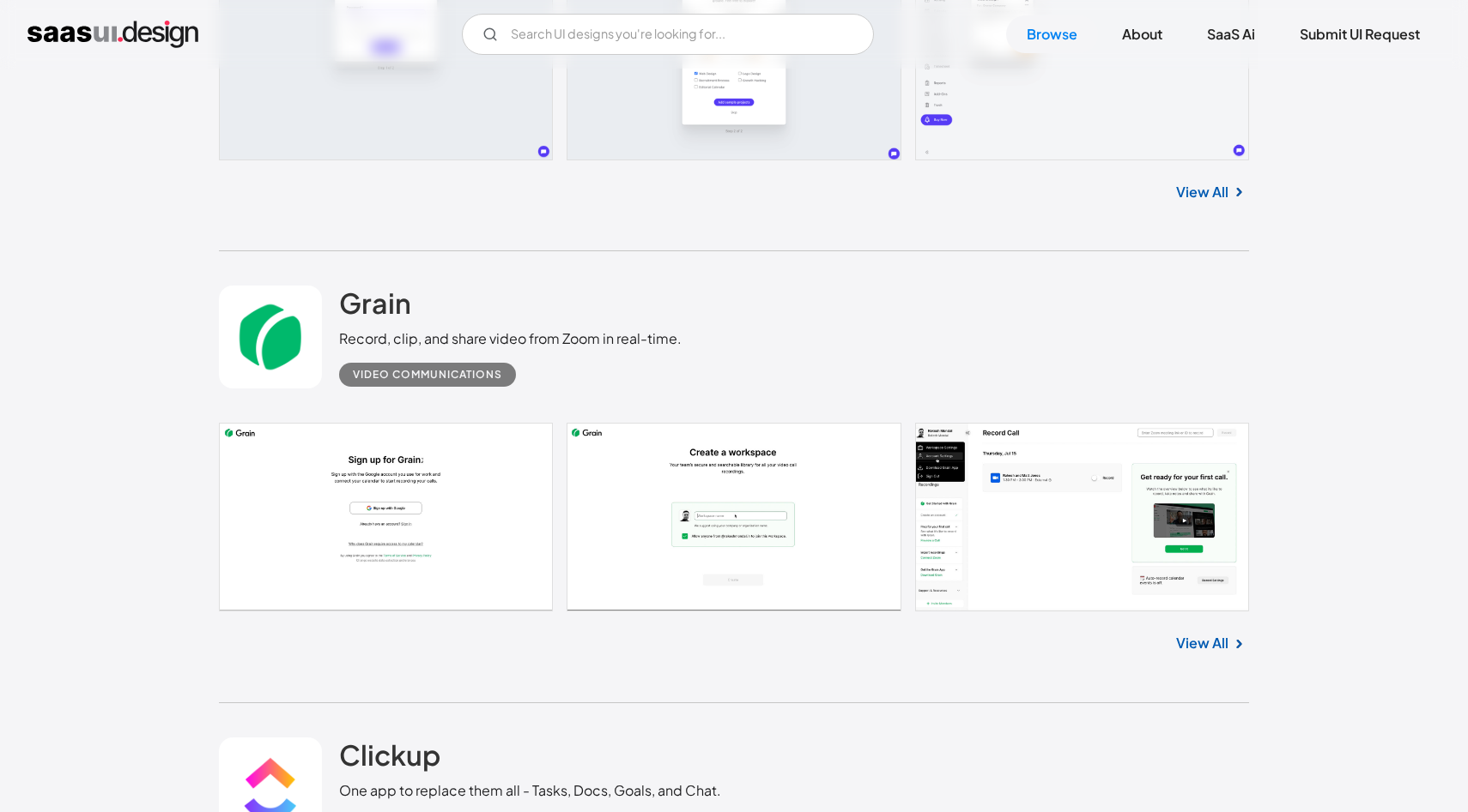
click at [1028, 604] on link at bounding box center [734, 516] width 1030 height 188
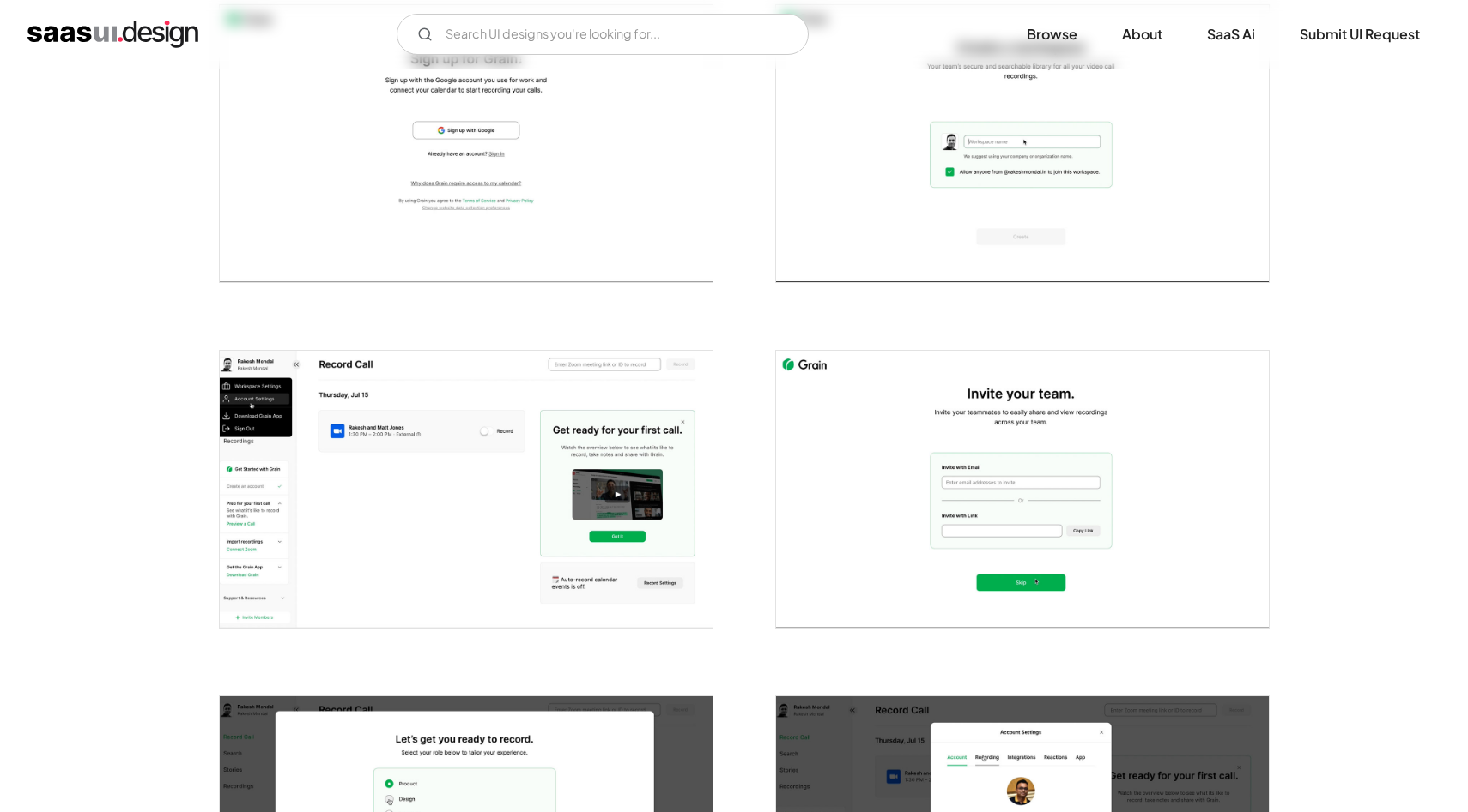
scroll to position [289, 0]
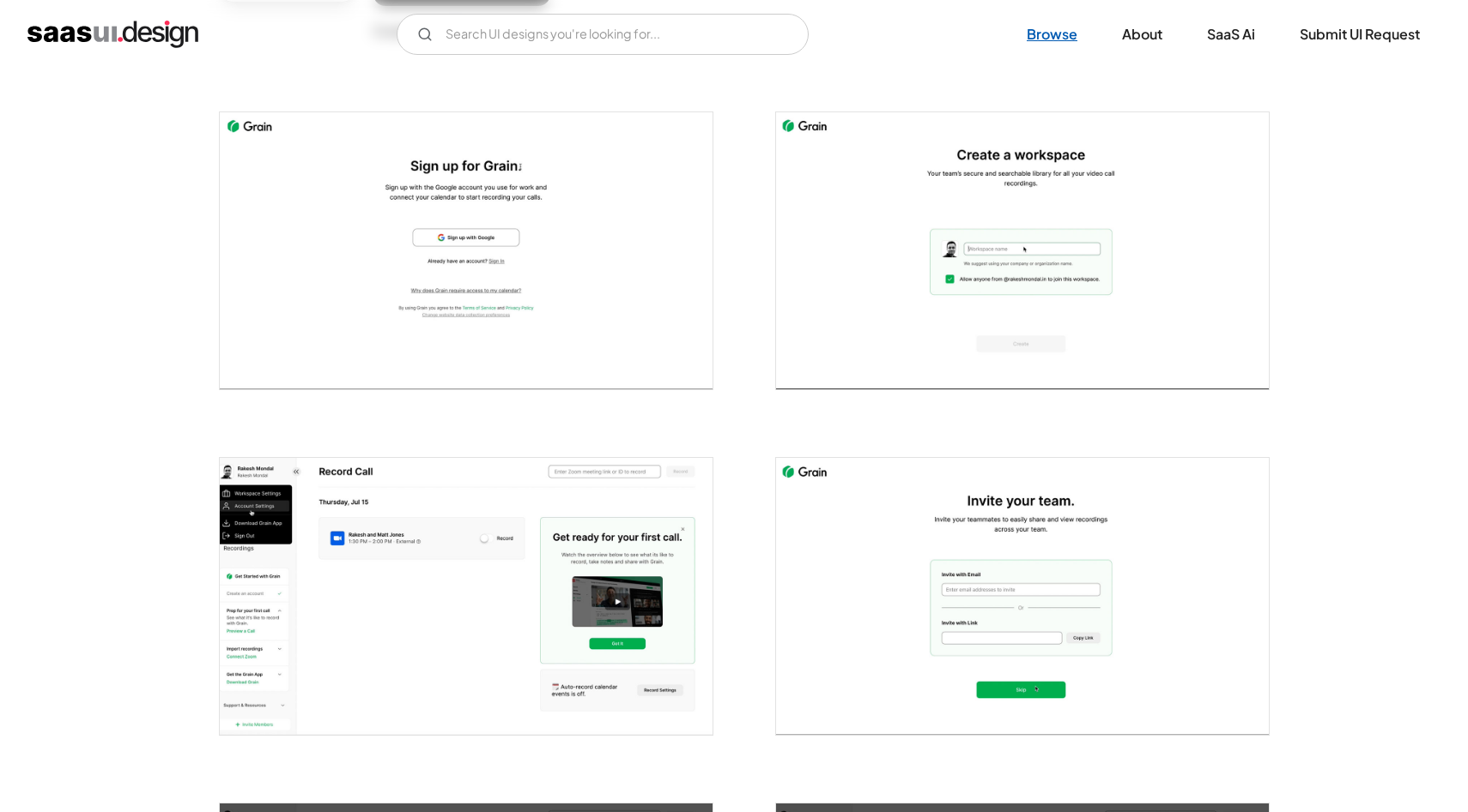
click at [1058, 29] on link "Browse" at bounding box center [1052, 33] width 92 height 37
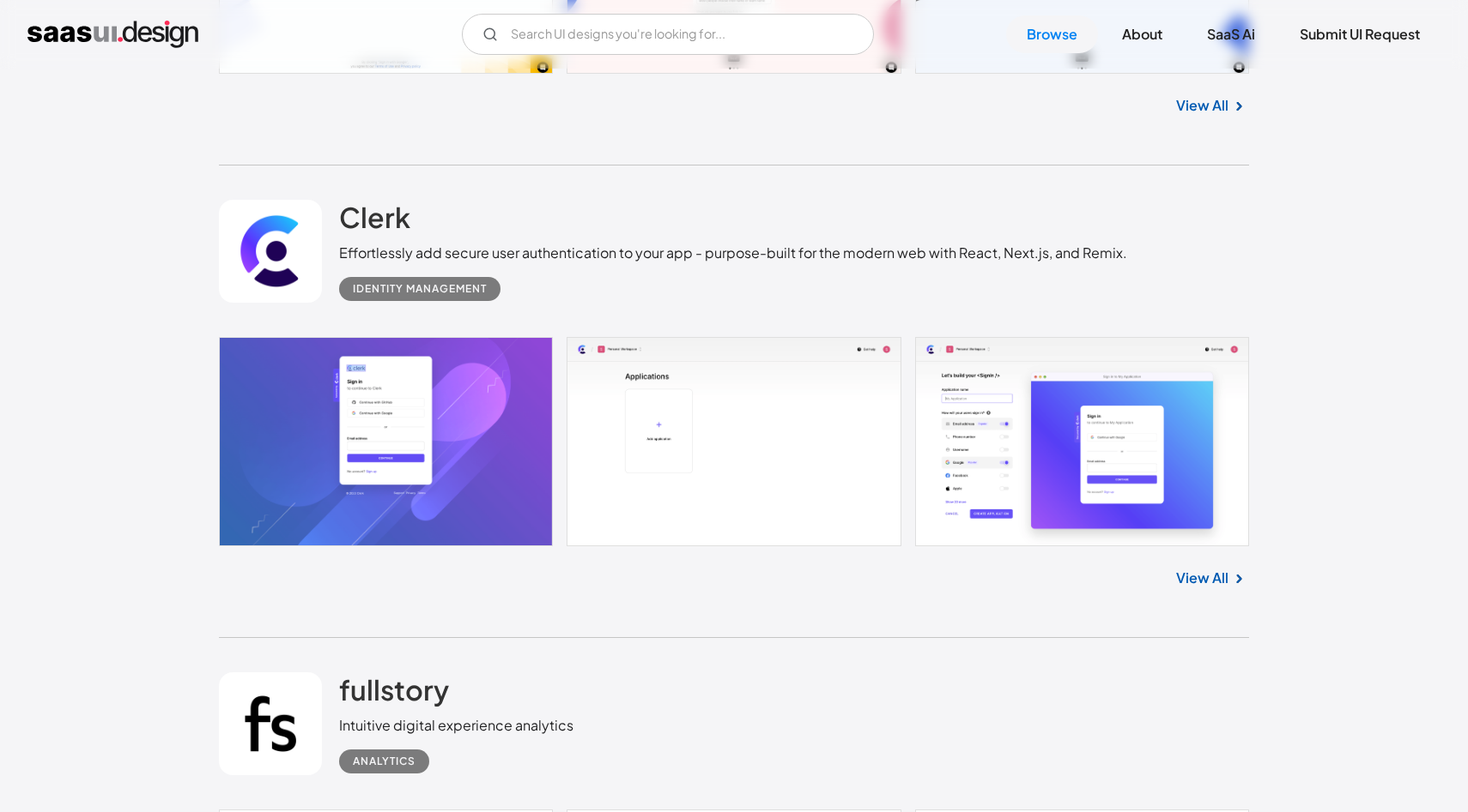
scroll to position [42772, 0]
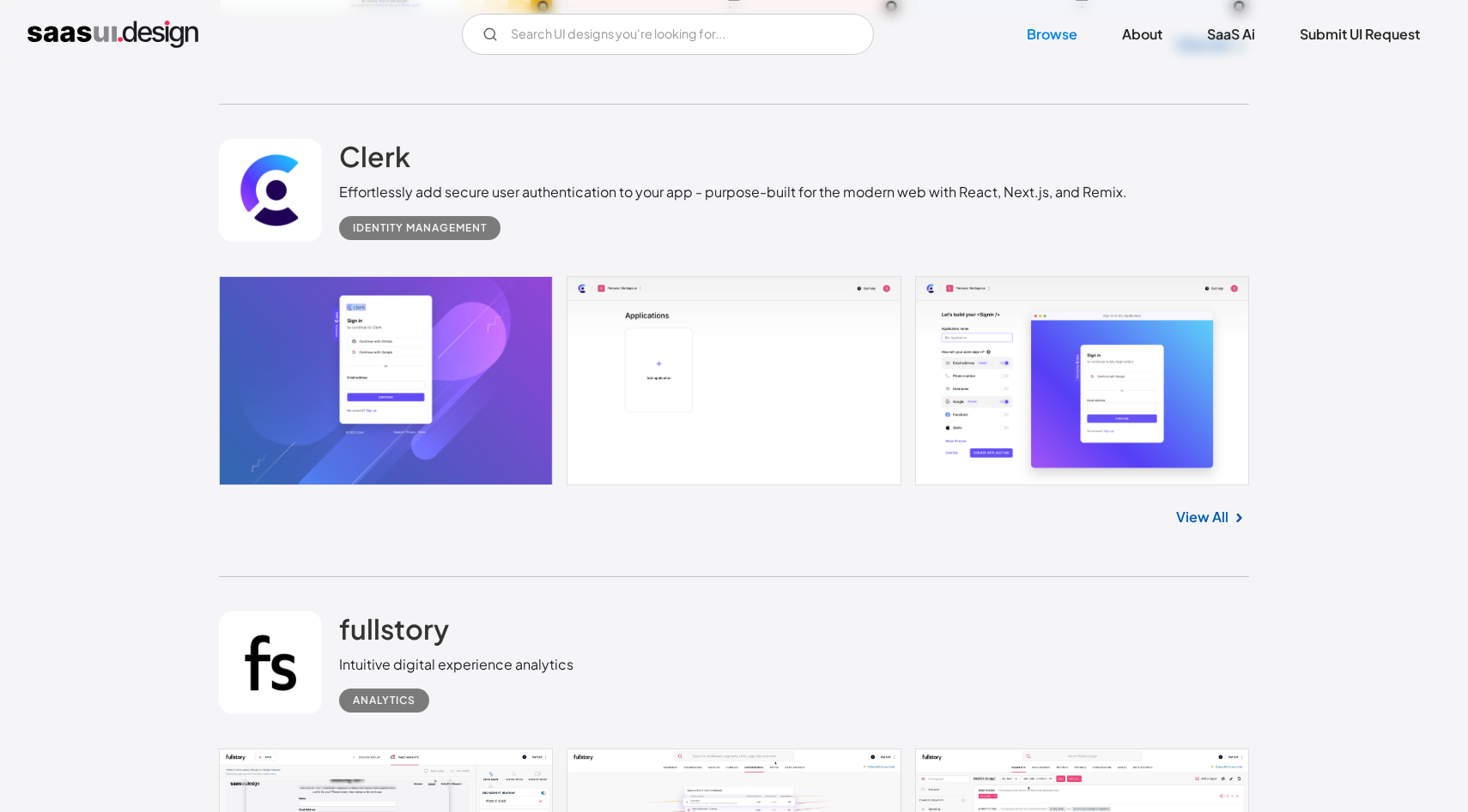
click at [1188, 334] on link at bounding box center [734, 381] width 1030 height 209
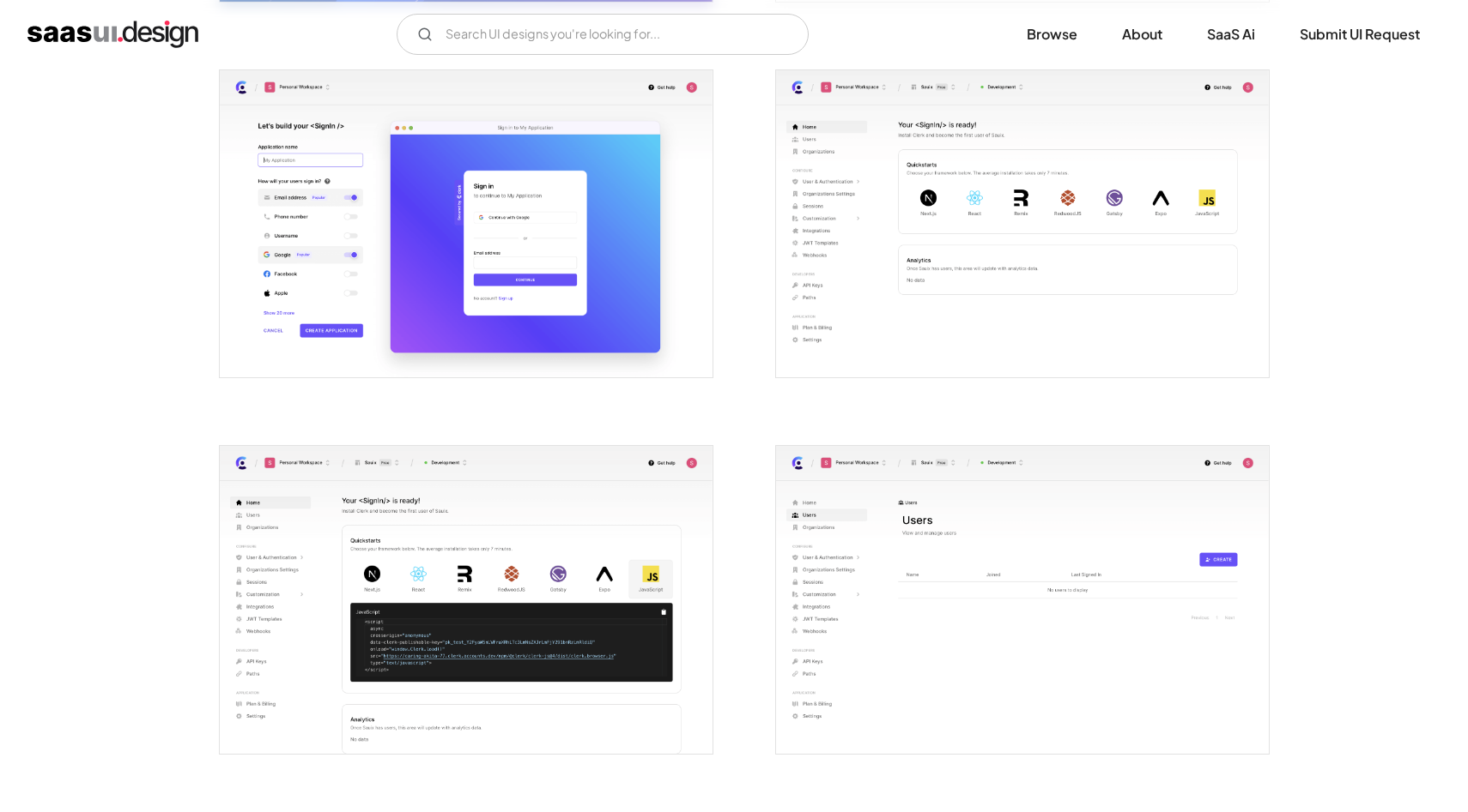
scroll to position [712, 0]
